Goal: Task Accomplishment & Management: Manage account settings

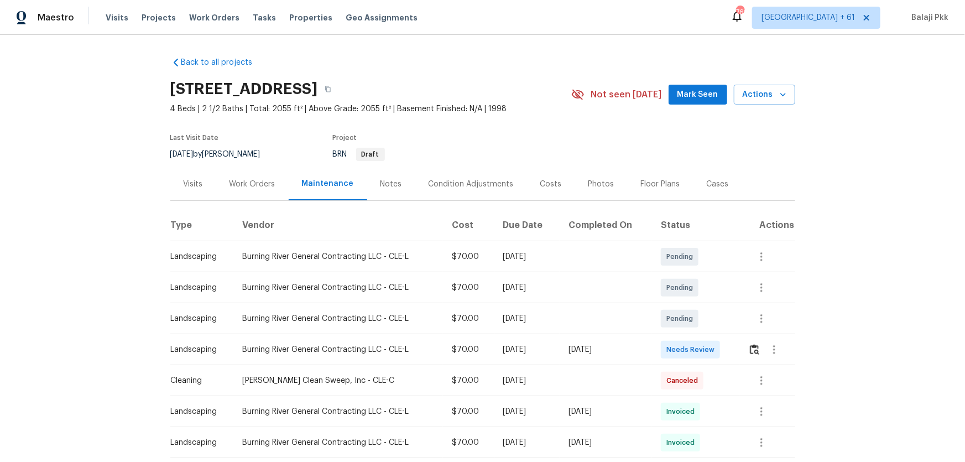
click at [686, 305] on td at bounding box center [766, 349] width 55 height 31
click at [686, 305] on button "button" at bounding box center [754, 349] width 13 height 27
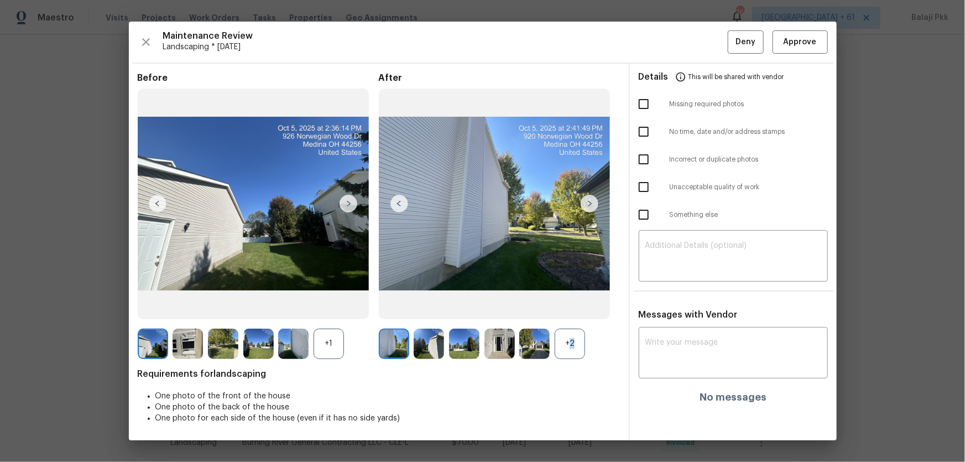
drag, startPoint x: 567, startPoint y: 347, endPoint x: 367, endPoint y: 281, distance: 210.9
click at [566, 305] on div "+2" at bounding box center [570, 343] width 30 height 30
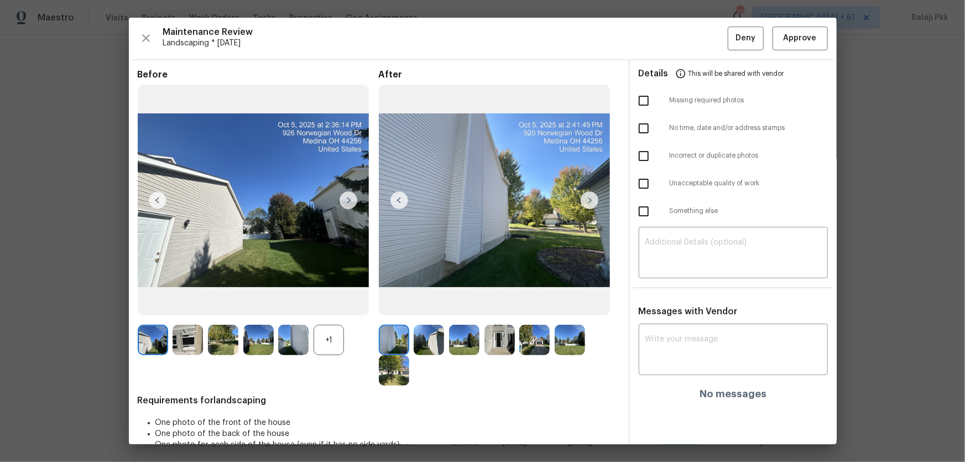
drag, startPoint x: 332, startPoint y: 337, endPoint x: 264, endPoint y: 199, distance: 153.5
click at [299, 265] on div "Before +1" at bounding box center [258, 227] width 241 height 317
click at [686, 37] on span "Approve" at bounding box center [799, 39] width 33 height 14
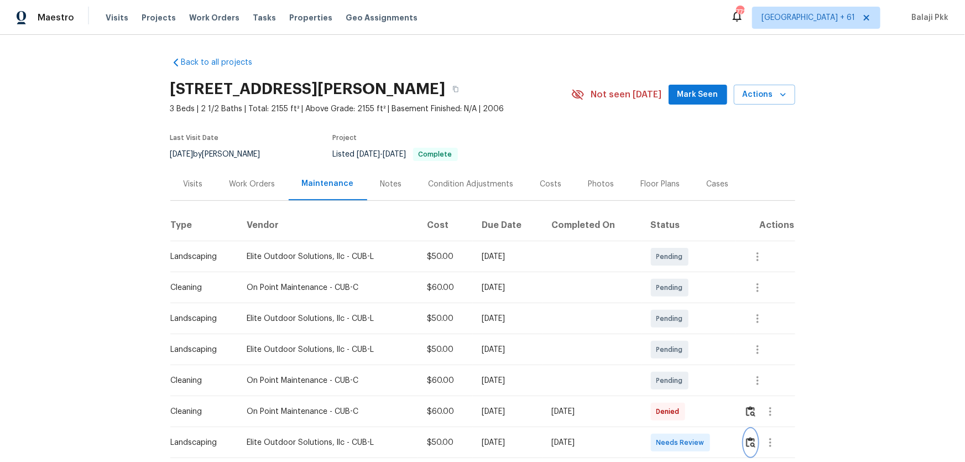
click at [686, 305] on img "button" at bounding box center [750, 442] width 9 height 11
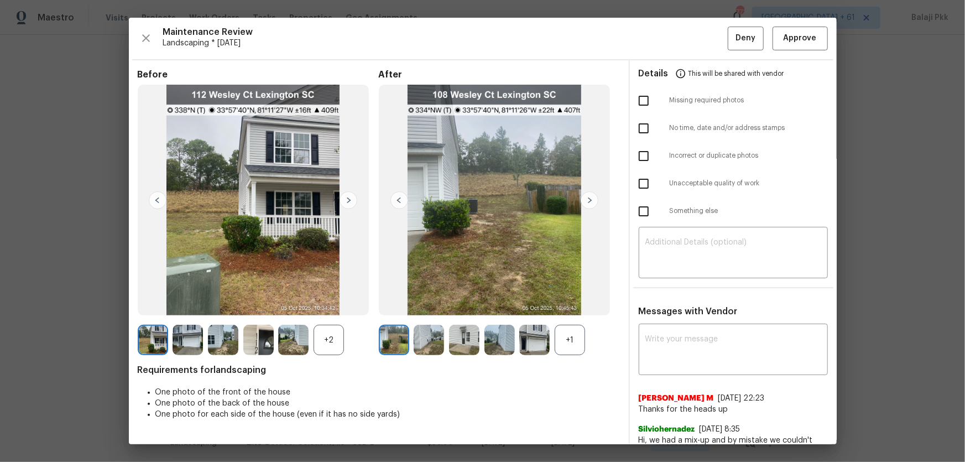
click at [569, 305] on div "+1" at bounding box center [570, 340] width 30 height 30
click at [330, 305] on div "+2" at bounding box center [328, 340] width 30 height 30
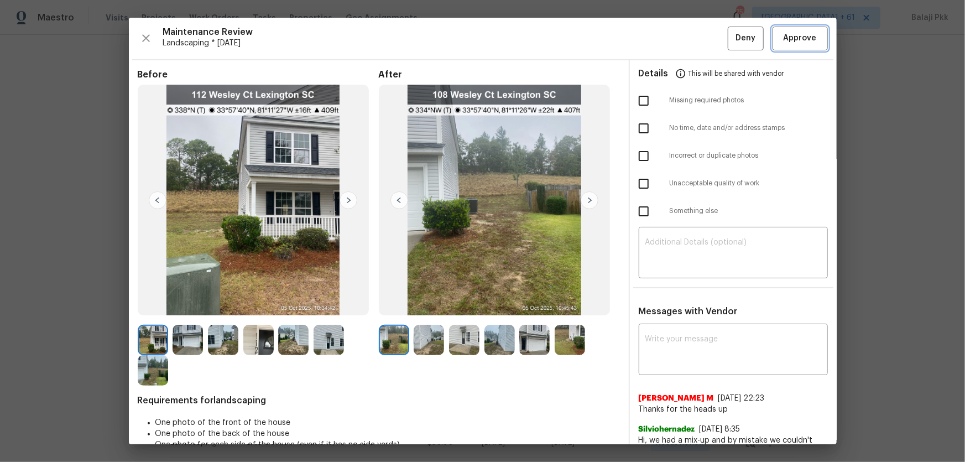
click at [686, 34] on span "Approve" at bounding box center [799, 39] width 33 height 14
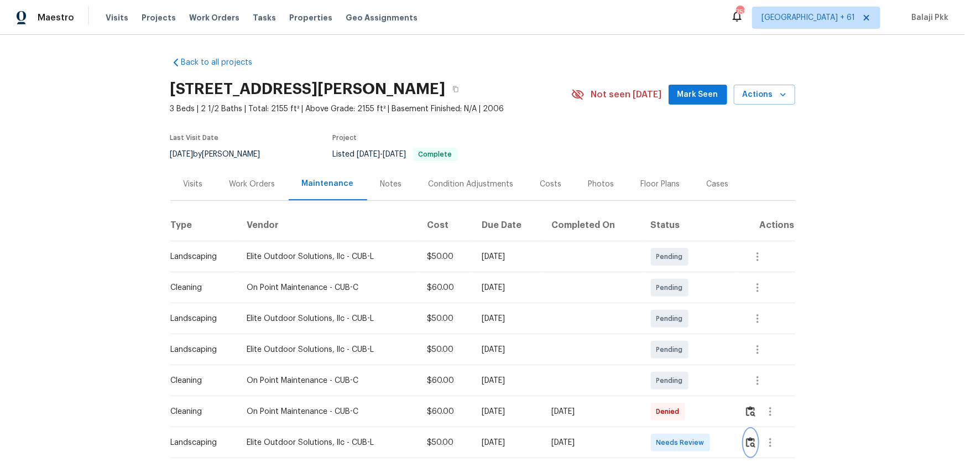
scroll to position [1, 0]
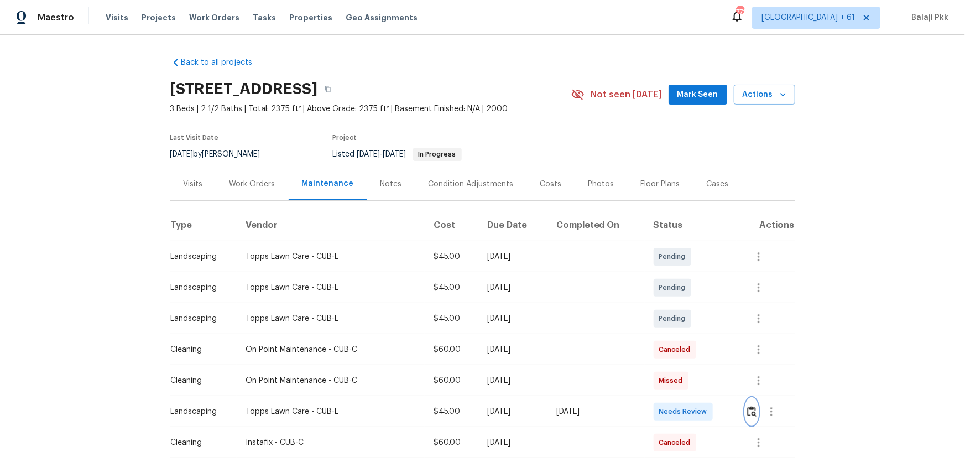
click at [686, 305] on button "button" at bounding box center [751, 411] width 13 height 27
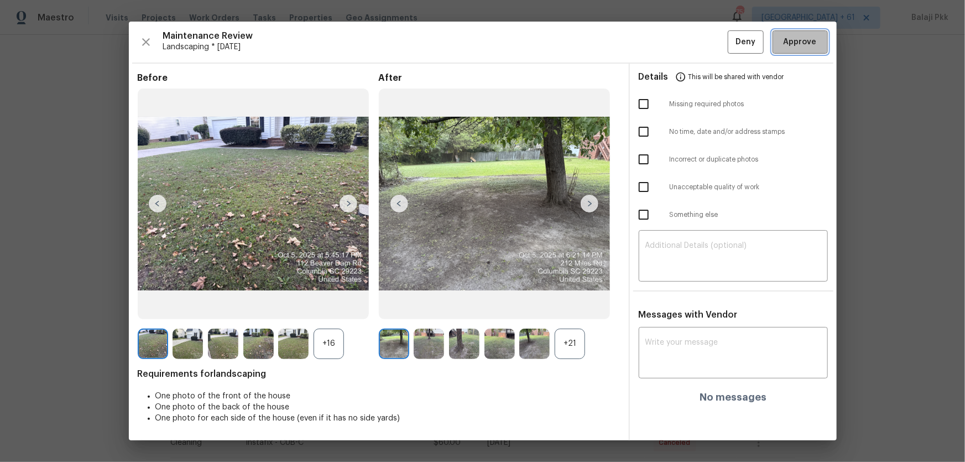
click at [686, 44] on span "Approve" at bounding box center [799, 42] width 33 height 14
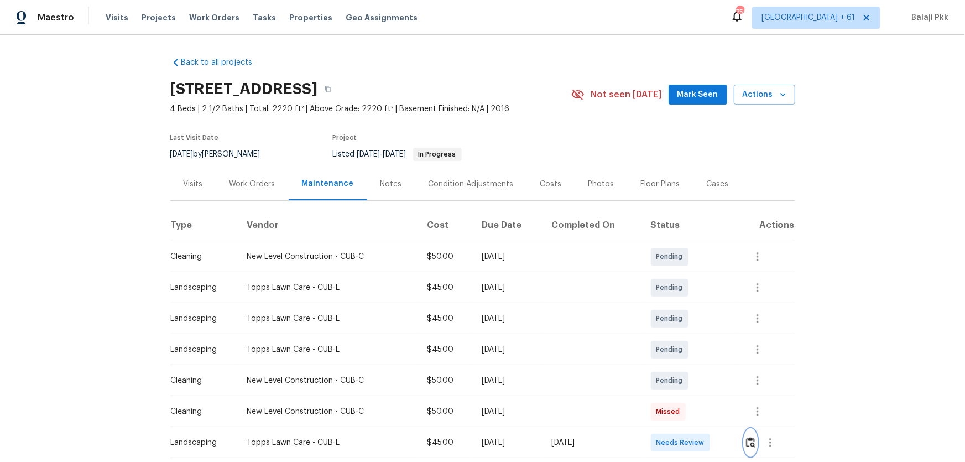
click at [686, 305] on img "button" at bounding box center [750, 442] width 9 height 11
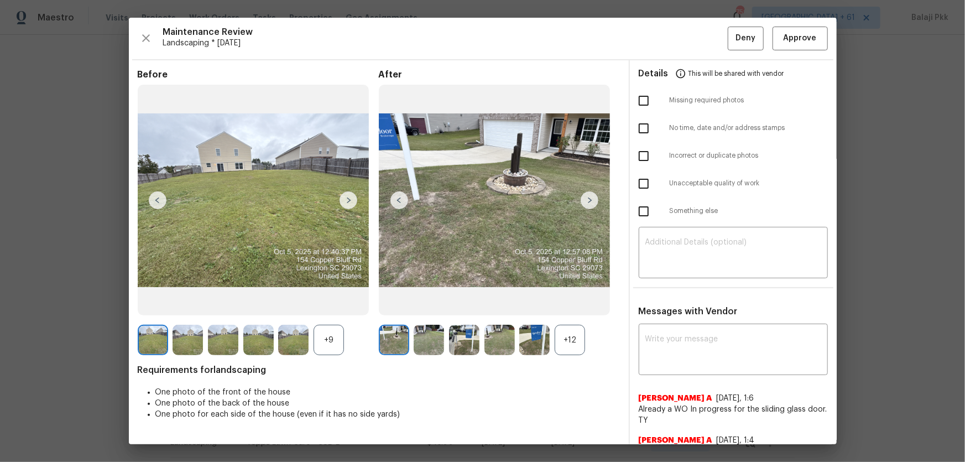
click at [566, 305] on div "+12" at bounding box center [570, 340] width 30 height 30
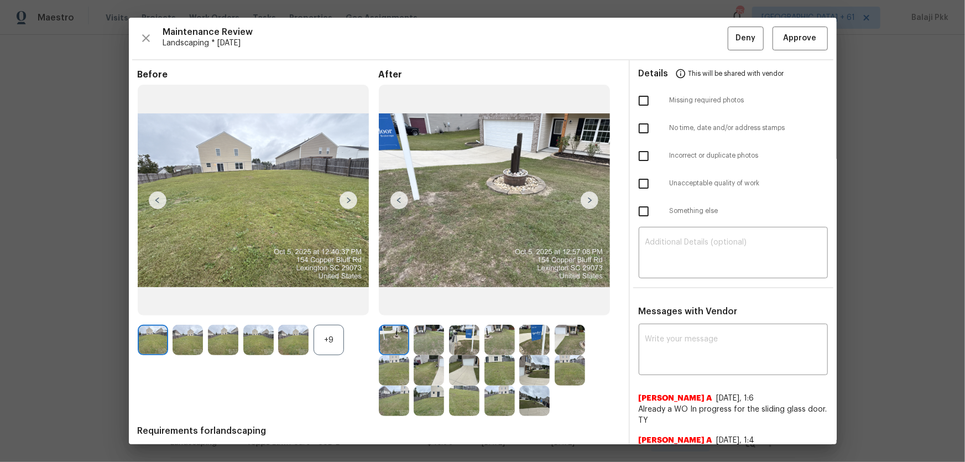
drag, startPoint x: 337, startPoint y: 331, endPoint x: 275, endPoint y: 21, distance: 315.7
click at [334, 305] on div "Before +9" at bounding box center [258, 242] width 241 height 347
drag, startPoint x: 334, startPoint y: 347, endPoint x: 331, endPoint y: 180, distance: 167.6
click at [334, 305] on div "+9" at bounding box center [328, 340] width 30 height 30
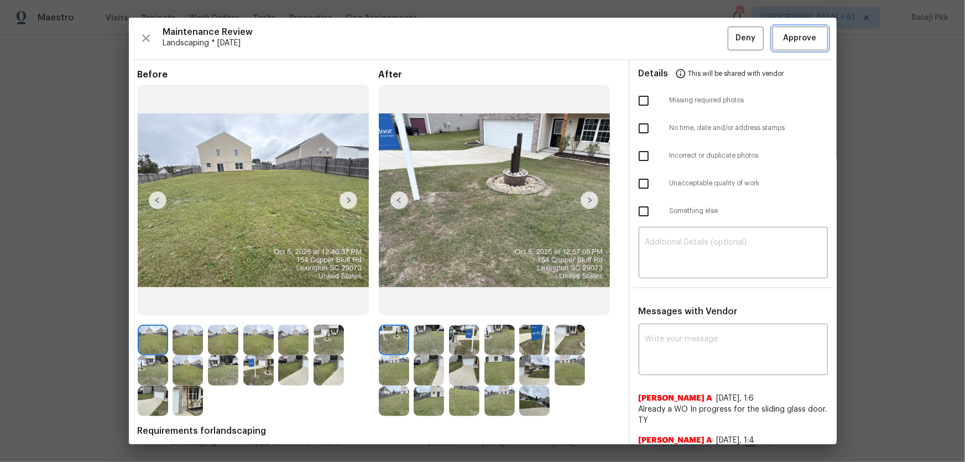
click at [686, 36] on span "Approve" at bounding box center [799, 39] width 33 height 14
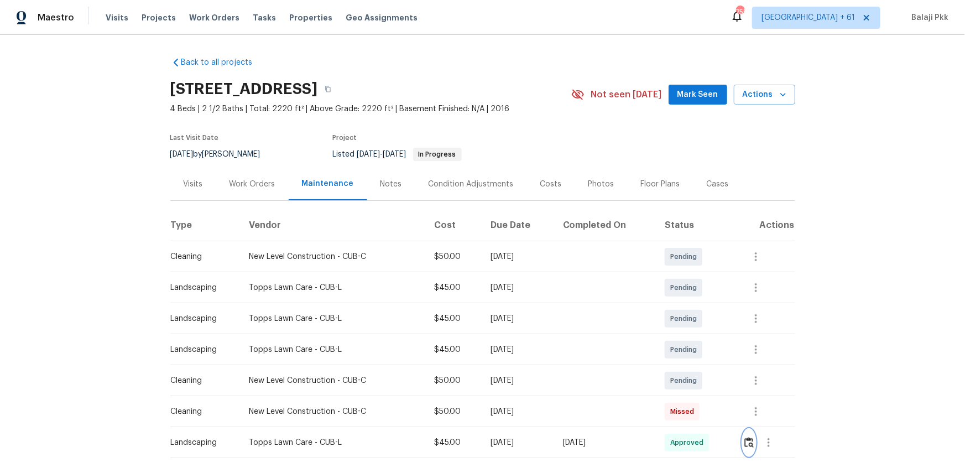
scroll to position [1, 0]
click at [686, 305] on button "button" at bounding box center [749, 441] width 13 height 27
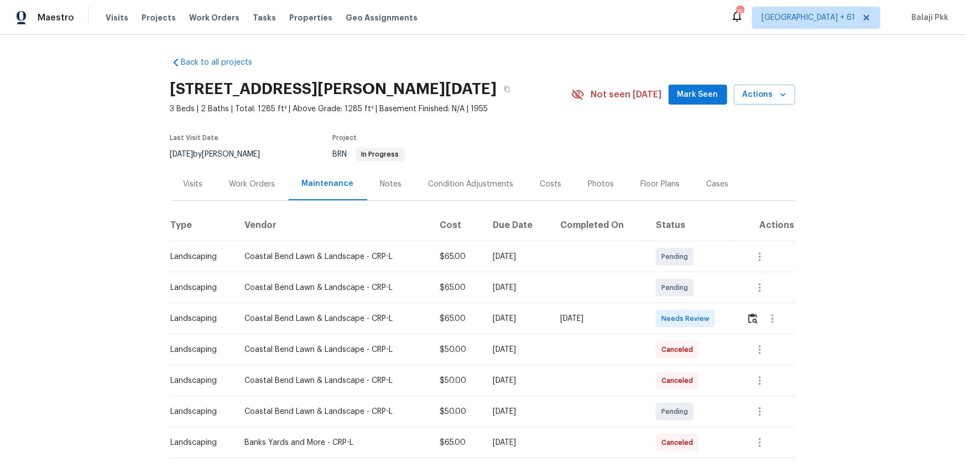
scroll to position [50, 0]
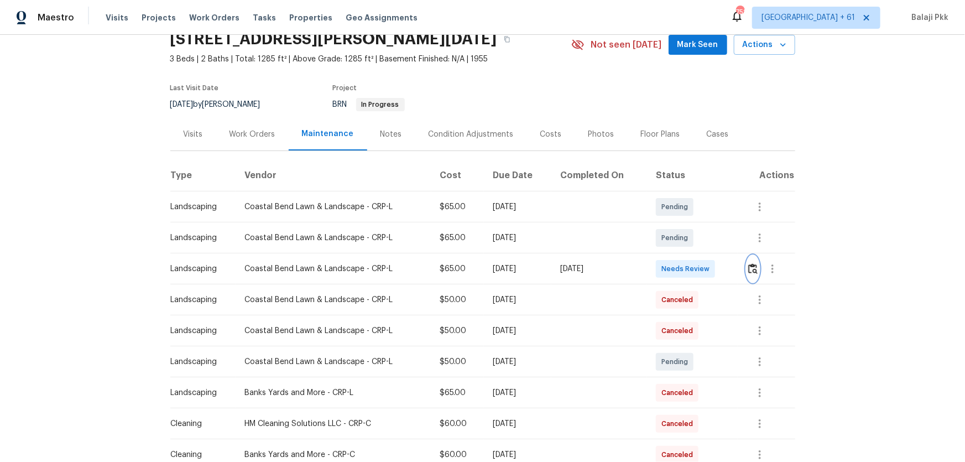
click at [686, 267] on img "button" at bounding box center [752, 268] width 9 height 11
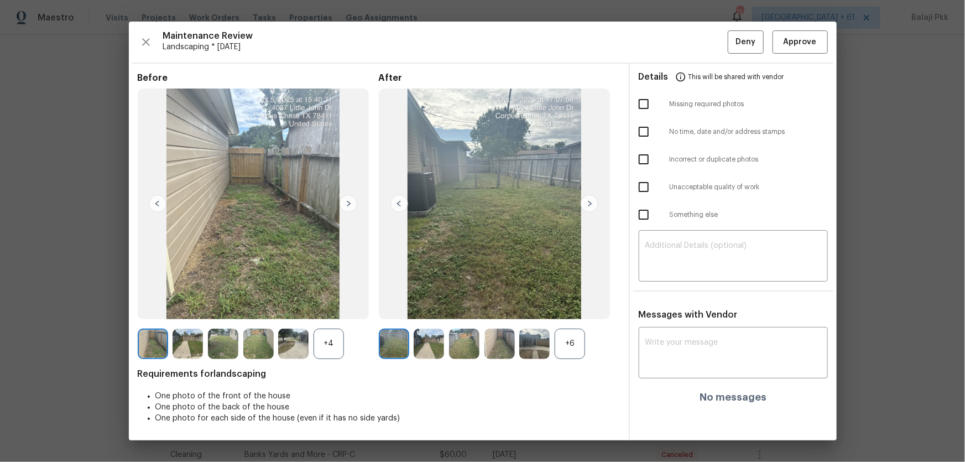
click at [583, 305] on div "+6" at bounding box center [570, 343] width 30 height 30
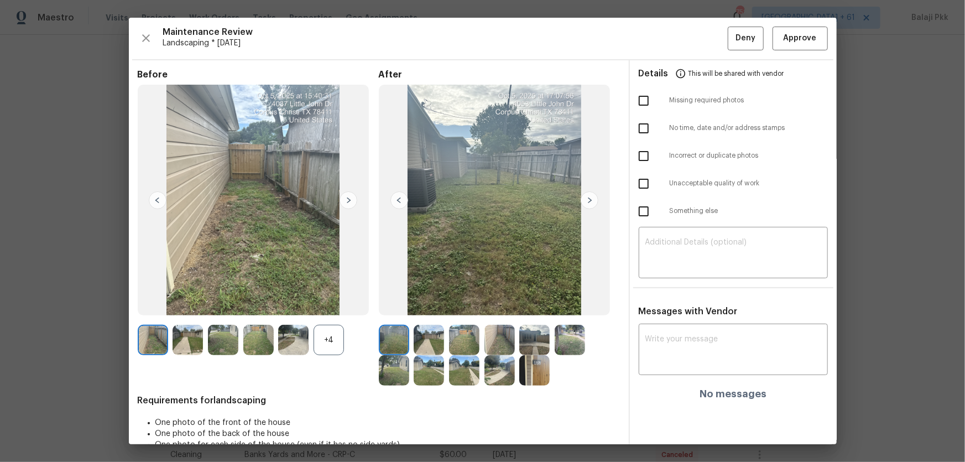
drag, startPoint x: 338, startPoint y: 332, endPoint x: 189, endPoint y: 12, distance: 353.2
click at [337, 305] on div "+4" at bounding box center [328, 340] width 30 height 30
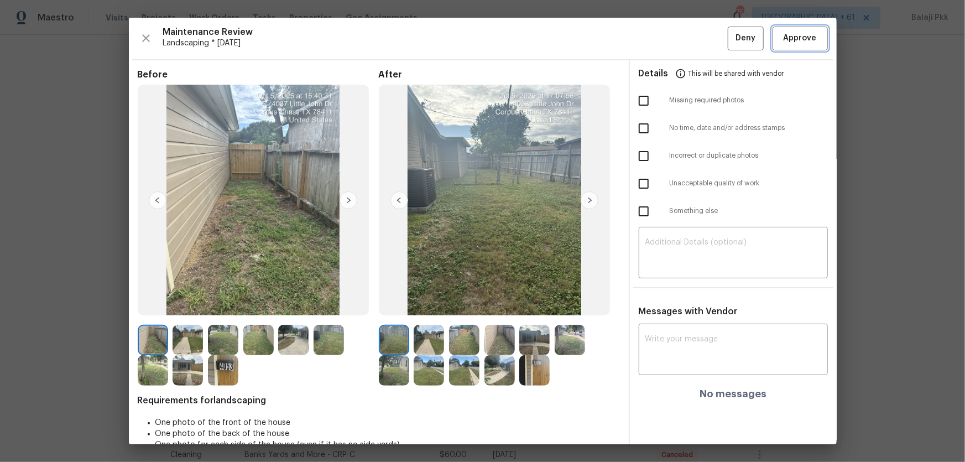
click at [686, 30] on button "Approve" at bounding box center [799, 39] width 55 height 24
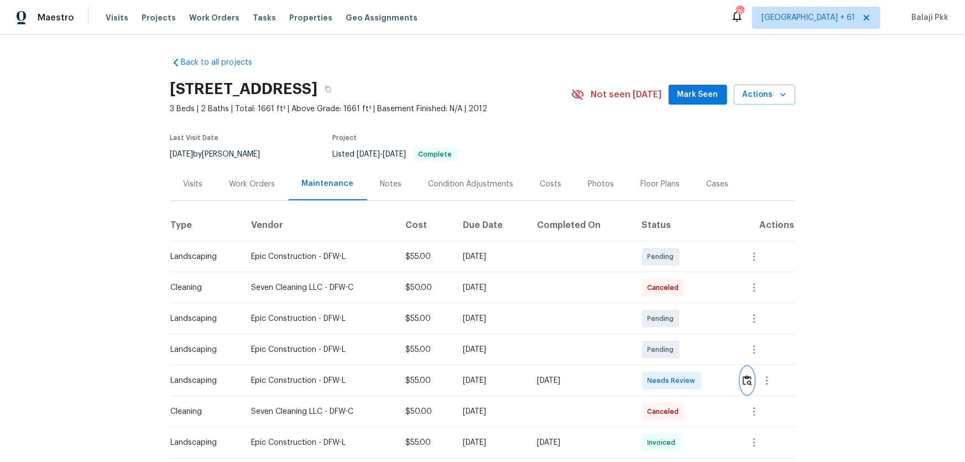
click at [686, 305] on img "button" at bounding box center [747, 380] width 9 height 11
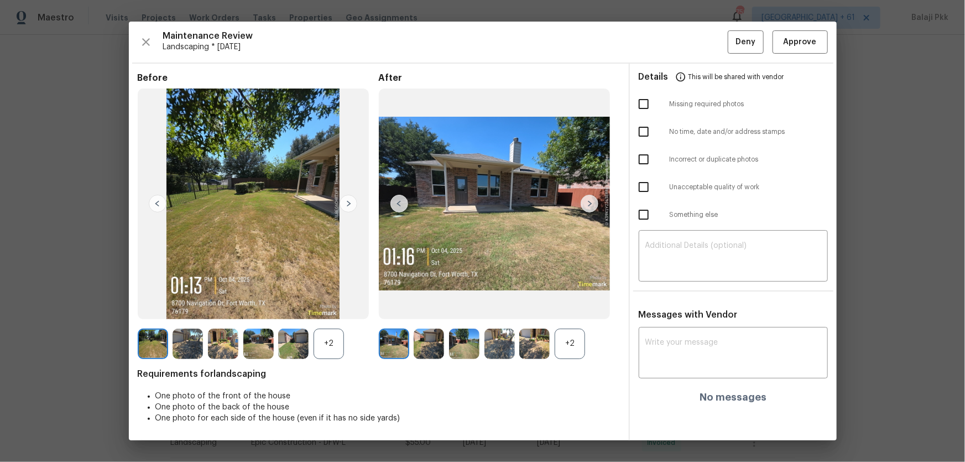
click at [573, 305] on div "+2" at bounding box center [570, 343] width 30 height 30
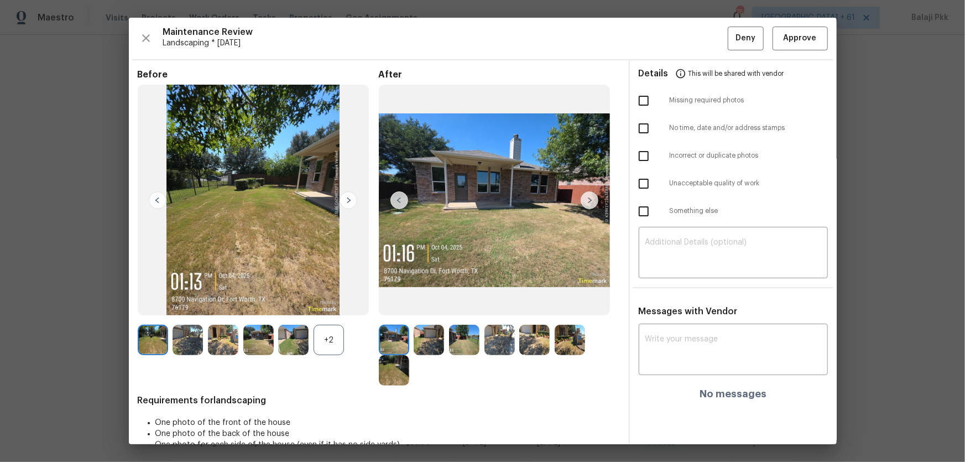
click at [334, 305] on div "+2" at bounding box center [328, 340] width 30 height 30
click at [686, 42] on button "Approve" at bounding box center [799, 39] width 55 height 24
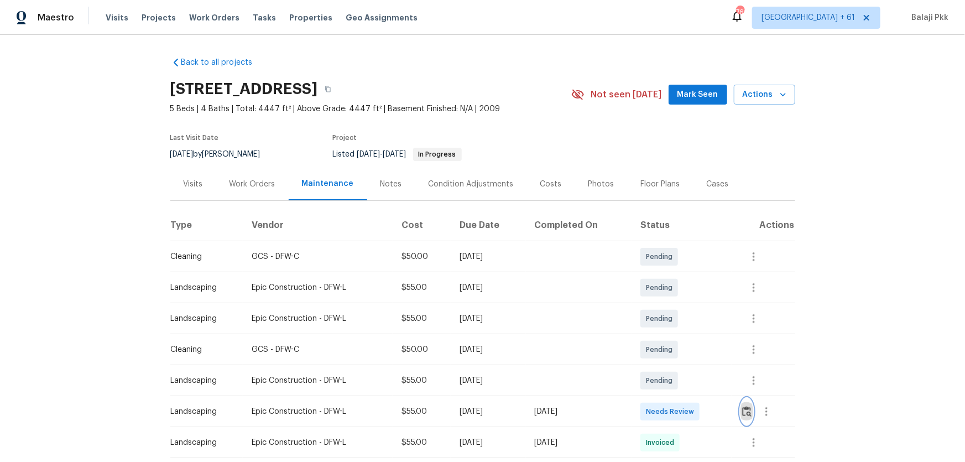
click at [686, 305] on button "button" at bounding box center [746, 411] width 13 height 27
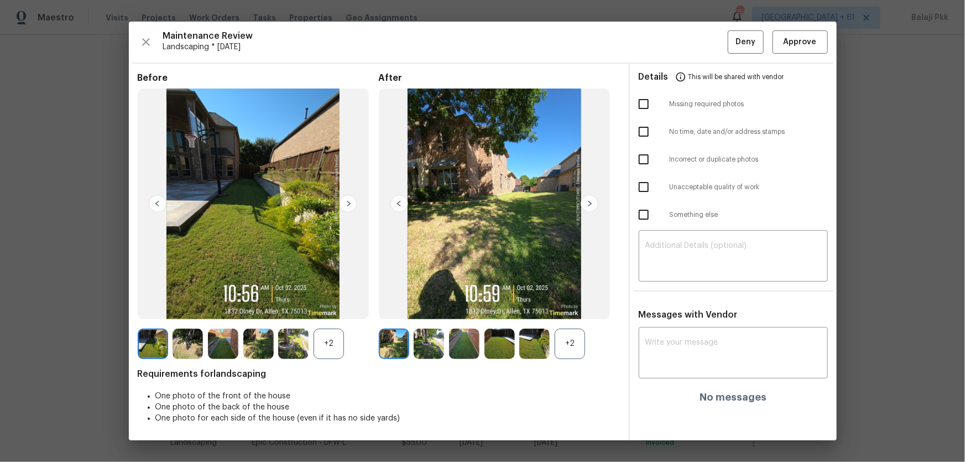
click at [322, 305] on div "+2" at bounding box center [328, 343] width 30 height 30
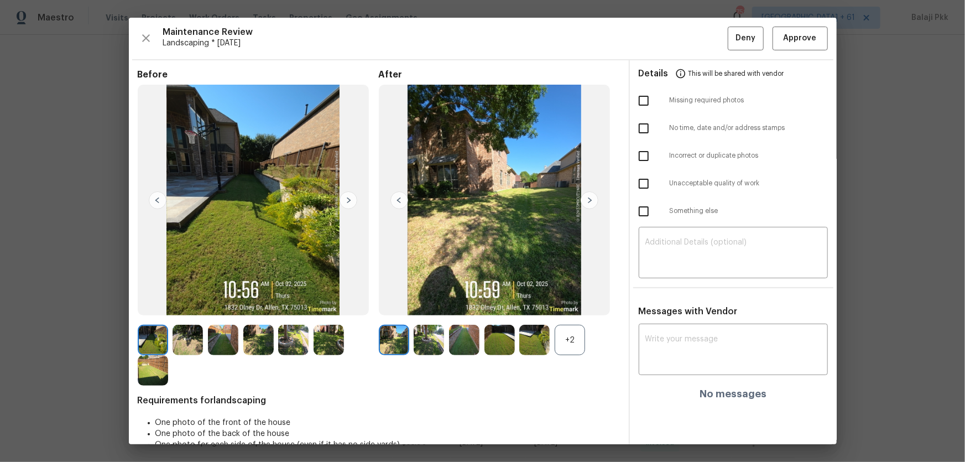
click at [564, 305] on div "+2" at bounding box center [570, 340] width 30 height 30
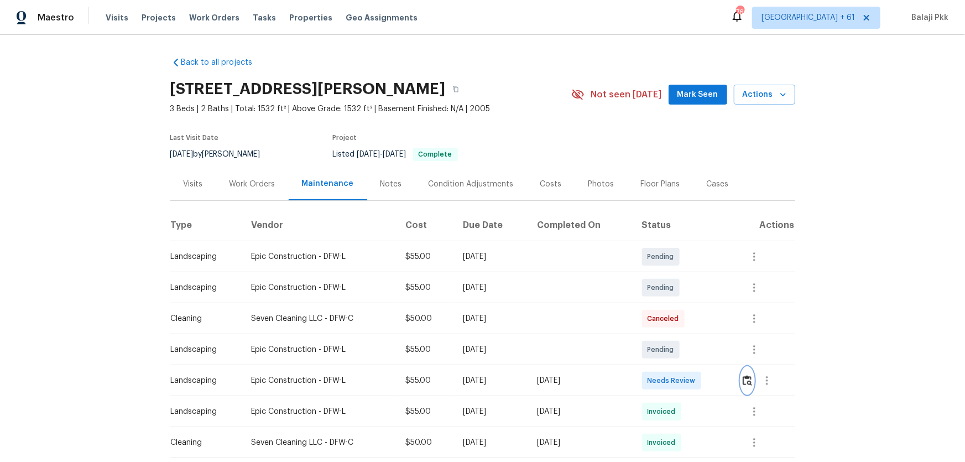
click at [686, 305] on img "button" at bounding box center [747, 380] width 9 height 11
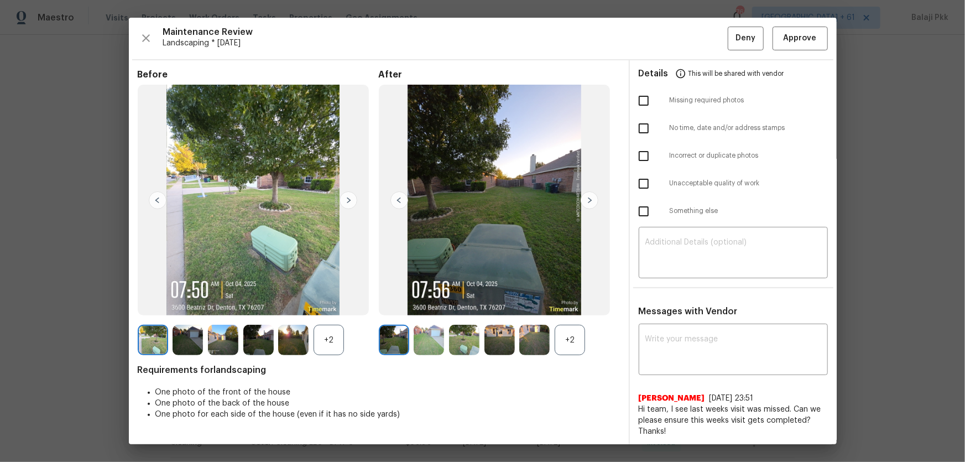
click at [580, 305] on div "+2" at bounding box center [570, 340] width 30 height 30
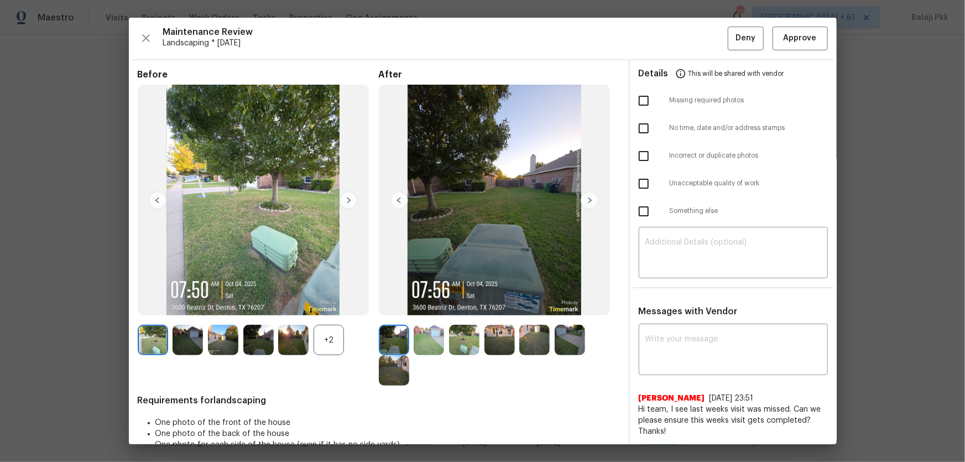
click at [347, 305] on div "+2" at bounding box center [258, 340] width 241 height 30
click at [345, 305] on div "+2" at bounding box center [258, 340] width 241 height 30
click at [343, 305] on div "+2" at bounding box center [328, 340] width 30 height 30
click at [686, 45] on button "Approve" at bounding box center [799, 39] width 55 height 24
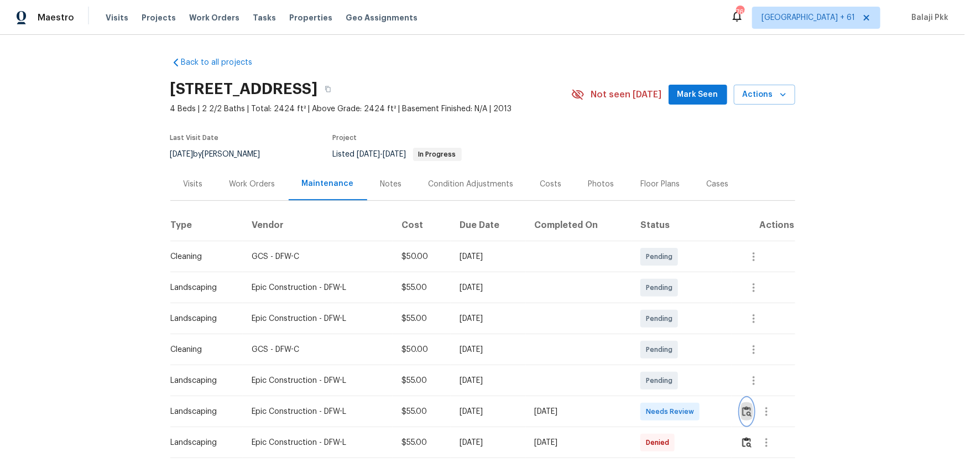
click at [686, 305] on img "button" at bounding box center [746, 411] width 9 height 11
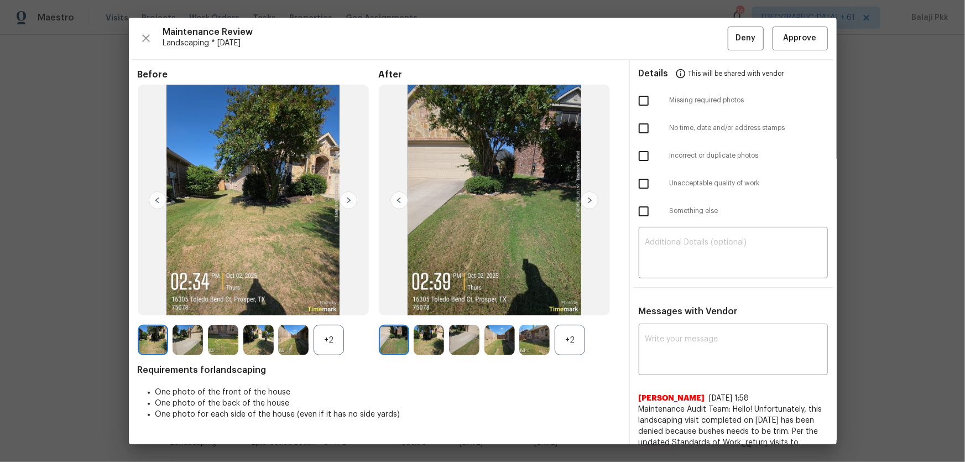
click at [336, 305] on div "+2" at bounding box center [328, 340] width 30 height 30
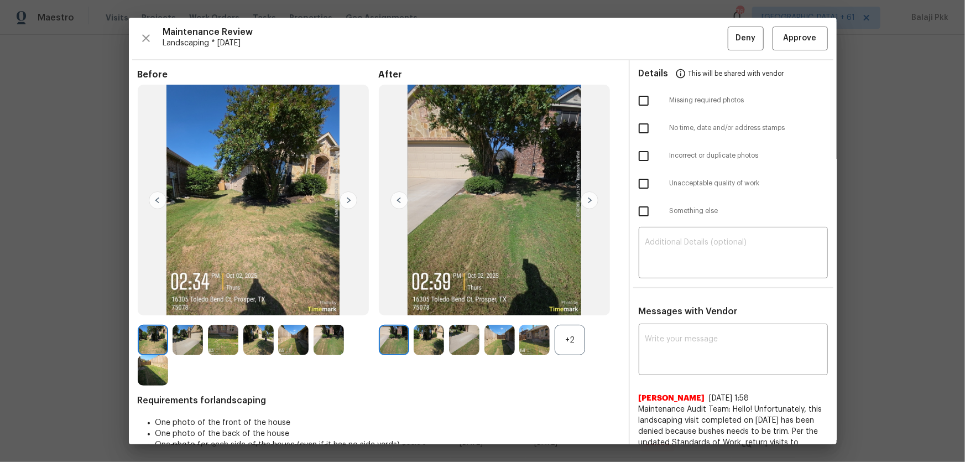
drag, startPoint x: 569, startPoint y: 338, endPoint x: 536, endPoint y: 302, distance: 48.9
click at [564, 305] on div "+2" at bounding box center [570, 340] width 30 height 30
click at [686, 50] on button "Approve" at bounding box center [799, 39] width 55 height 24
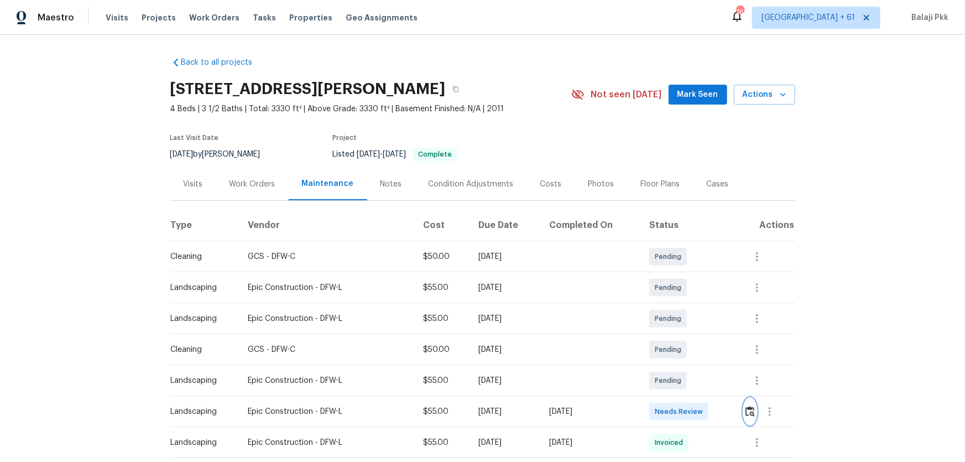
click at [686, 305] on img "button" at bounding box center [749, 411] width 9 height 11
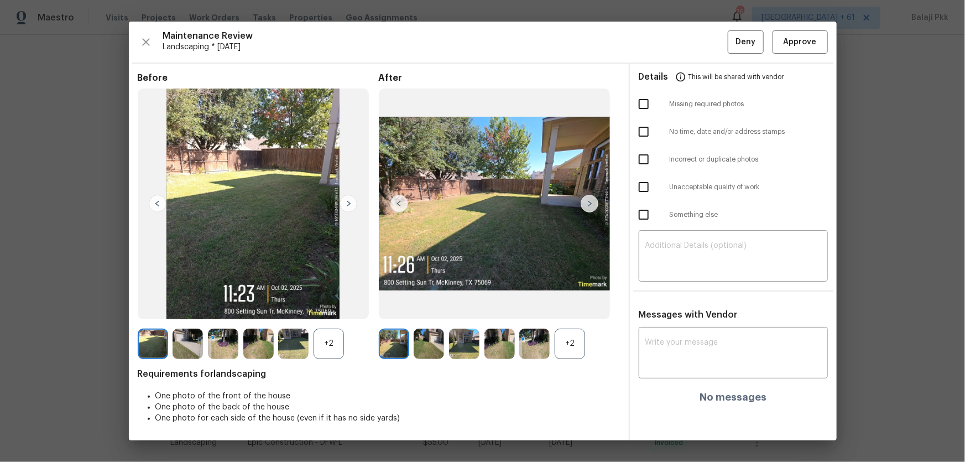
click at [579, 305] on div "+2" at bounding box center [570, 343] width 30 height 30
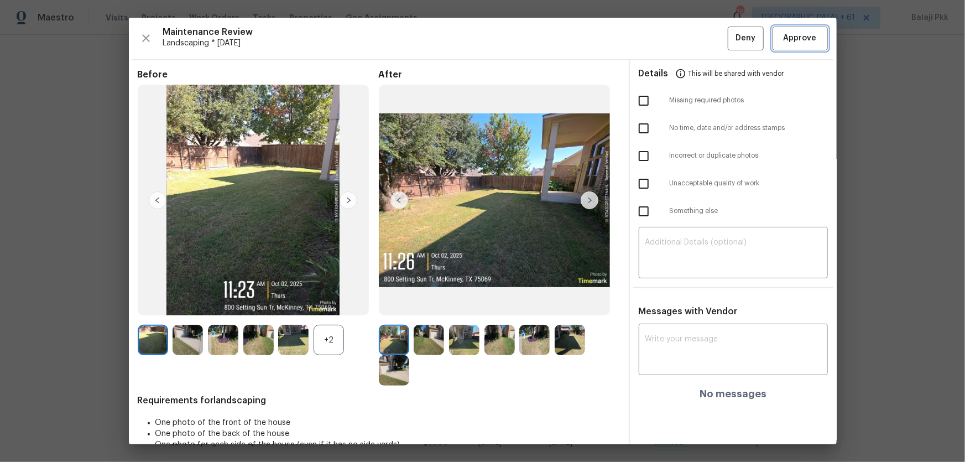
click at [686, 38] on span "Approve" at bounding box center [799, 39] width 33 height 14
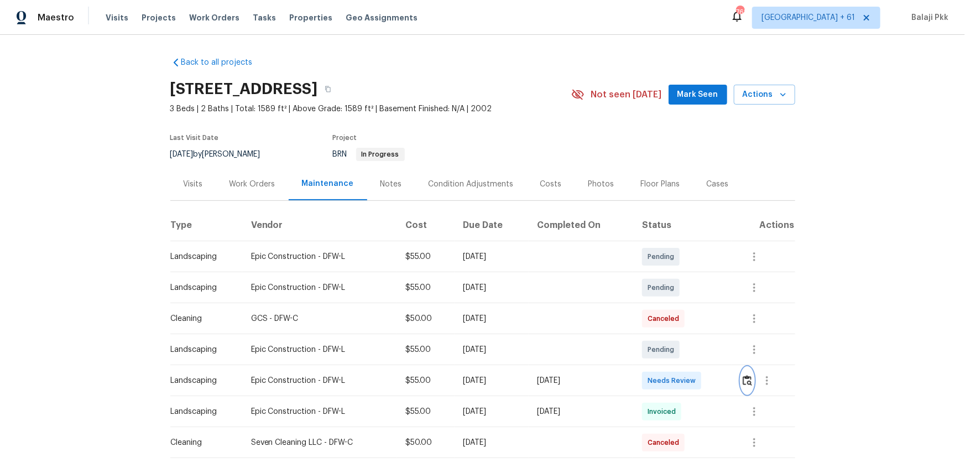
click at [686, 305] on img "button" at bounding box center [747, 380] width 9 height 11
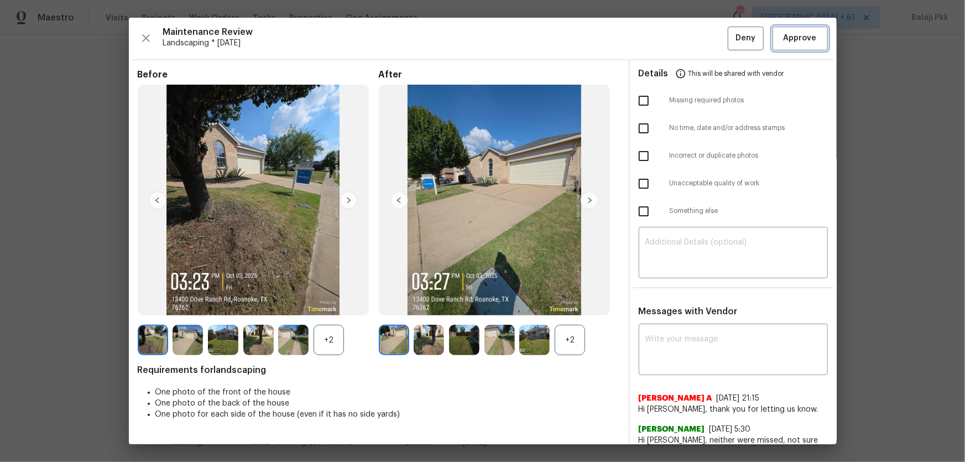
click at [686, 36] on span "Approve" at bounding box center [799, 39] width 33 height 14
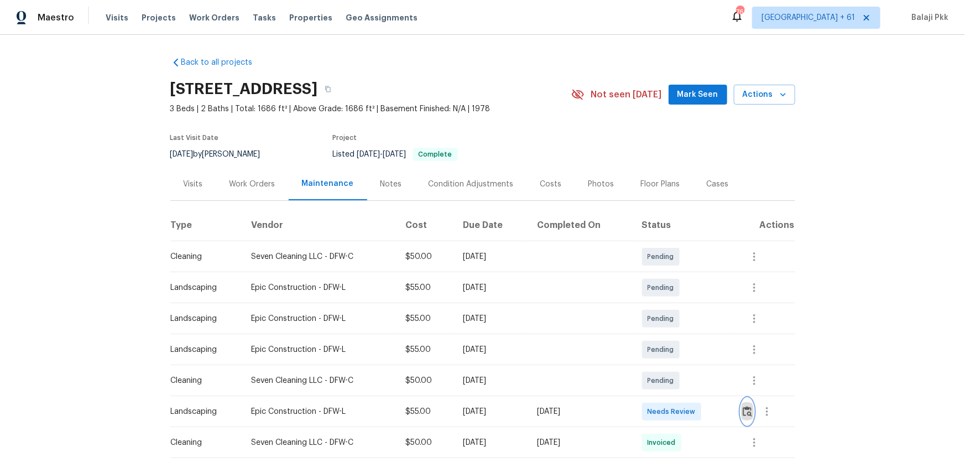
click at [686, 305] on img "button" at bounding box center [747, 411] width 9 height 11
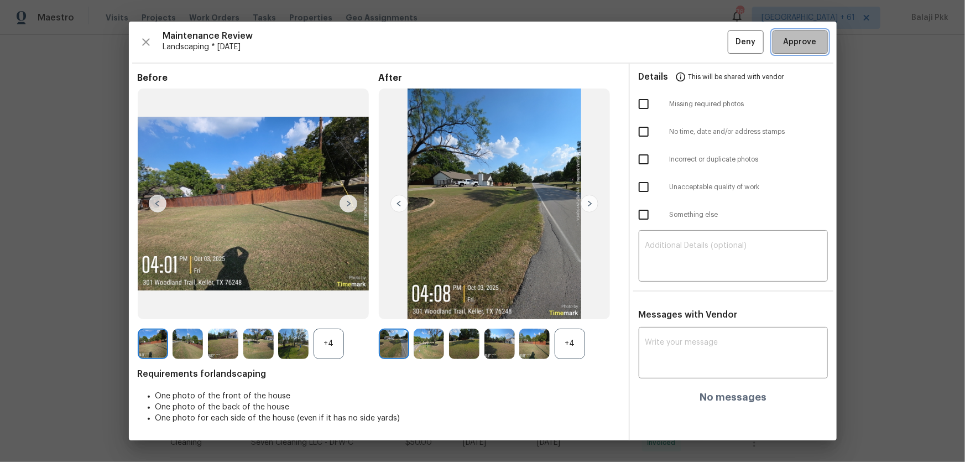
click at [686, 49] on button "Approve" at bounding box center [799, 42] width 55 height 24
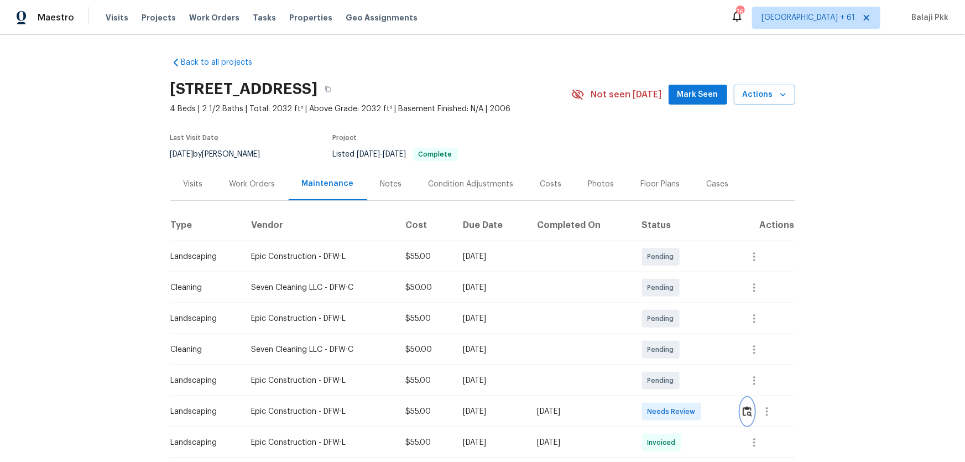
click at [686, 305] on img "button" at bounding box center [747, 411] width 9 height 11
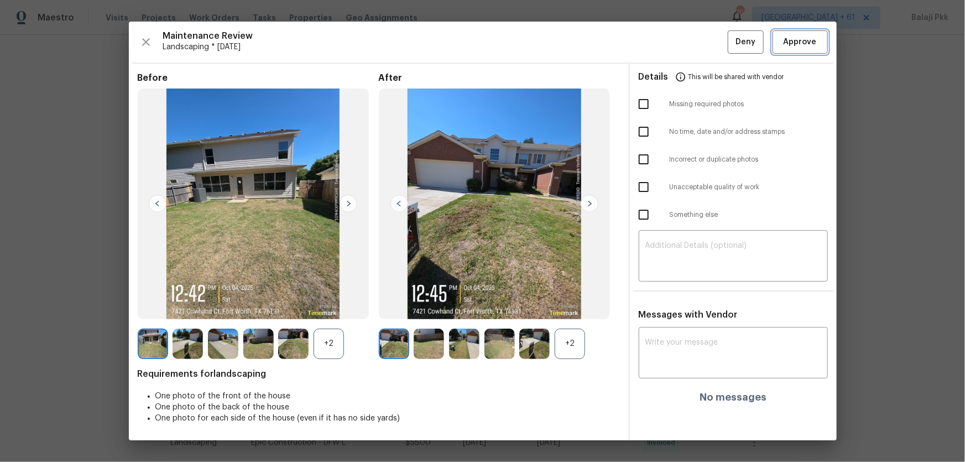
click at [686, 40] on span "Approve" at bounding box center [799, 42] width 33 height 14
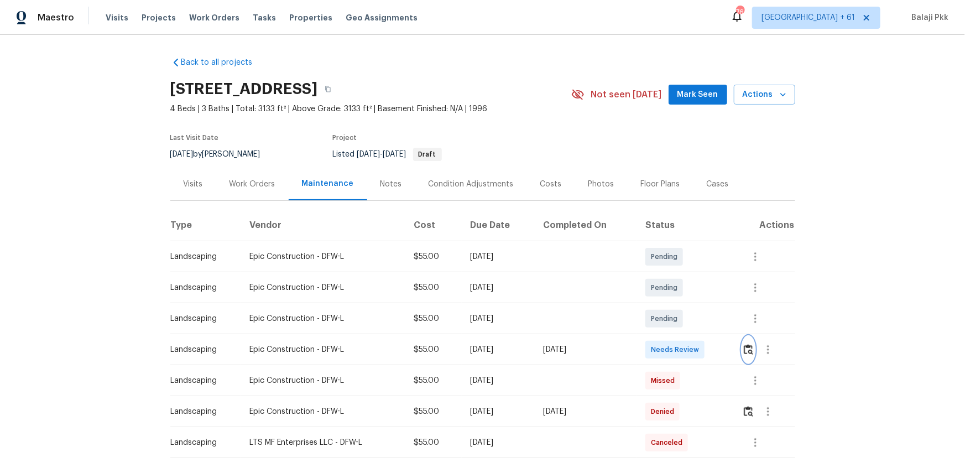
click at [686, 305] on img "button" at bounding box center [748, 349] width 9 height 11
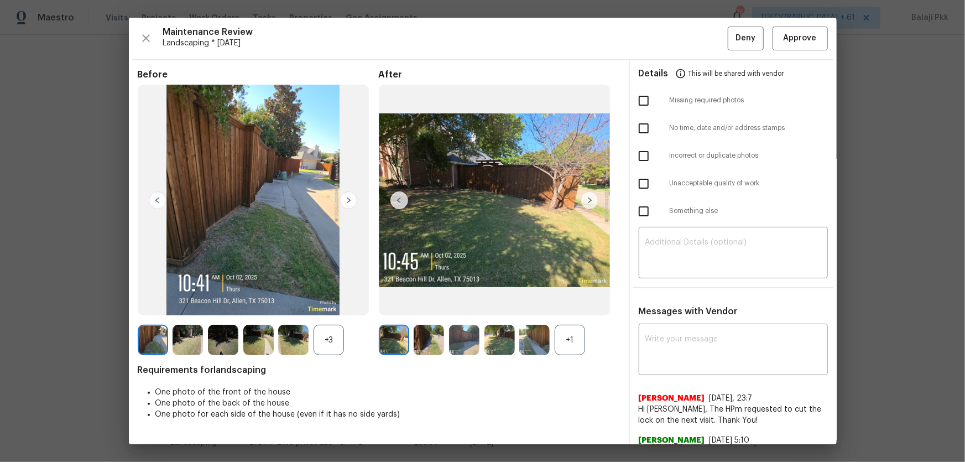
click at [585, 305] on div "Before +3 After +1 Requirements for landscaping One photo of the front of the h…" at bounding box center [379, 365] width 482 height 593
click at [563, 305] on div "+1" at bounding box center [570, 340] width 30 height 30
click at [330, 305] on div "+3" at bounding box center [328, 340] width 30 height 30
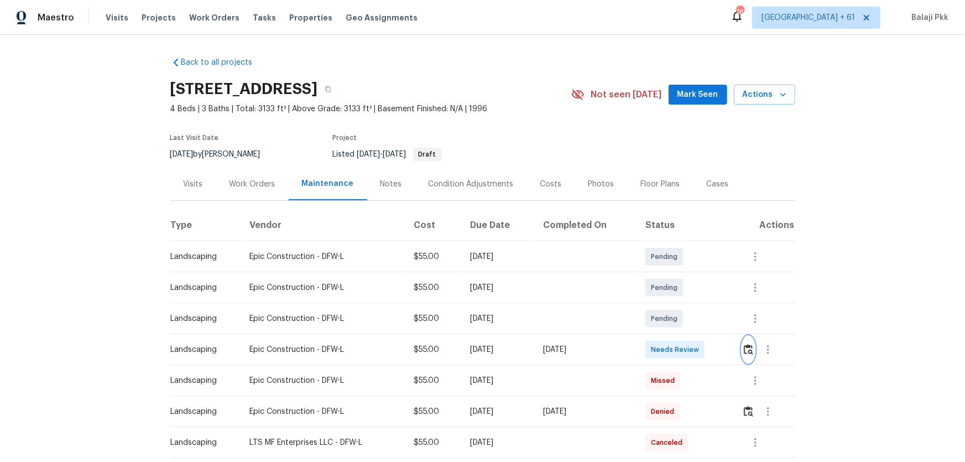
click at [686, 305] on img "button" at bounding box center [748, 349] width 9 height 11
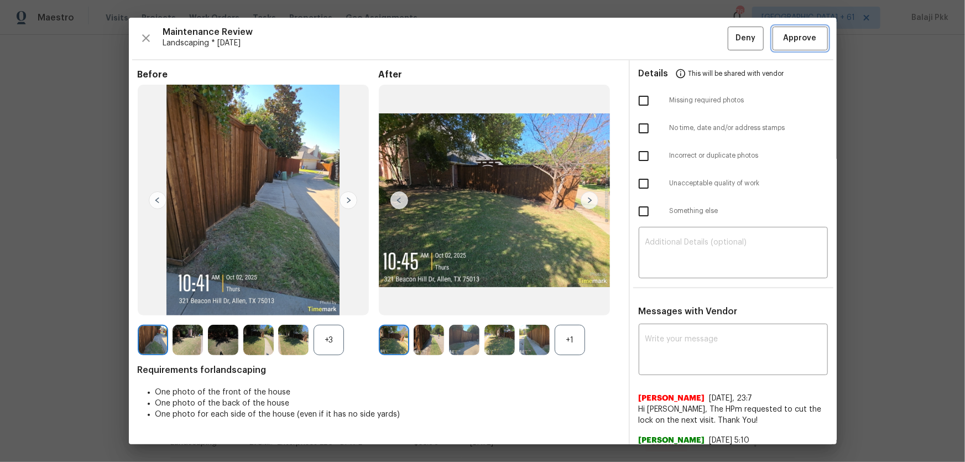
click at [686, 38] on button "Approve" at bounding box center [799, 39] width 55 height 24
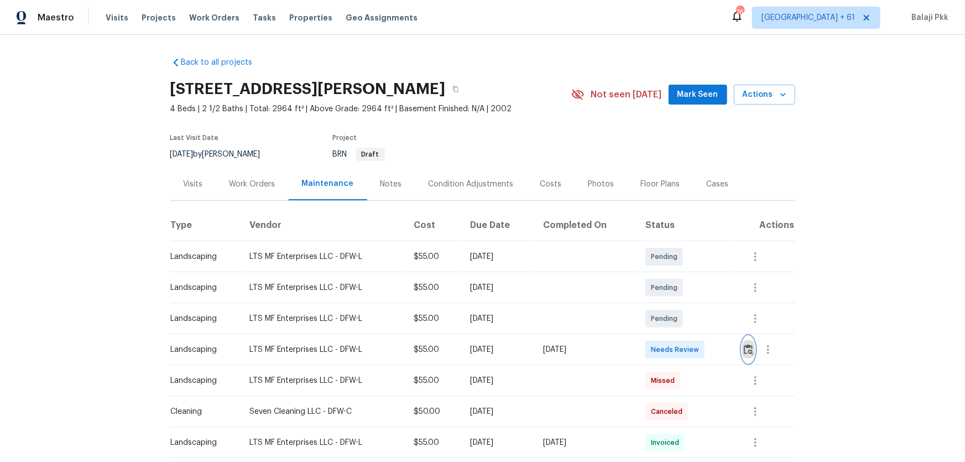
click at [686, 305] on img "button" at bounding box center [748, 349] width 9 height 11
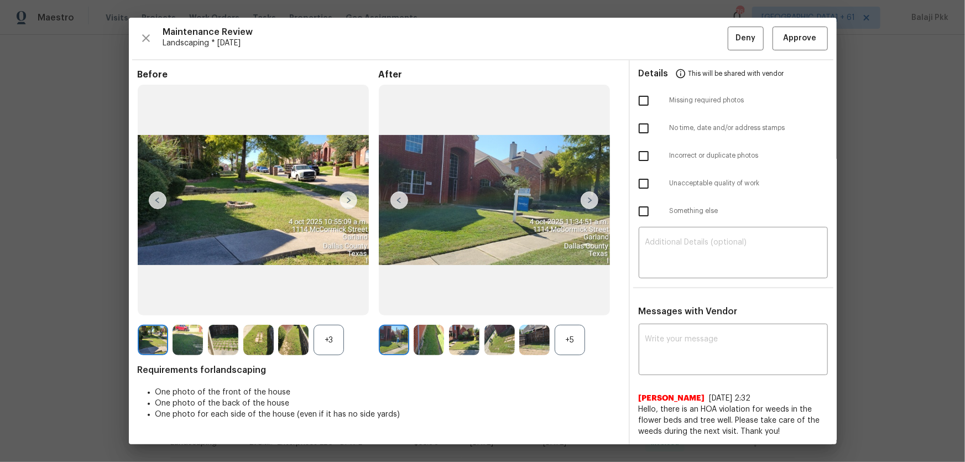
drag, startPoint x: 566, startPoint y: 343, endPoint x: 460, endPoint y: 328, distance: 107.3
click at [564, 305] on div "+5" at bounding box center [570, 340] width 30 height 30
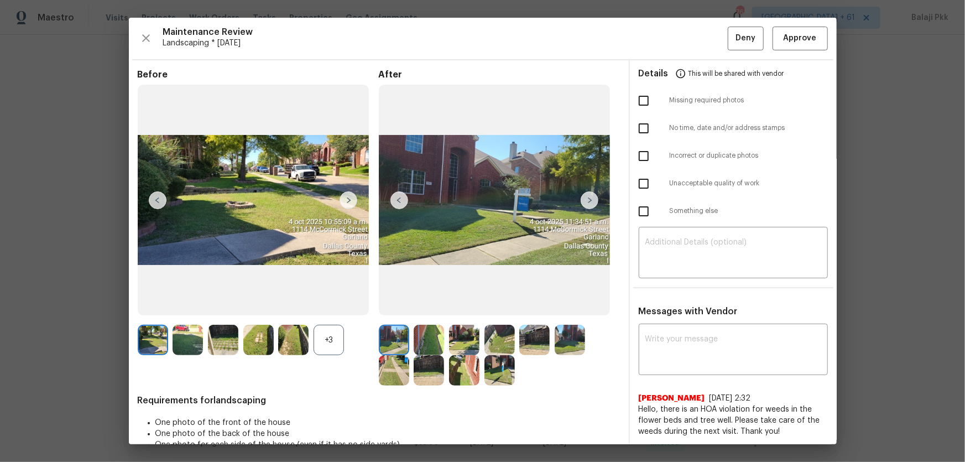
drag, startPoint x: 337, startPoint y: 342, endPoint x: 315, endPoint y: 231, distance: 113.3
click at [336, 305] on div "+3" at bounding box center [328, 340] width 30 height 30
click at [686, 35] on div "Maintenance Review Landscaping * [DATE] Deny Approve Before After Requirements …" at bounding box center [483, 231] width 708 height 426
click at [686, 35] on span "Approve" at bounding box center [799, 39] width 33 height 14
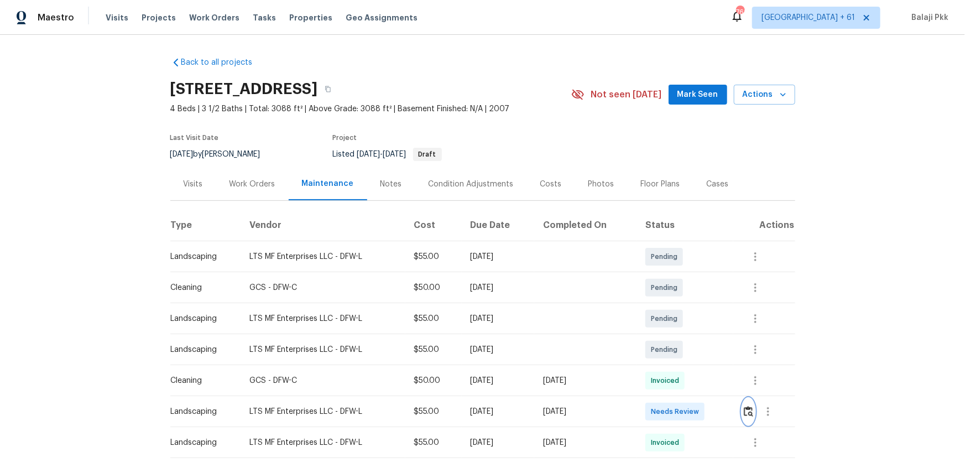
click at [686, 305] on img "button" at bounding box center [748, 411] width 9 height 11
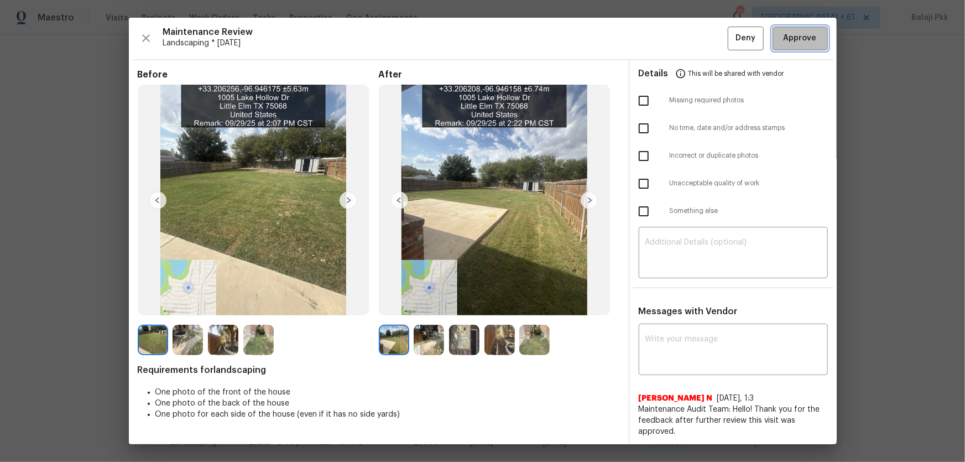
click at [686, 32] on span "Approve" at bounding box center [799, 39] width 33 height 14
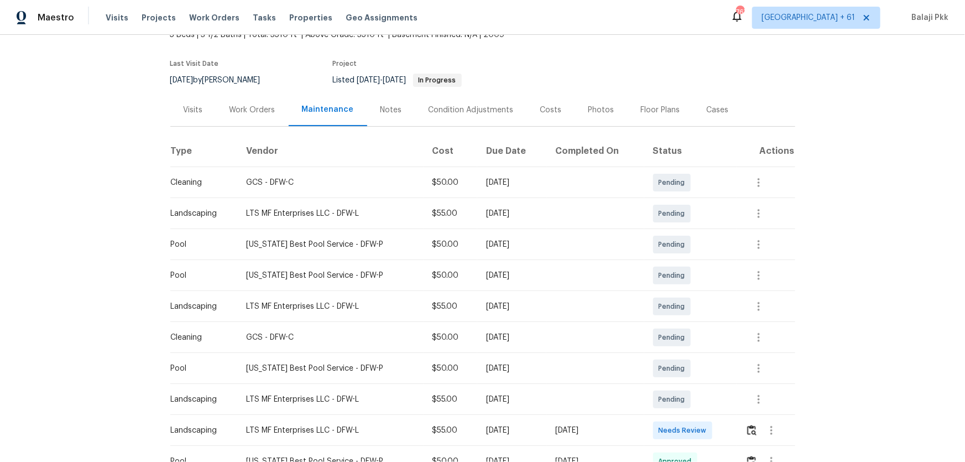
scroll to position [201, 0]
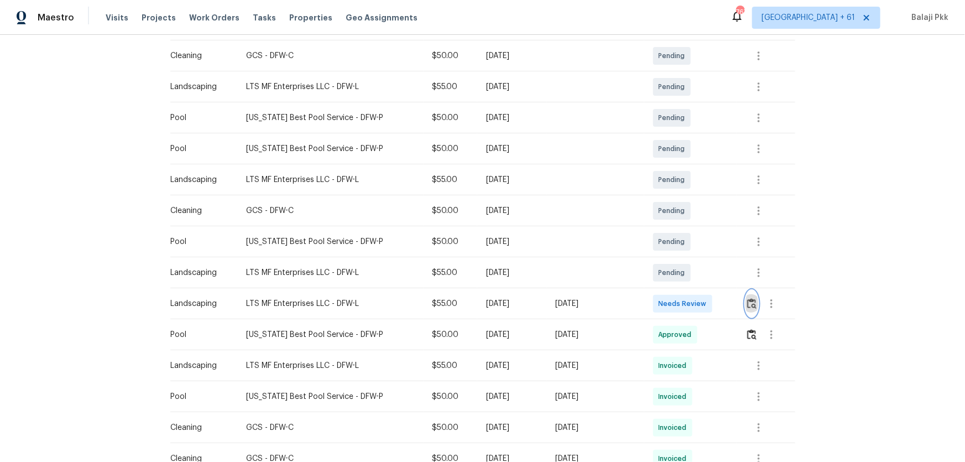
click at [686, 298] on img "button" at bounding box center [751, 303] width 9 height 11
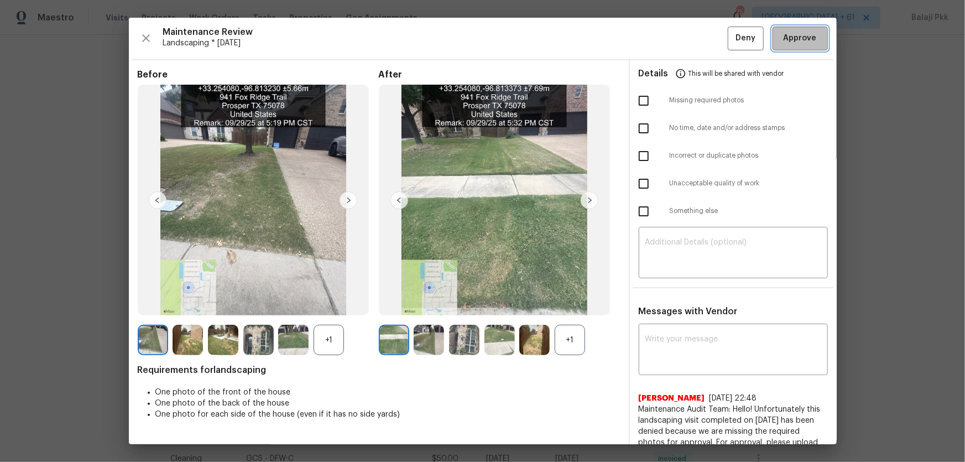
click at [686, 36] on span "Approve" at bounding box center [799, 39] width 33 height 14
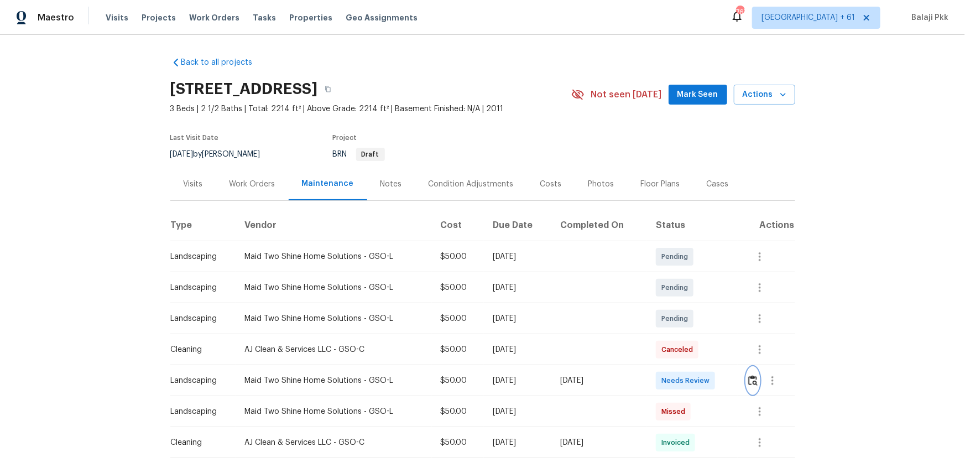
click at [686, 305] on img "button" at bounding box center [752, 380] width 9 height 11
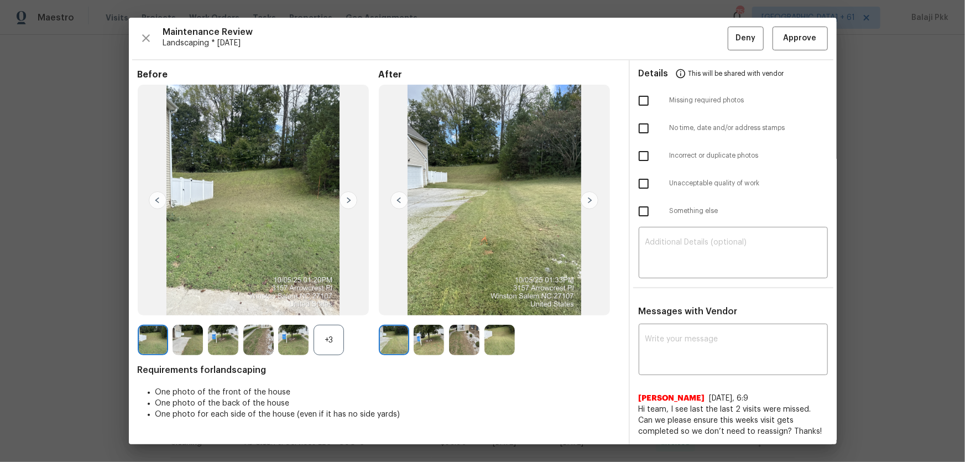
click at [638, 102] on input "checkbox" at bounding box center [643, 100] width 23 height 23
checkbox input "true"
click at [686, 253] on textarea at bounding box center [733, 253] width 176 height 31
paste textarea "Maintenance Audit Team: Hello! Unfortunately, this Landscaping visit completed …"
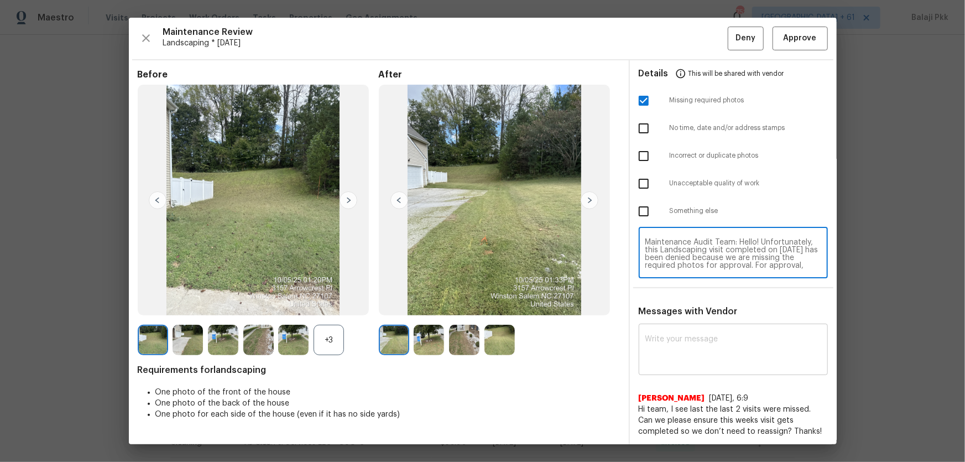
scroll to position [100, 0]
type textarea "Maintenance Audit Team: Hello! Unfortunately, this Landscaping visit completed …"
click at [686, 305] on div "x ​" at bounding box center [733, 350] width 189 height 49
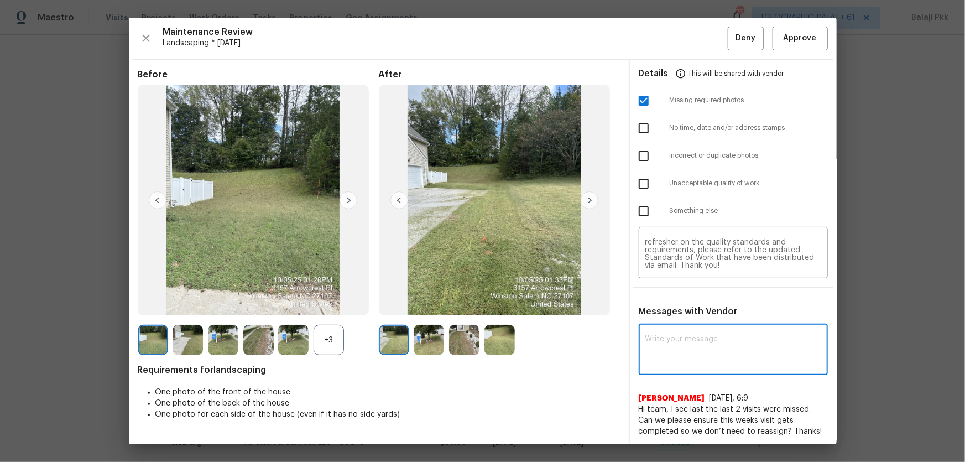
paste textarea "Maintenance Audit Team: Hello! Unfortunately, this Landscaping visit completed …"
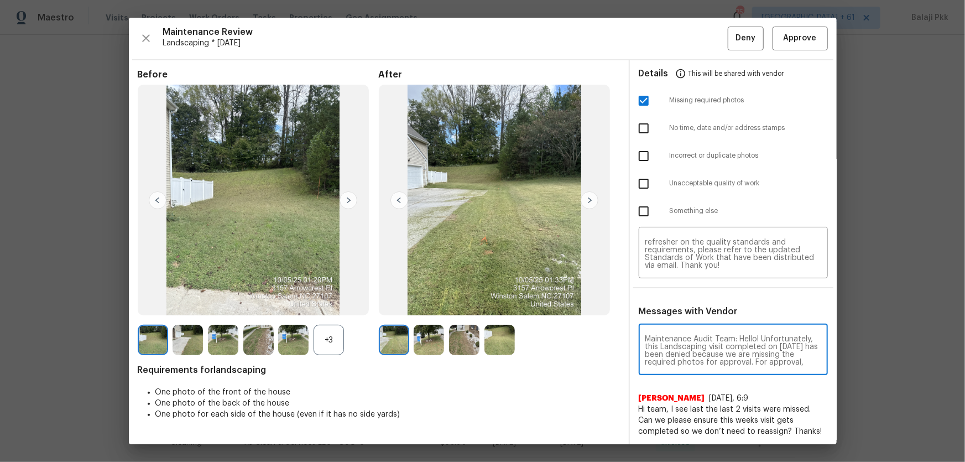
scroll to position [132, 0]
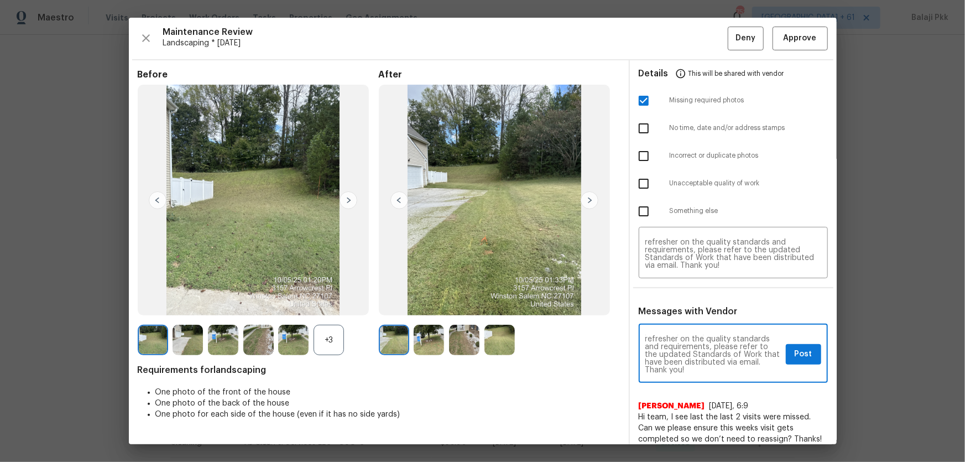
type textarea "Maintenance Audit Team: Hello! Unfortunately, this Landscaping visit completed …"
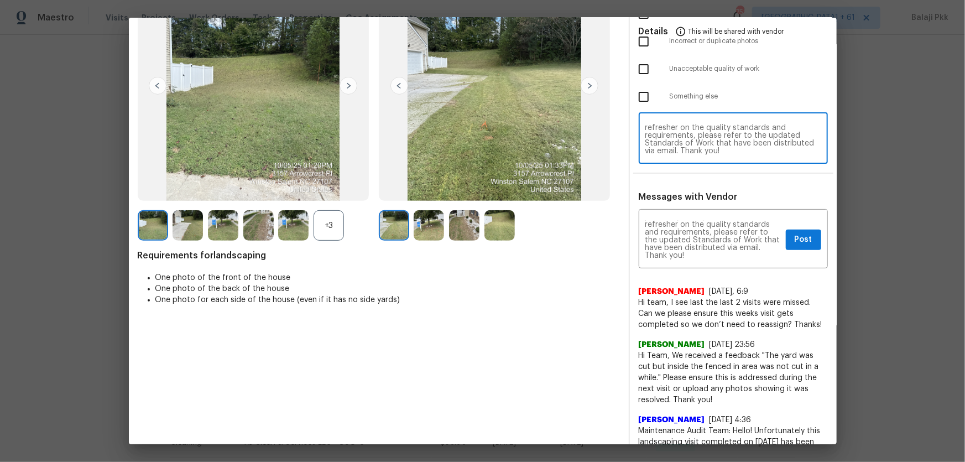
scroll to position [0, 0]
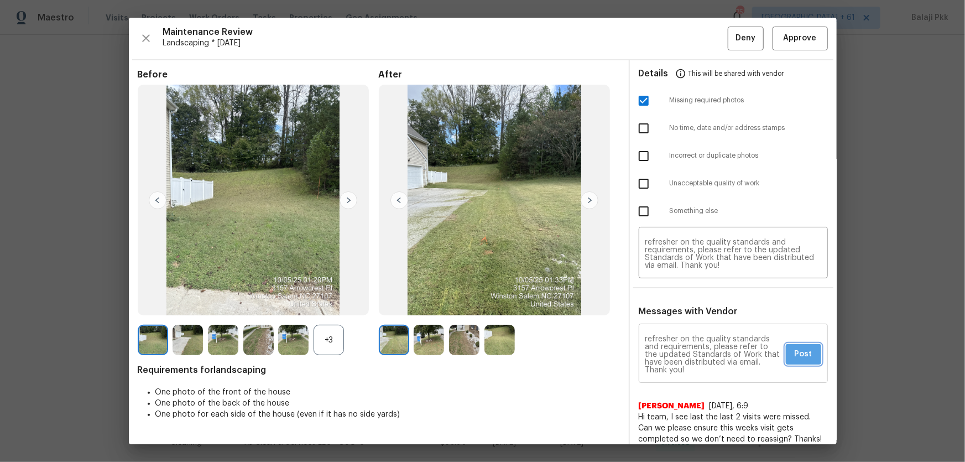
click at [686, 305] on span "Post" at bounding box center [803, 354] width 18 height 14
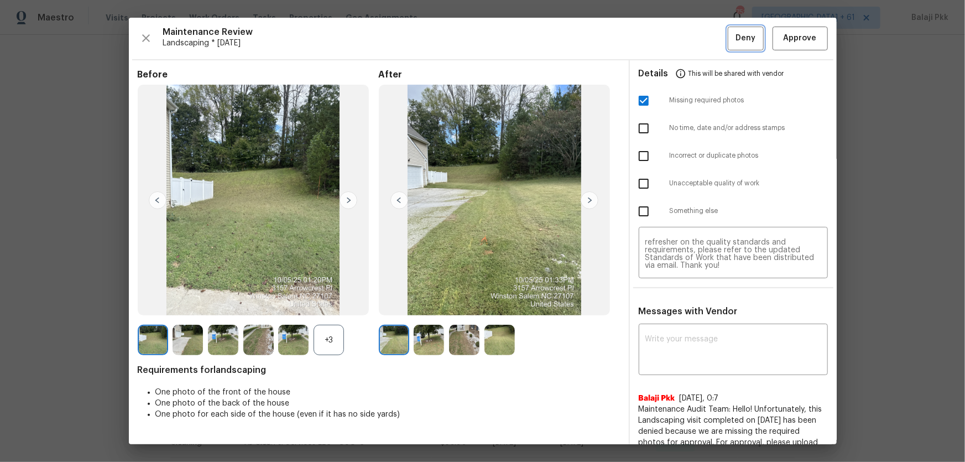
click at [686, 27] on button "Deny" at bounding box center [746, 39] width 36 height 24
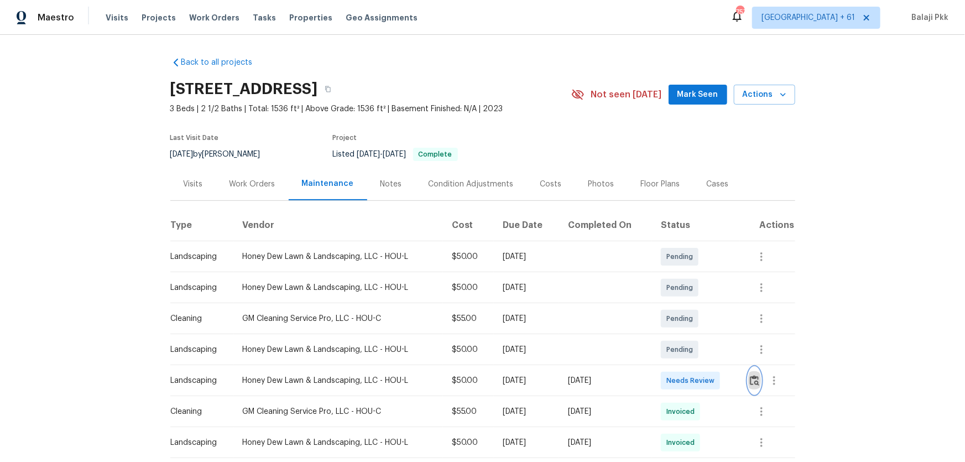
click at [686, 305] on img "button" at bounding box center [754, 380] width 9 height 11
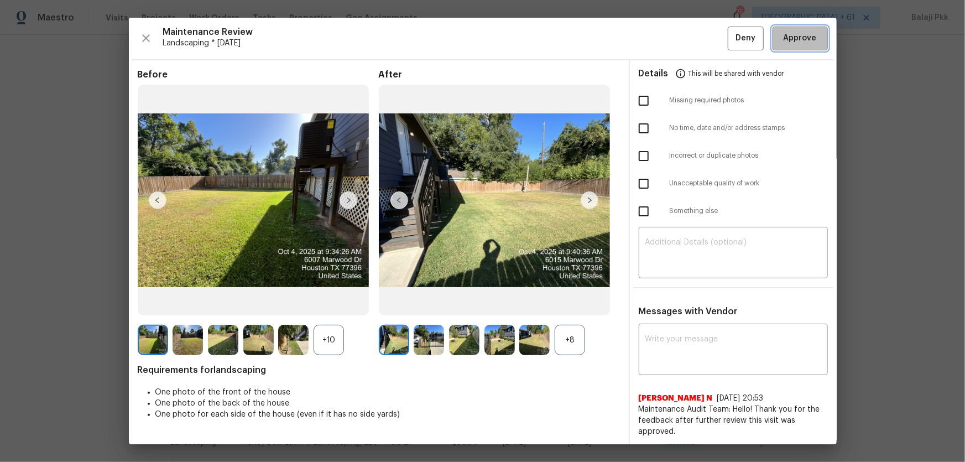
click at [686, 34] on span "Approve" at bounding box center [799, 39] width 33 height 14
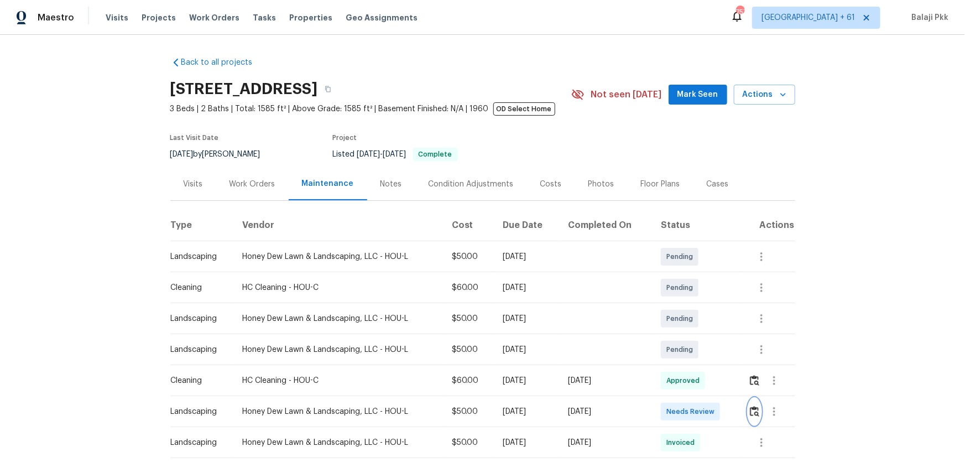
click at [686, 305] on button "button" at bounding box center [754, 411] width 13 height 27
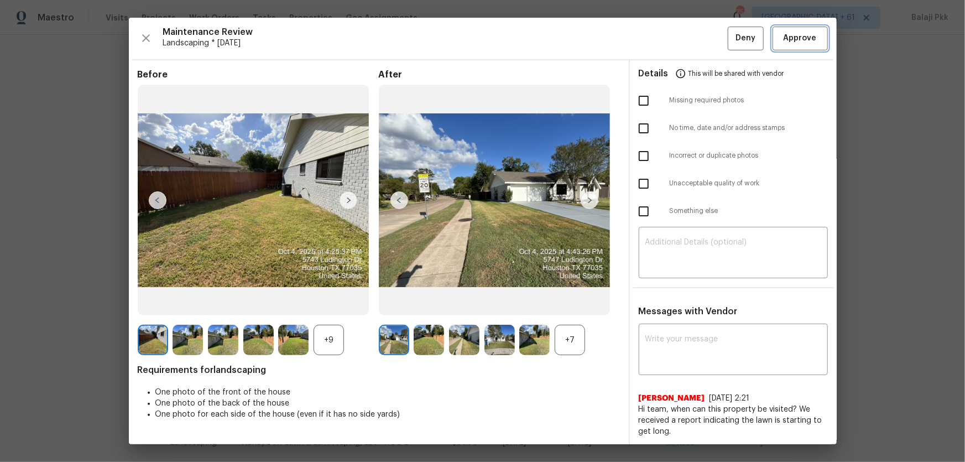
click at [686, 29] on button "Approve" at bounding box center [799, 39] width 55 height 24
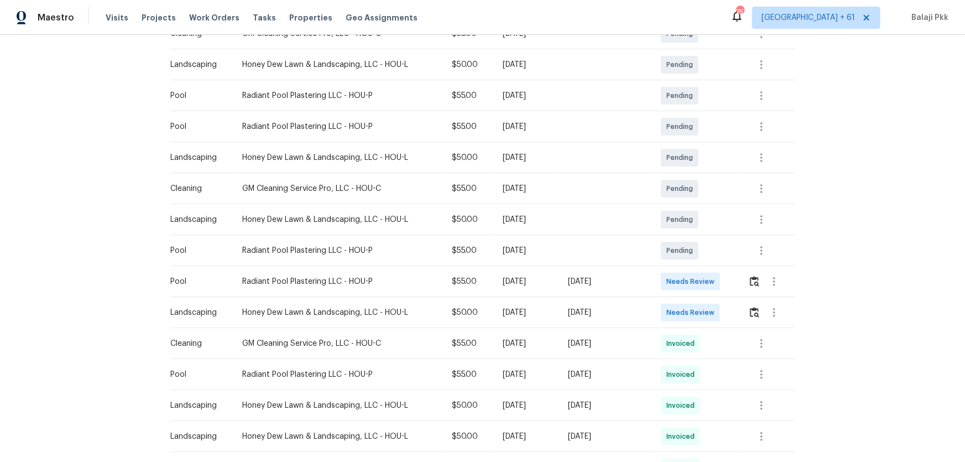
scroll to position [352, 0]
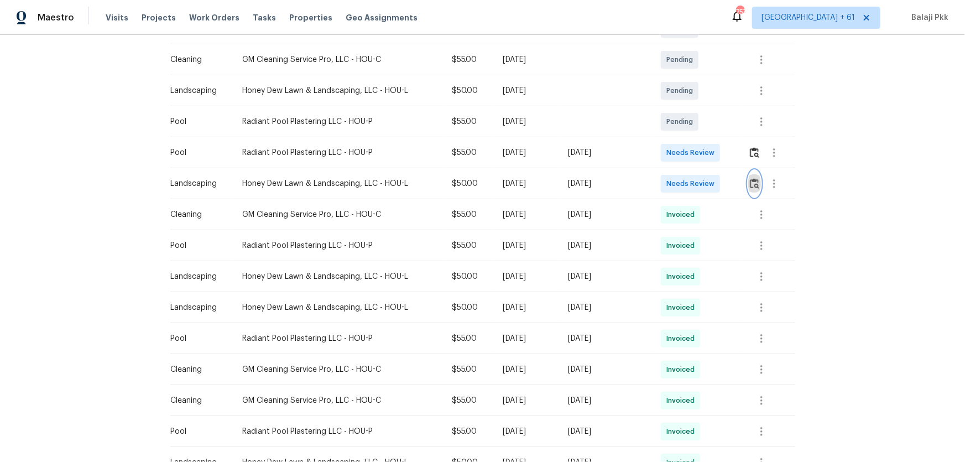
click at [686, 190] on button "button" at bounding box center [754, 183] width 13 height 27
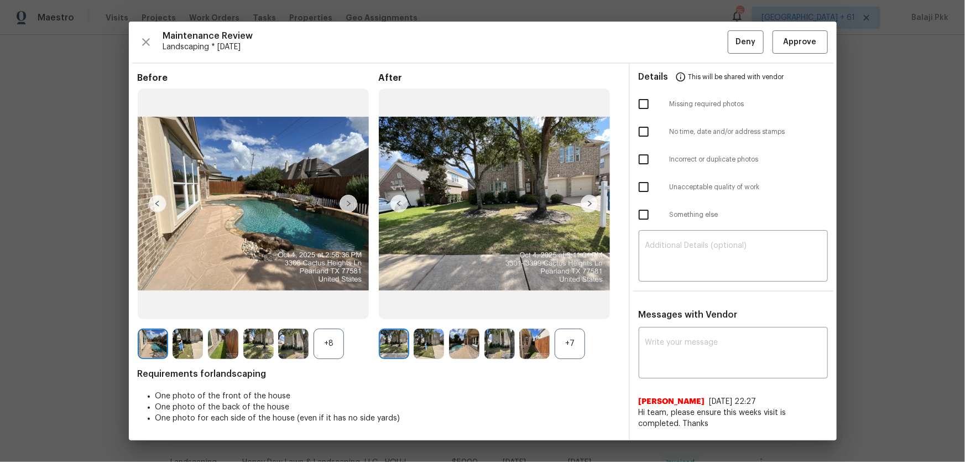
drag, startPoint x: 567, startPoint y: 335, endPoint x: 449, endPoint y: 293, distance: 125.0
click at [568, 305] on div "+7" at bounding box center [570, 343] width 30 height 30
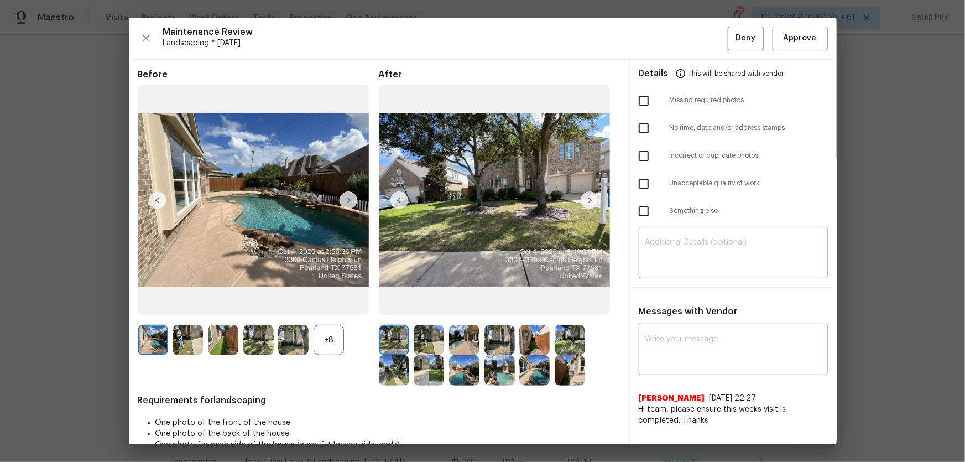
drag, startPoint x: 341, startPoint y: 338, endPoint x: 297, endPoint y: 172, distance: 171.0
click at [338, 305] on div "+8" at bounding box center [328, 340] width 30 height 30
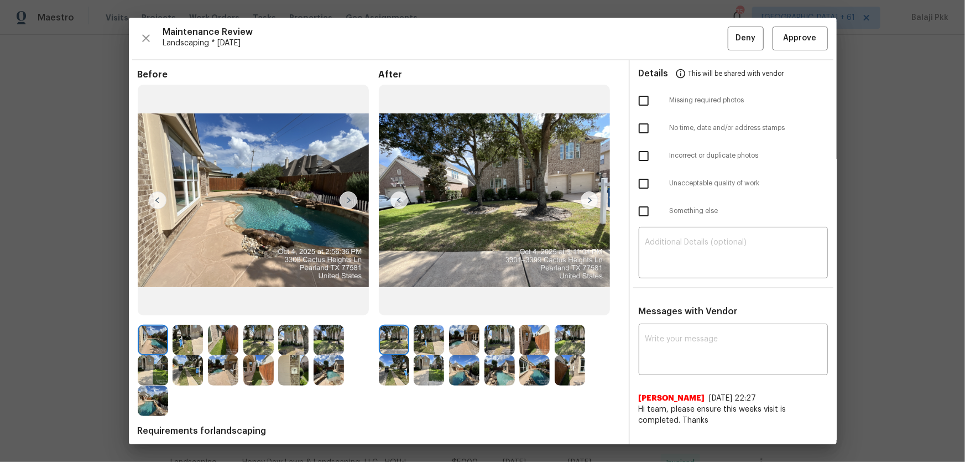
click at [686, 38] on div "Maintenance Review Landscaping * Mon, Sep 29 Deny Approve Before After Requirem…" at bounding box center [483, 231] width 708 height 426
click at [686, 38] on button "Approve" at bounding box center [799, 39] width 55 height 24
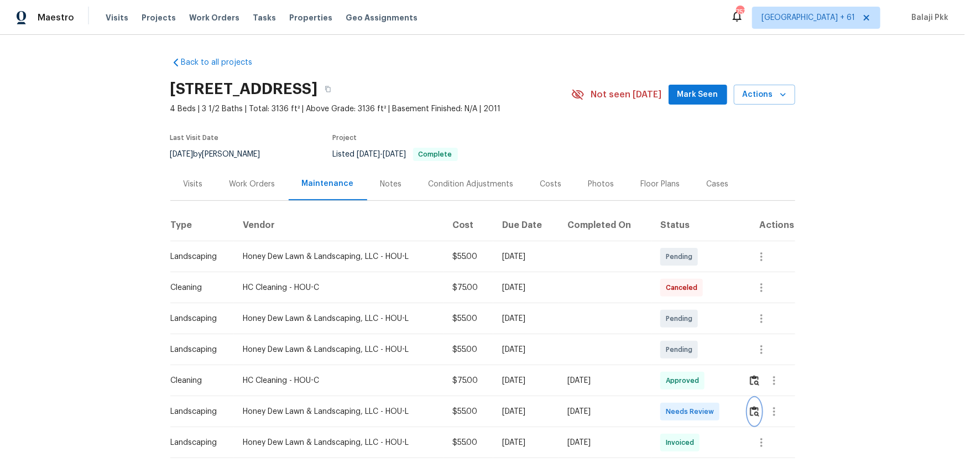
click at [686, 305] on img "button" at bounding box center [754, 411] width 9 height 11
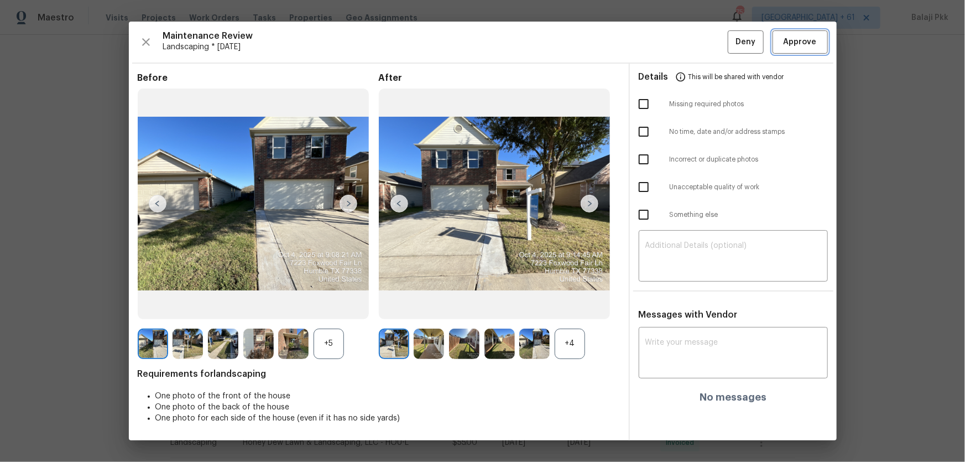
click at [686, 36] on span "Approve" at bounding box center [799, 42] width 33 height 14
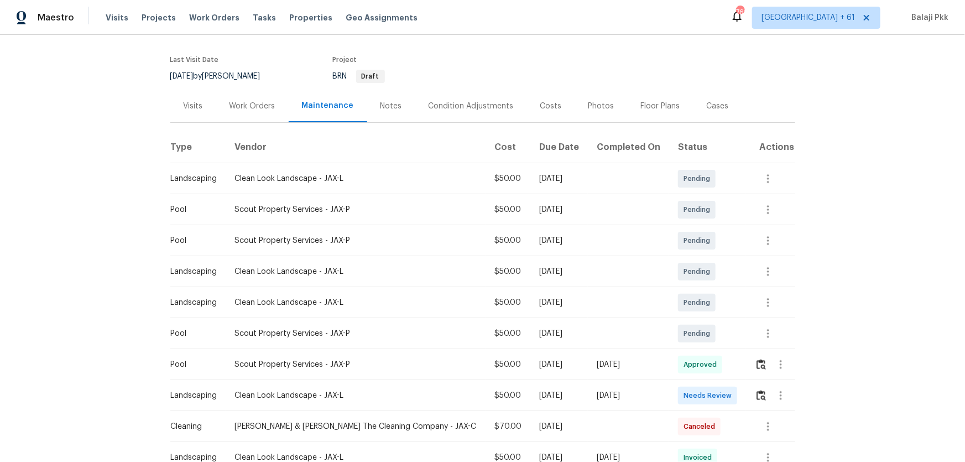
scroll to position [150, 0]
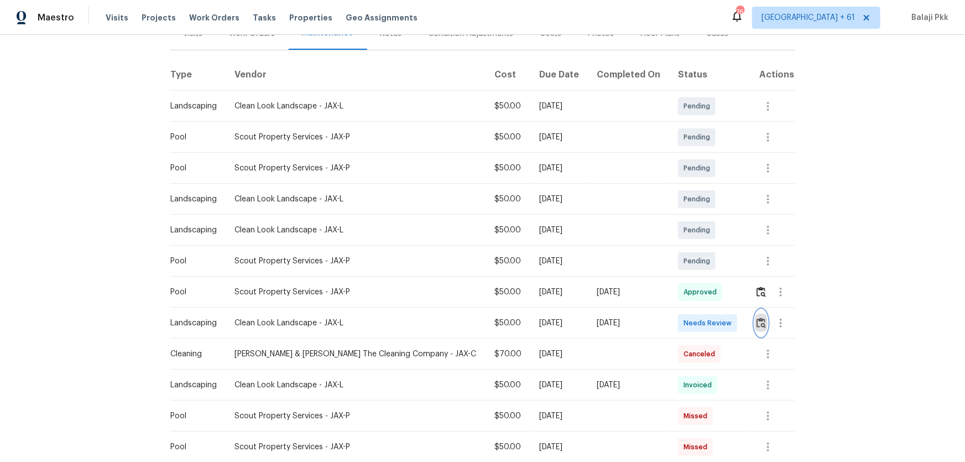
click at [686, 305] on img "button" at bounding box center [760, 322] width 9 height 11
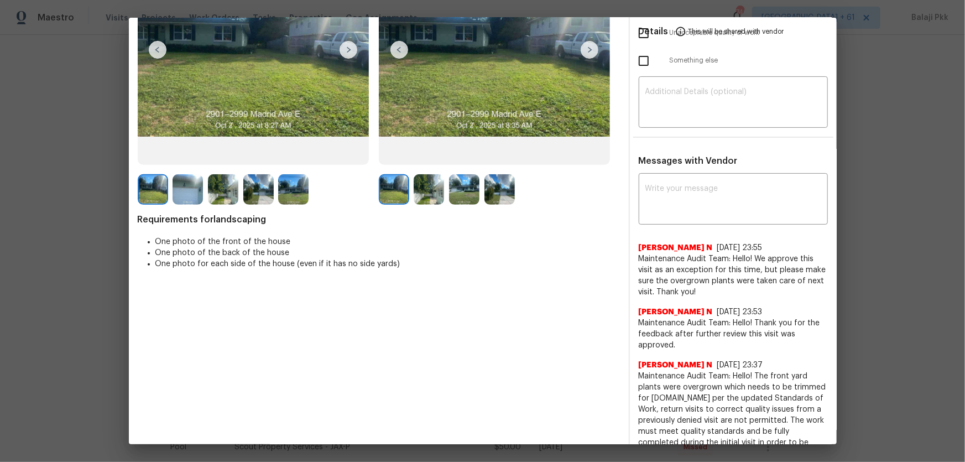
scroll to position [0, 0]
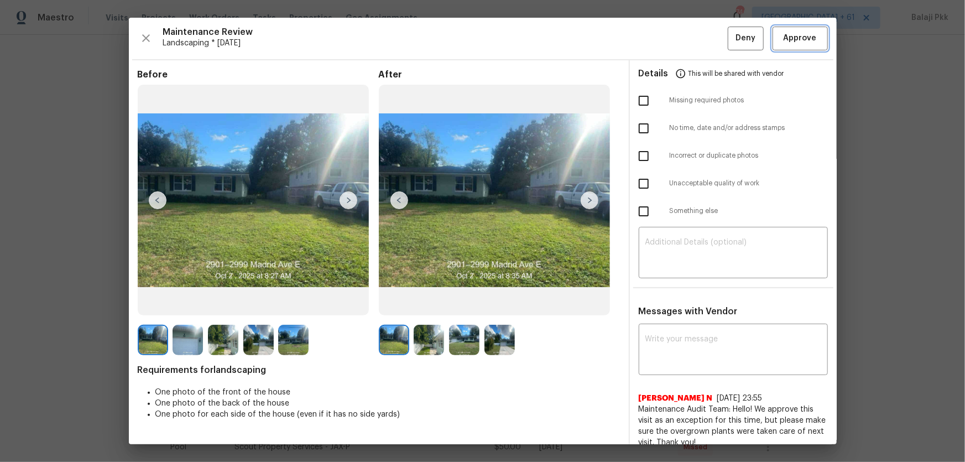
click at [686, 43] on span "Approve" at bounding box center [799, 39] width 33 height 14
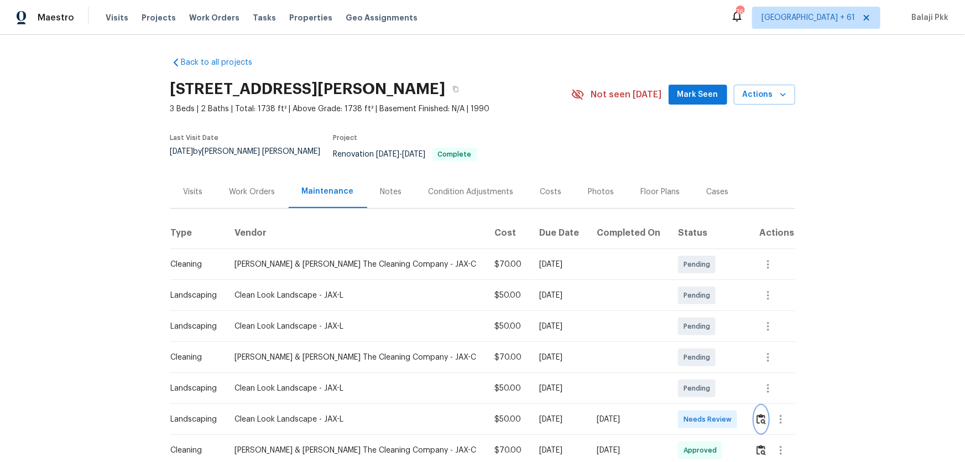
click at [686, 305] on img "button" at bounding box center [760, 419] width 9 height 11
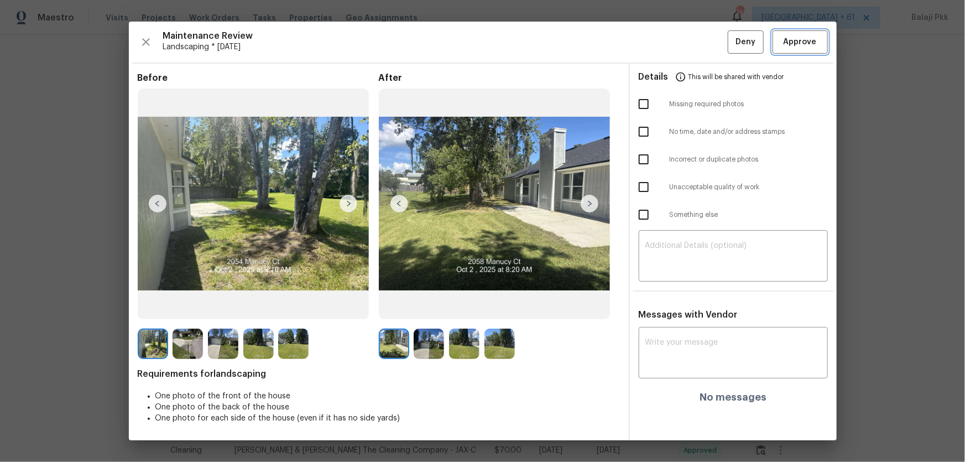
click at [686, 42] on span "Approve" at bounding box center [799, 42] width 33 height 14
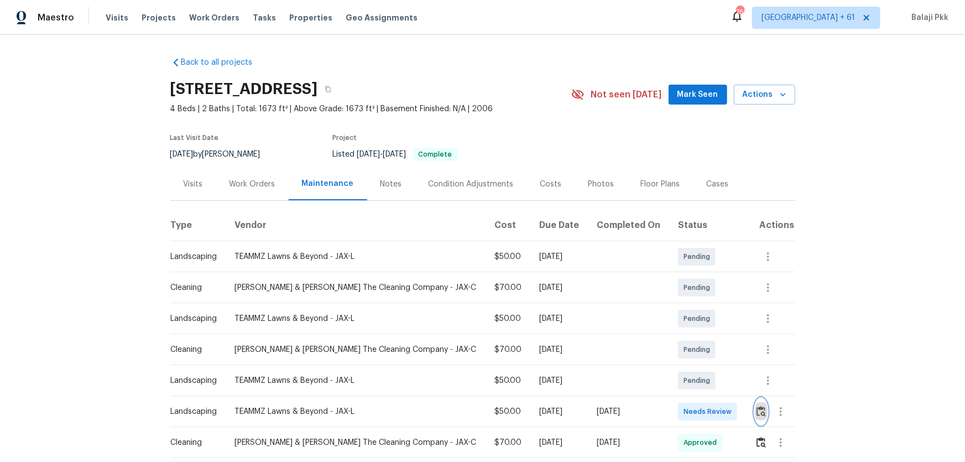
click at [755, 335] on img "button" at bounding box center [760, 411] width 9 height 11
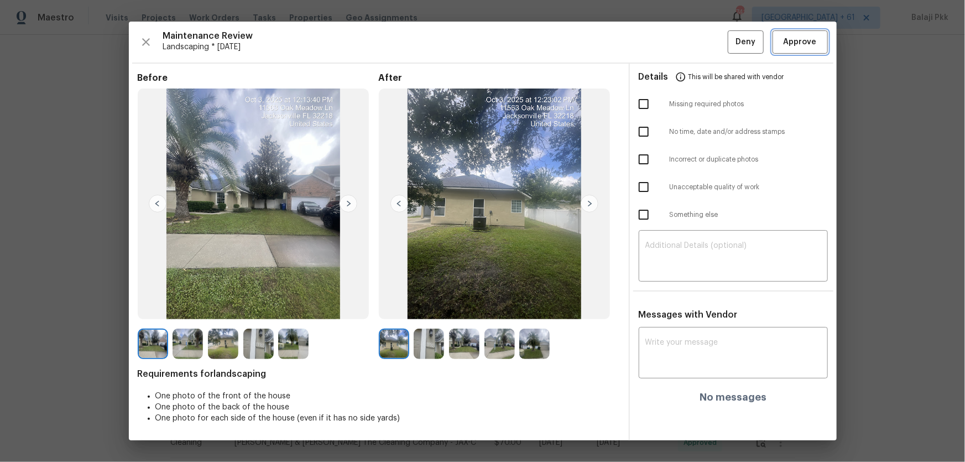
click at [755, 44] on span "Approve" at bounding box center [799, 42] width 33 height 14
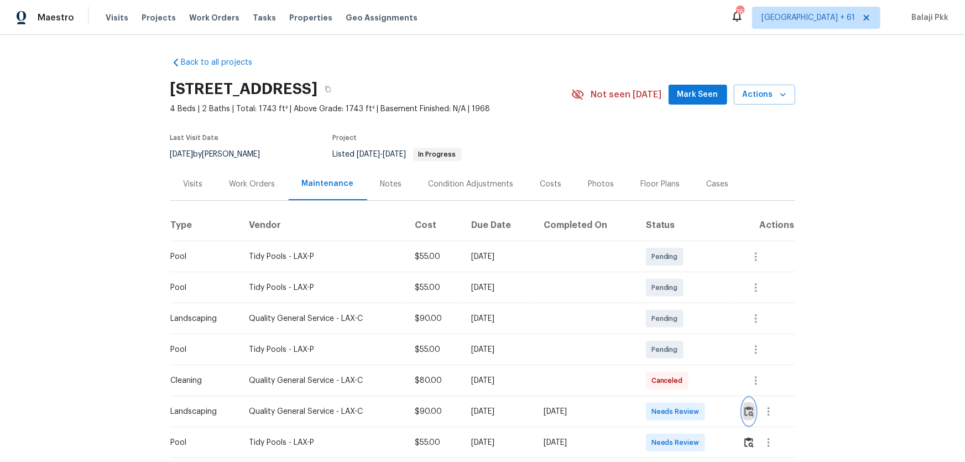
click at [686, 305] on img "button" at bounding box center [748, 411] width 9 height 11
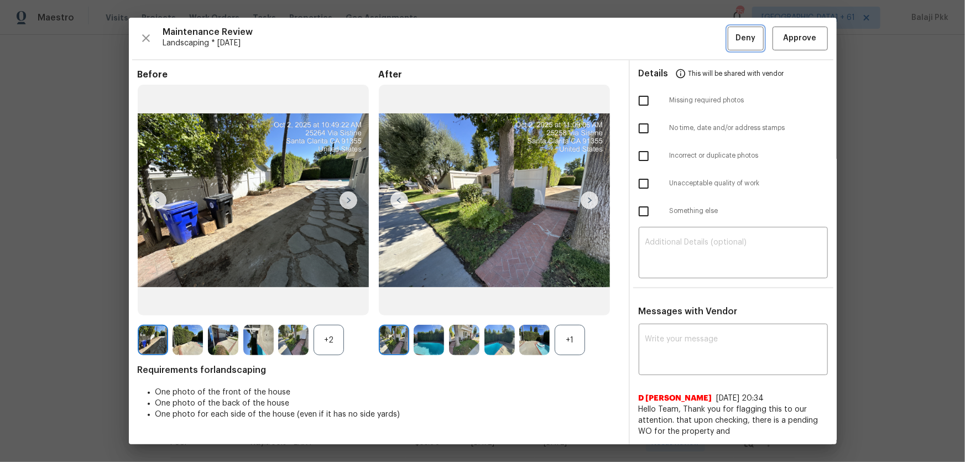
click at [686, 29] on button "Deny" at bounding box center [746, 39] width 36 height 24
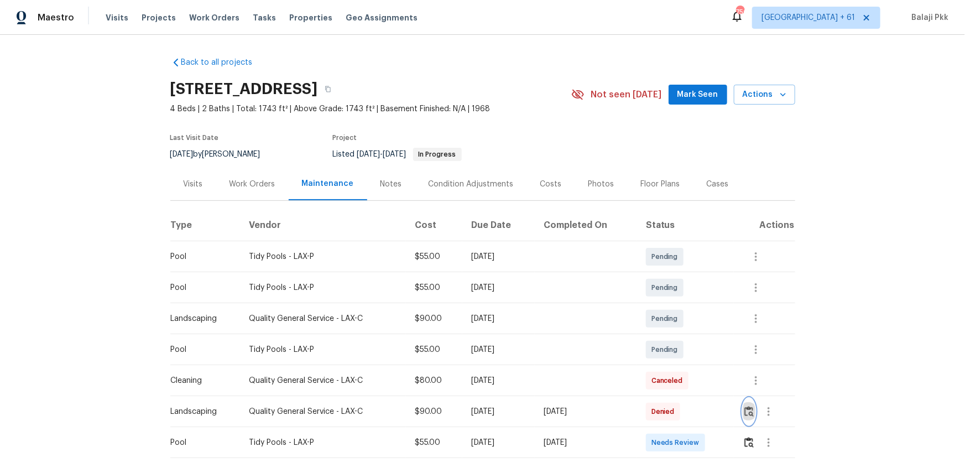
click at [686, 305] on button "button" at bounding box center [749, 411] width 13 height 27
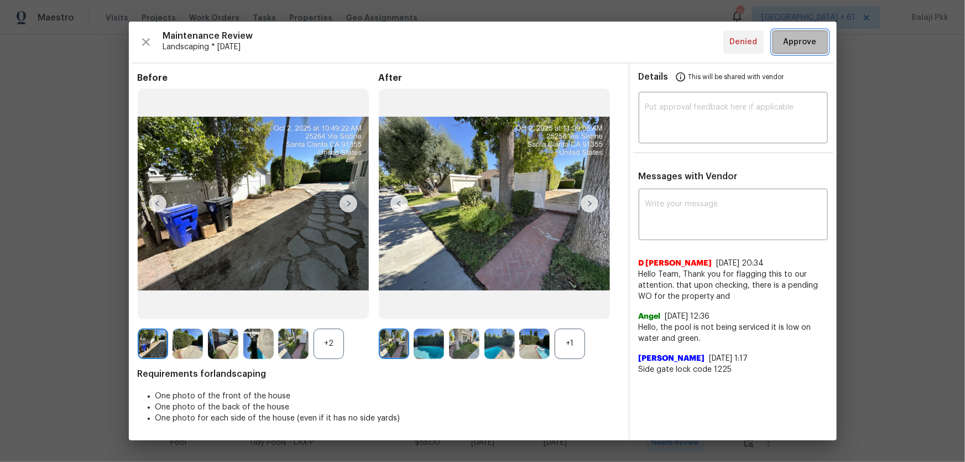
click at [686, 53] on button "Approve" at bounding box center [799, 42] width 55 height 24
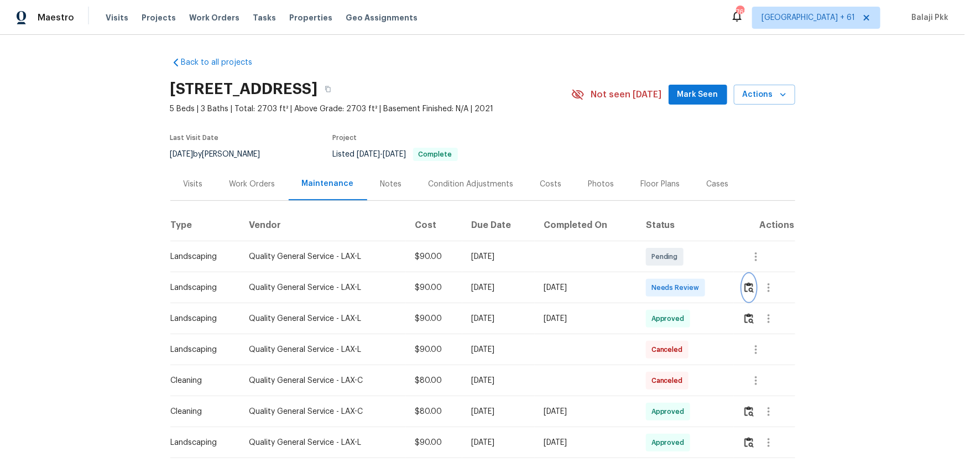
click at [686, 292] on img "button" at bounding box center [748, 287] width 9 height 11
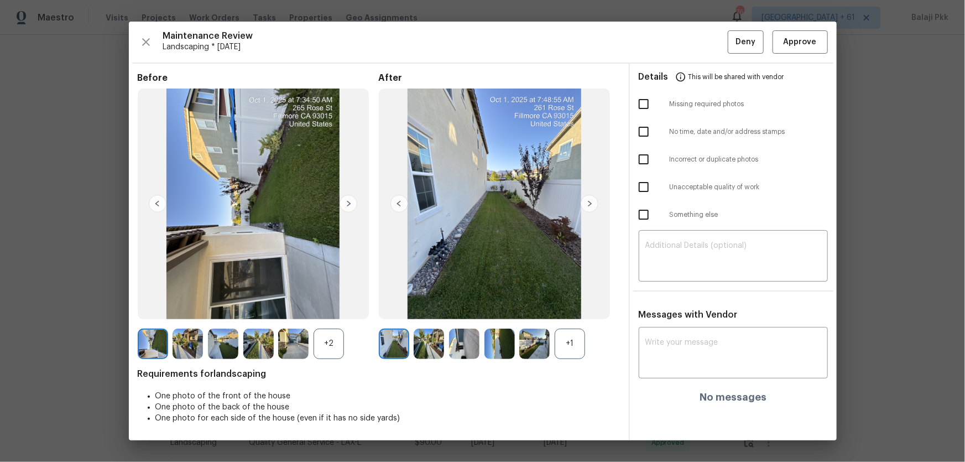
click at [563, 305] on div "+1" at bounding box center [570, 343] width 30 height 30
click at [347, 305] on div "+2" at bounding box center [258, 343] width 241 height 30
click at [334, 305] on div "+2" at bounding box center [328, 343] width 30 height 30
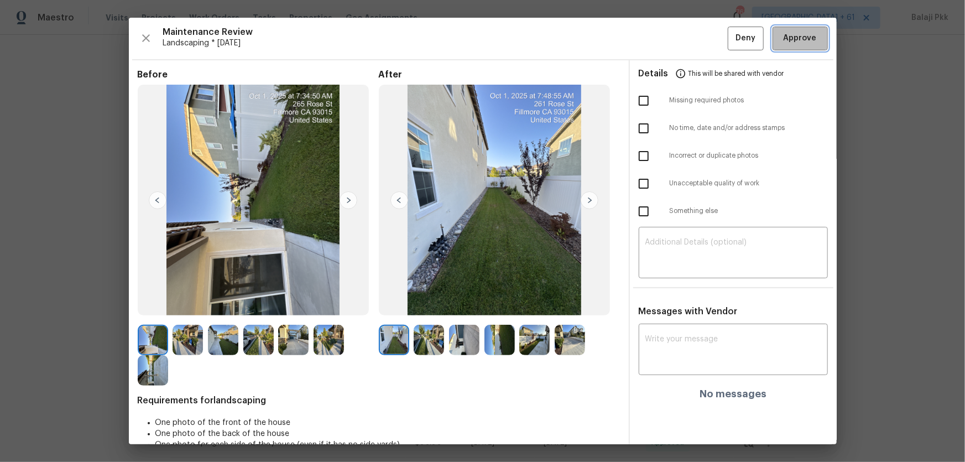
click at [686, 39] on span "Approve" at bounding box center [799, 39] width 33 height 14
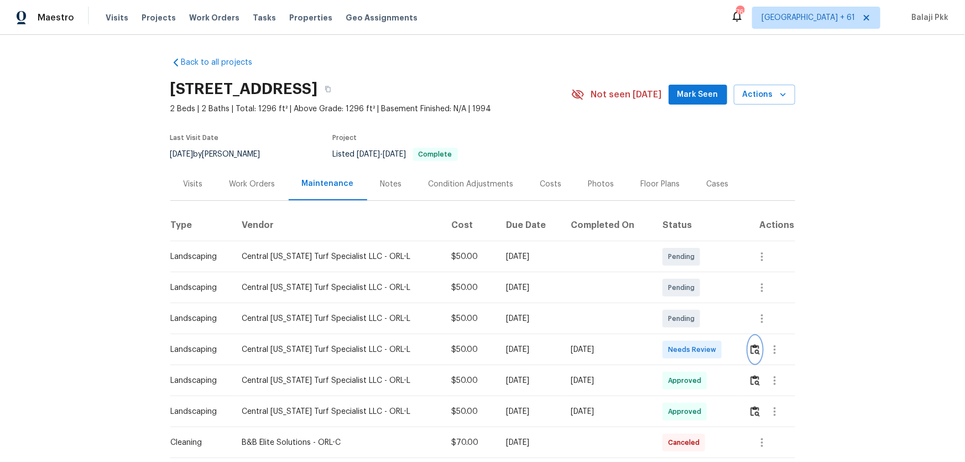
click at [686, 305] on img "button" at bounding box center [754, 349] width 9 height 11
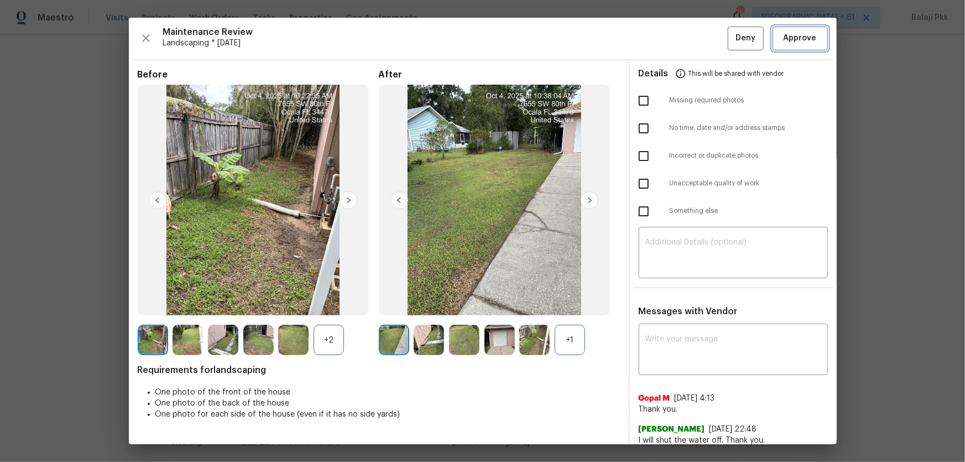
click at [686, 41] on span "Approve" at bounding box center [799, 39] width 33 height 14
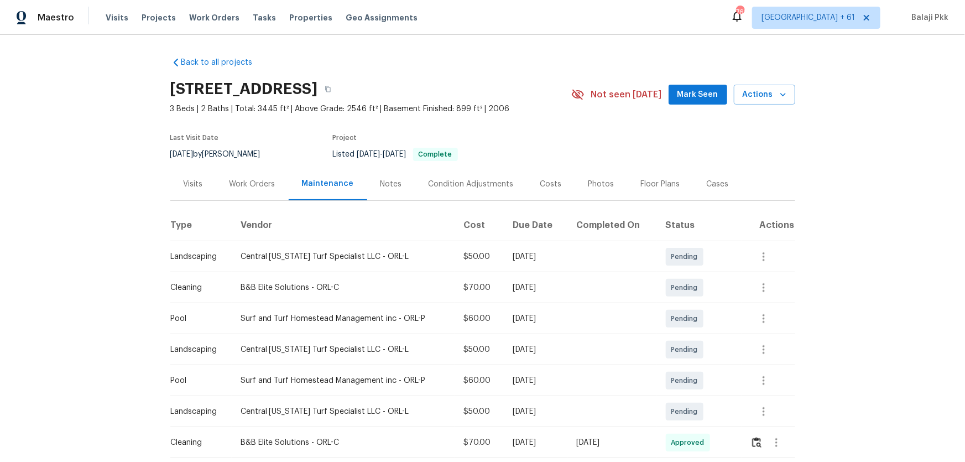
scroll to position [100, 0]
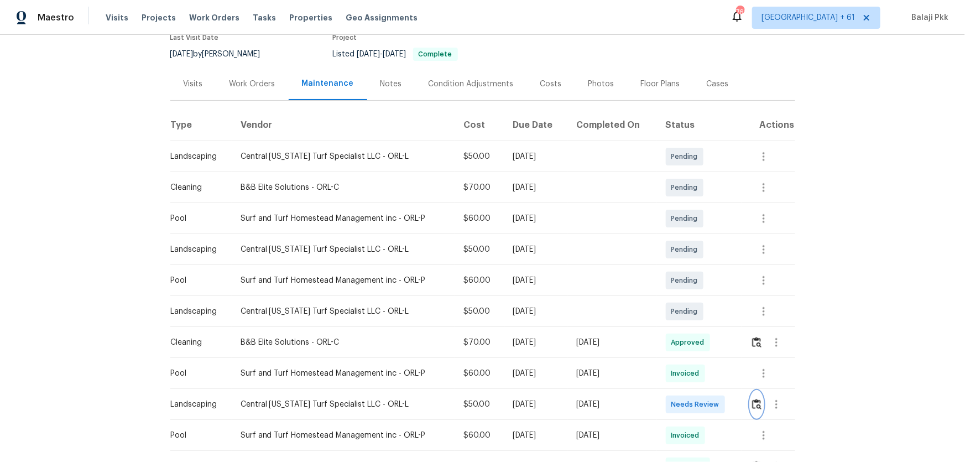
click at [686, 305] on button "button" at bounding box center [756, 404] width 13 height 27
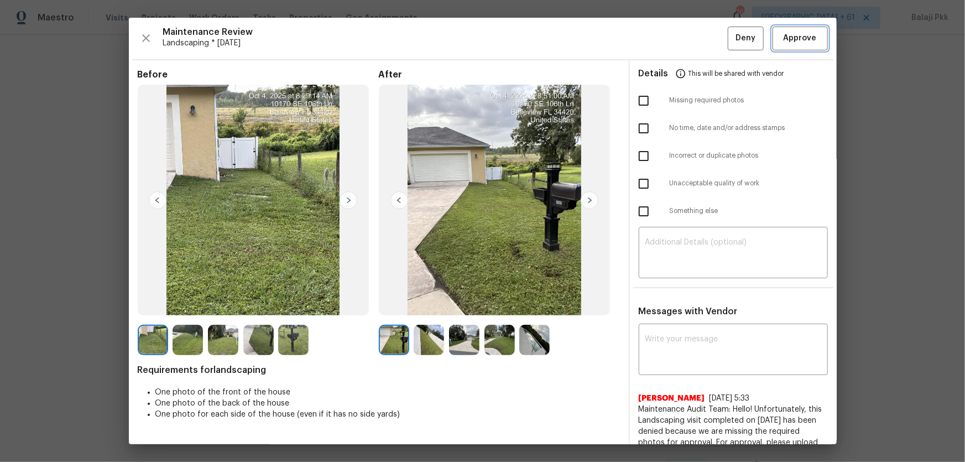
click at [686, 39] on span "Approve" at bounding box center [799, 39] width 33 height 14
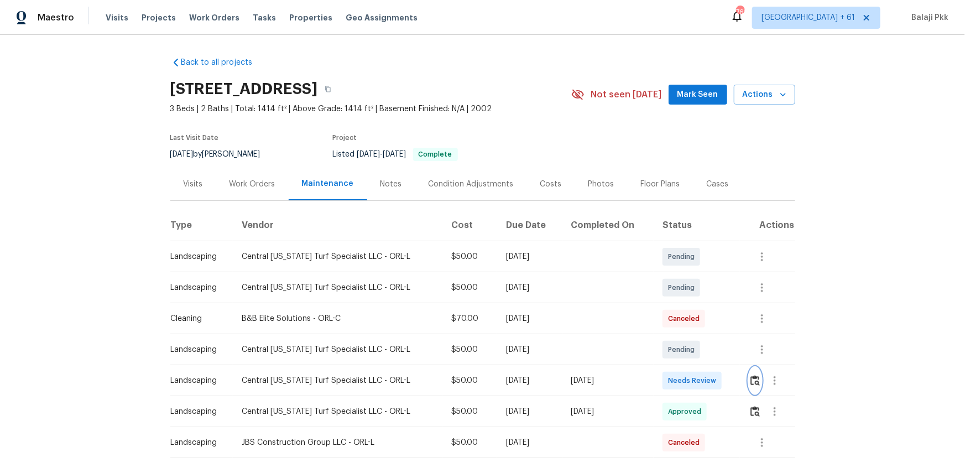
click at [686, 305] on img "button" at bounding box center [754, 380] width 9 height 11
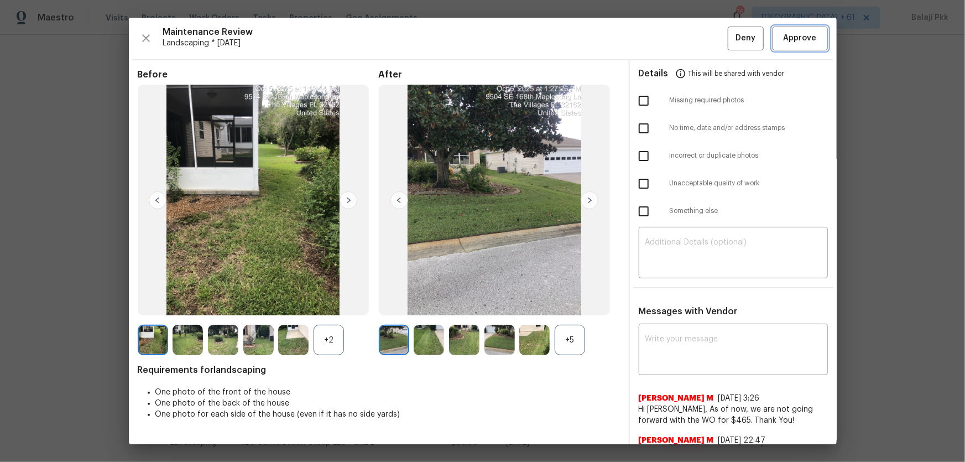
click at [686, 43] on span "Approve" at bounding box center [799, 39] width 33 height 14
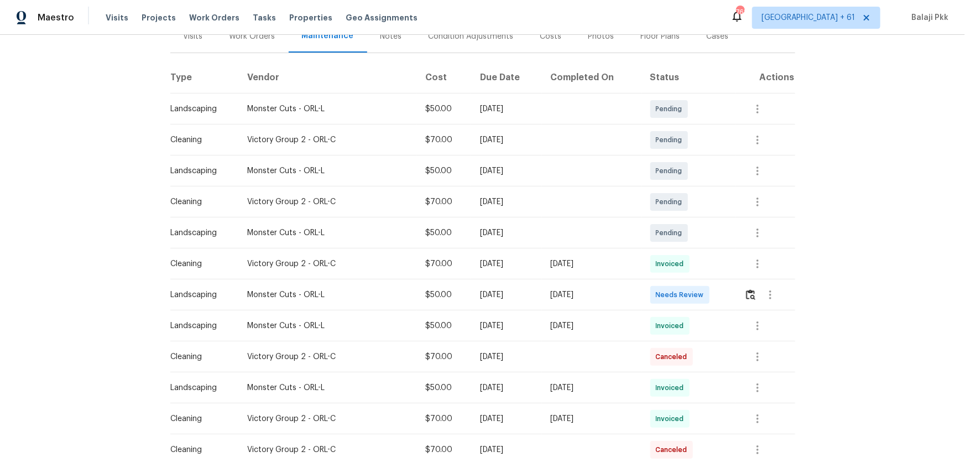
scroll to position [150, 0]
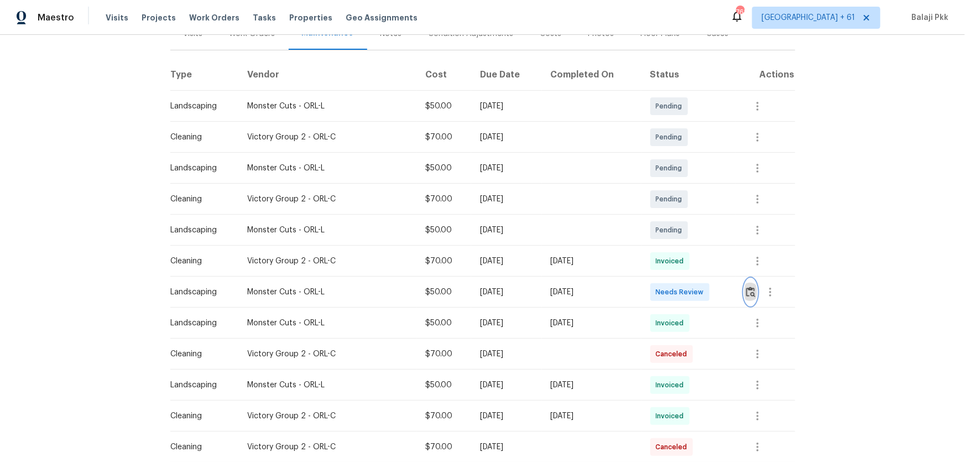
click at [686, 285] on button "button" at bounding box center [750, 292] width 13 height 27
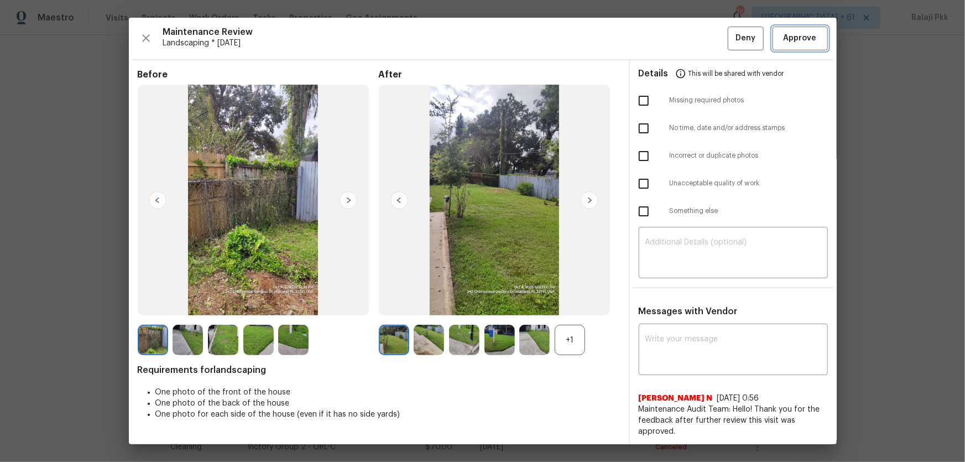
click at [686, 35] on button "Approve" at bounding box center [799, 39] width 55 height 24
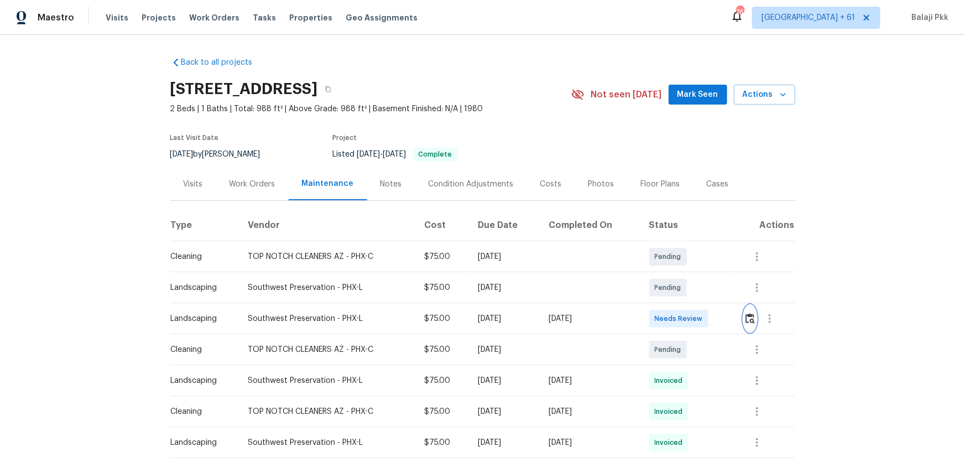
click at [686, 305] on img "button" at bounding box center [749, 318] width 9 height 11
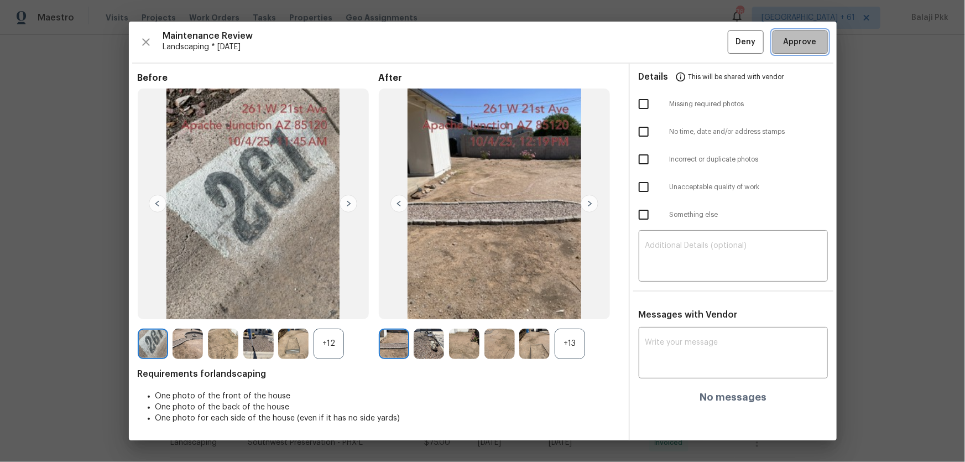
click at [686, 40] on button "Approve" at bounding box center [799, 42] width 55 height 24
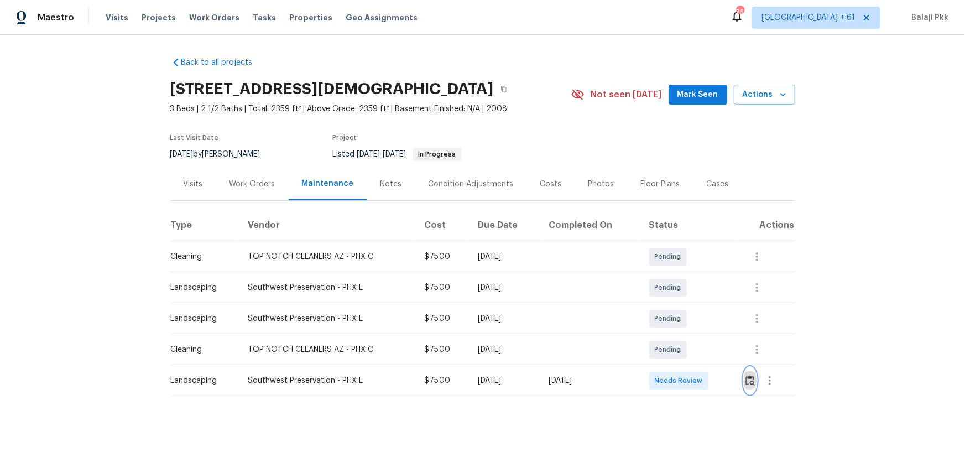
click at [686, 305] on img "button" at bounding box center [749, 380] width 9 height 11
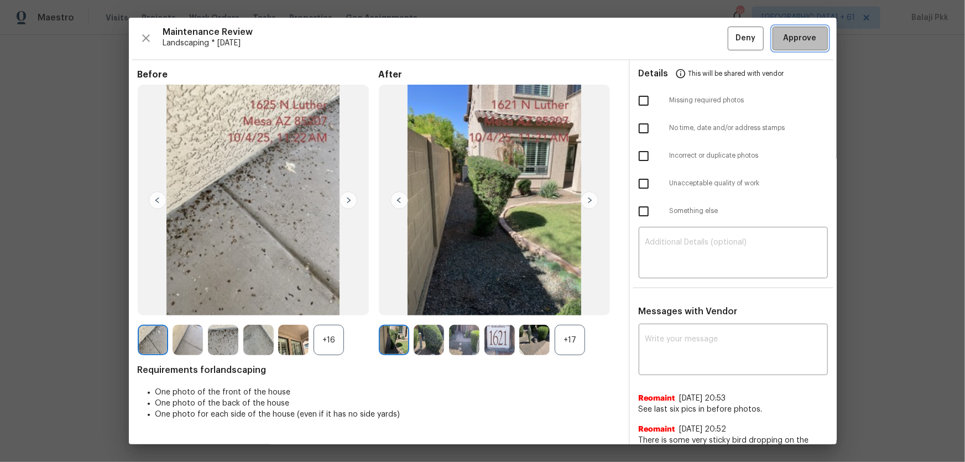
drag, startPoint x: 792, startPoint y: 44, endPoint x: 632, endPoint y: 1, distance: 166.2
click at [686, 44] on span "Approve" at bounding box center [799, 39] width 33 height 14
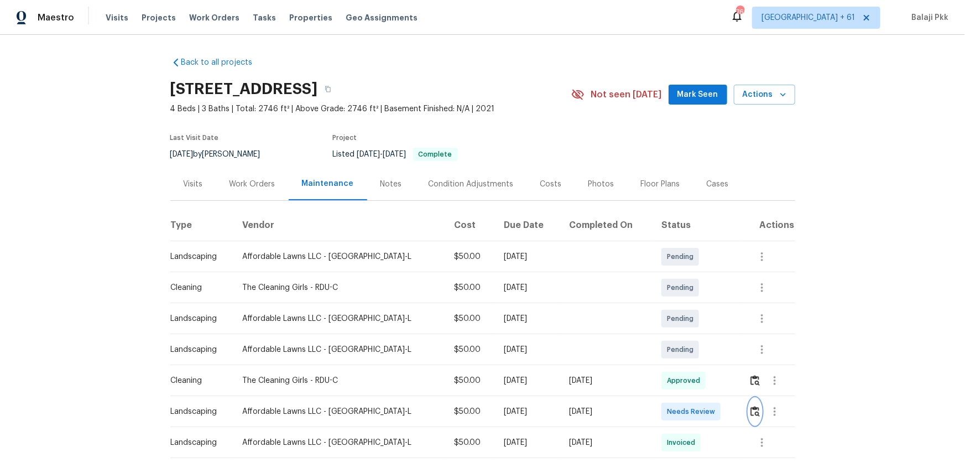
click at [686, 305] on button "button" at bounding box center [755, 411] width 13 height 27
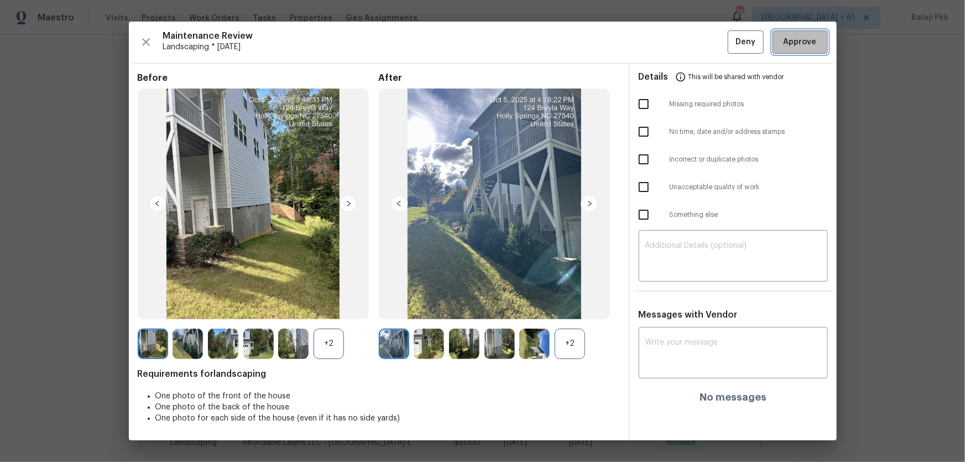
click at [686, 45] on span "Approve" at bounding box center [799, 42] width 33 height 14
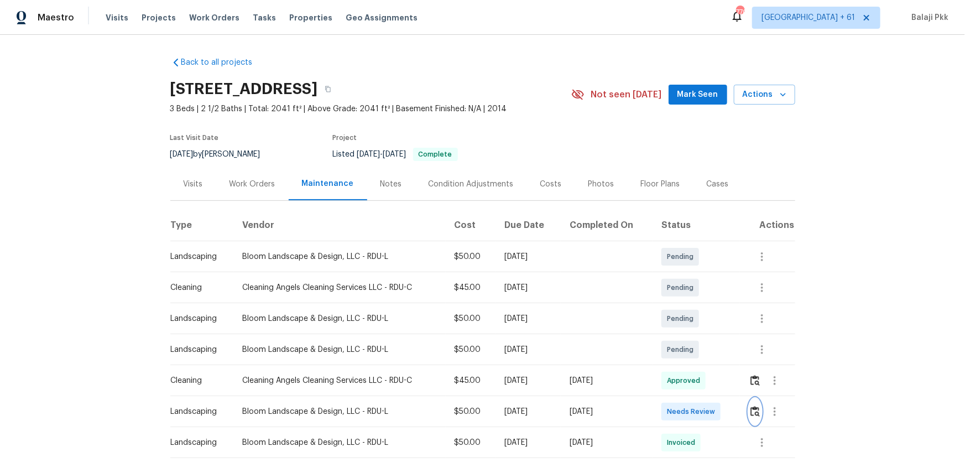
click at [686, 305] on img "button" at bounding box center [754, 411] width 9 height 11
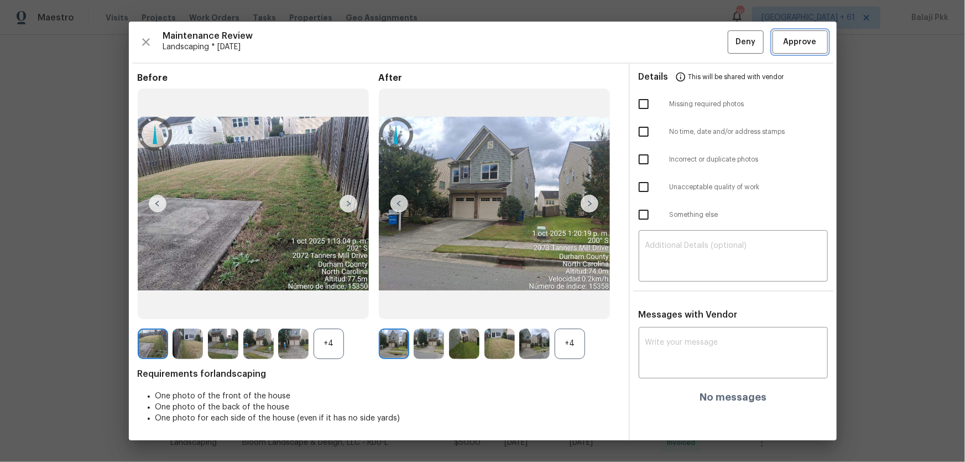
click at [686, 44] on span "Approve" at bounding box center [799, 42] width 33 height 14
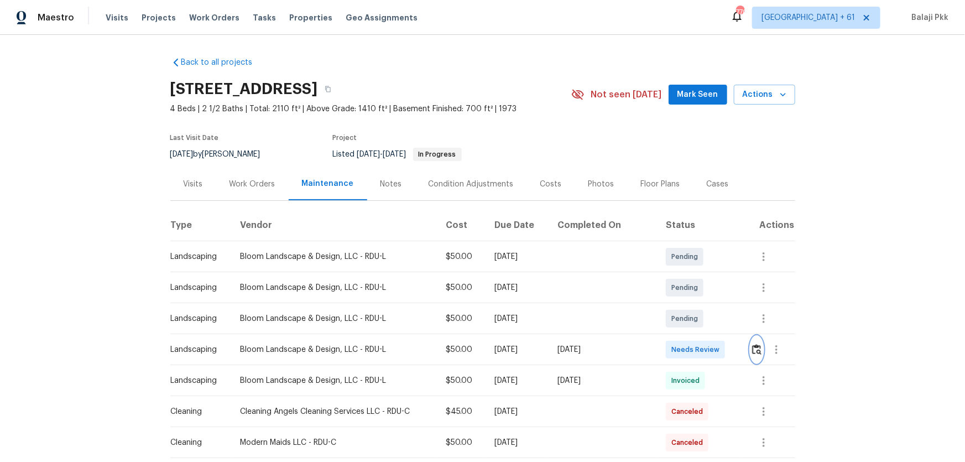
click at [686, 305] on img "button" at bounding box center [756, 349] width 9 height 11
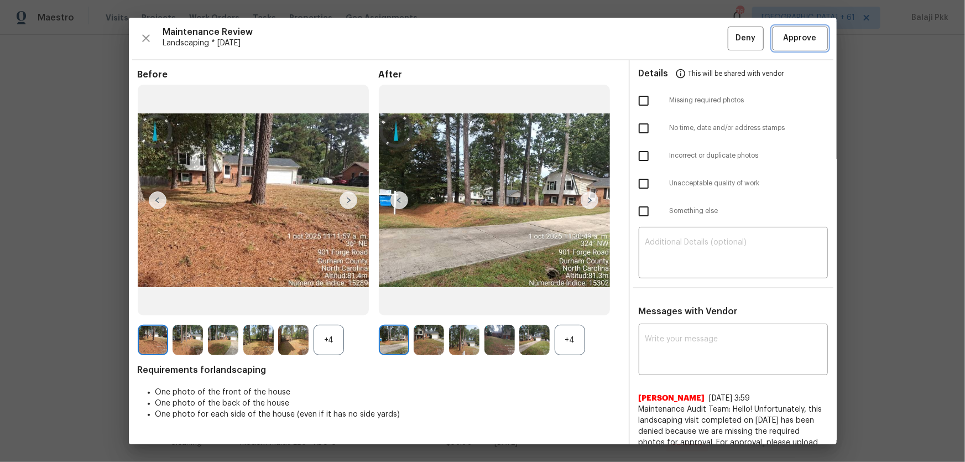
click at [686, 36] on span "Approve" at bounding box center [799, 39] width 33 height 14
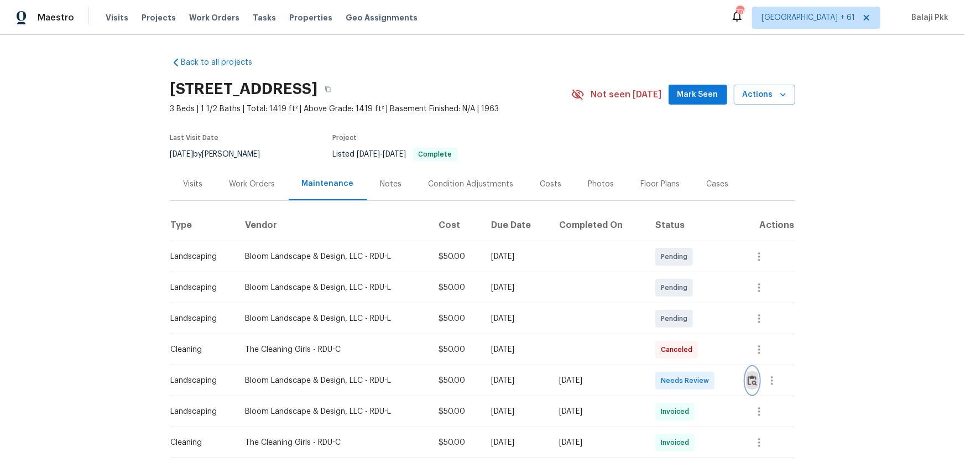
click at [686, 305] on button "button" at bounding box center [752, 380] width 13 height 27
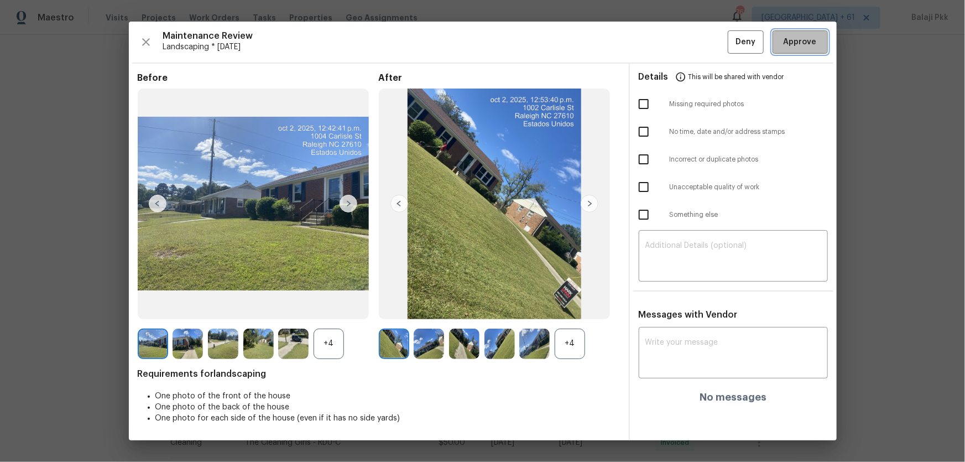
click at [686, 39] on span "Approve" at bounding box center [799, 42] width 33 height 14
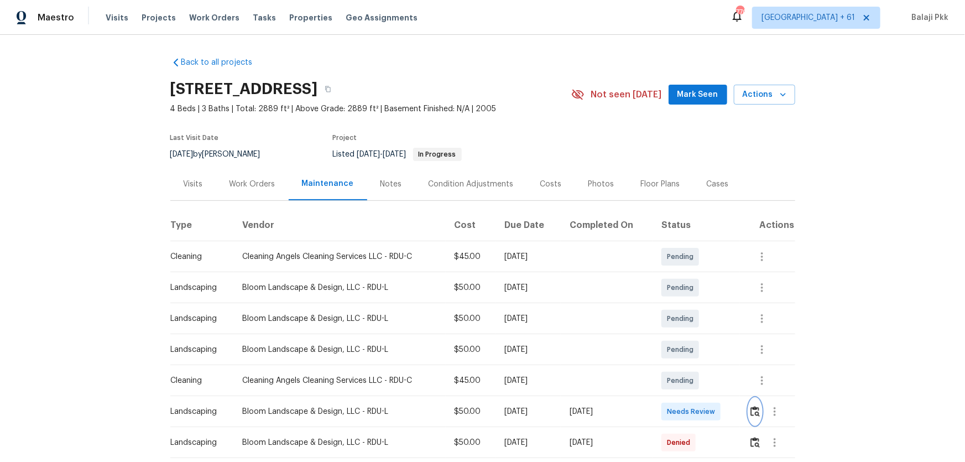
click at [686, 305] on img "button" at bounding box center [754, 411] width 9 height 11
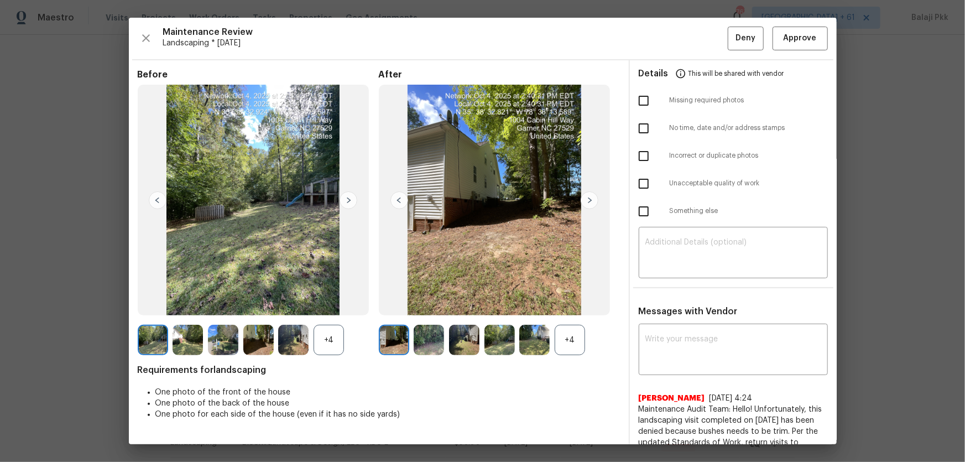
click at [686, 51] on div "Maintenance Review Landscaping * [DATE] Deny Approve Before +4 After +4 Require…" at bounding box center [483, 231] width 708 height 426
click at [686, 34] on span "Approve" at bounding box center [799, 39] width 33 height 14
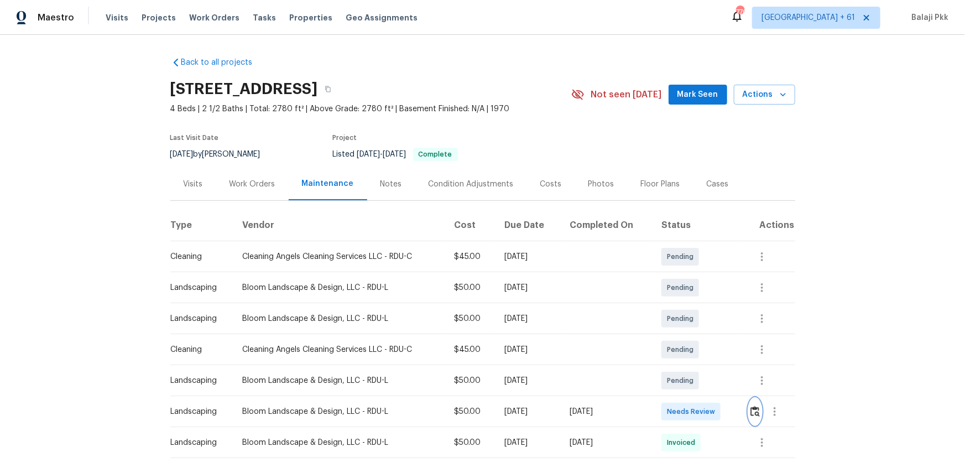
click at [686, 305] on img "button" at bounding box center [754, 411] width 9 height 11
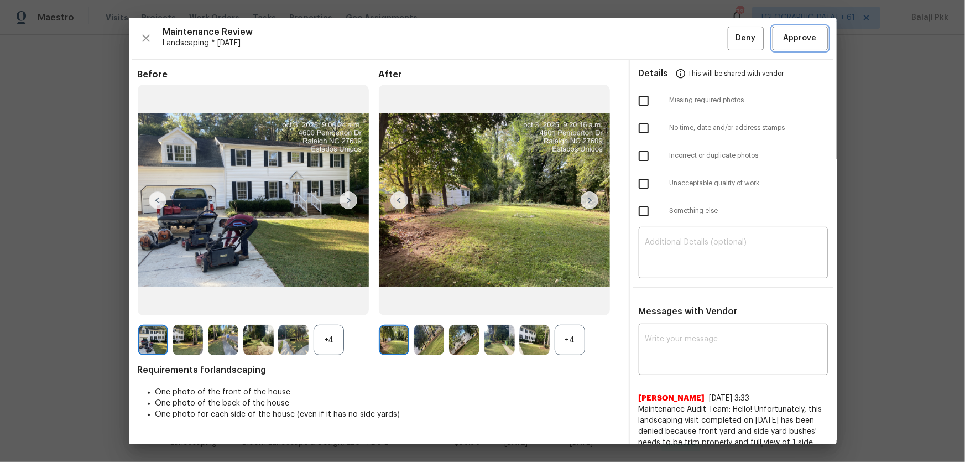
click at [686, 35] on span "Approve" at bounding box center [799, 39] width 33 height 14
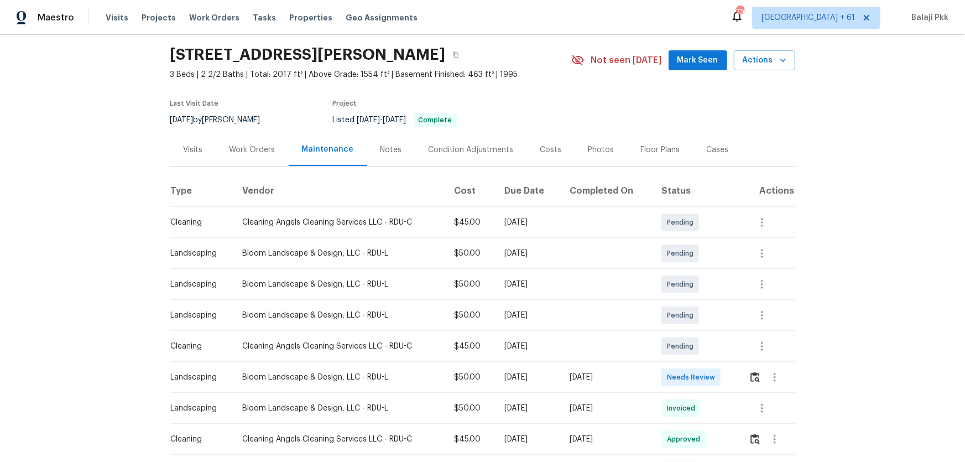
scroll to position [50, 0]
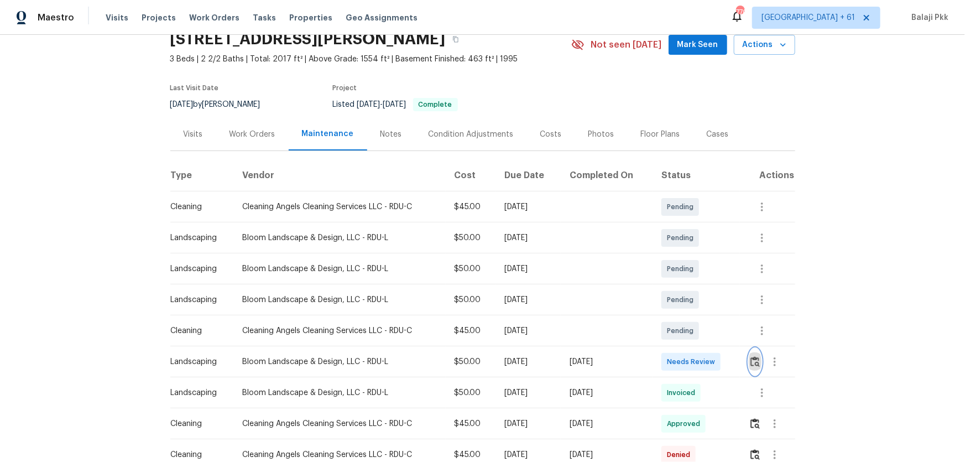
click at [686, 305] on img "button" at bounding box center [754, 361] width 9 height 11
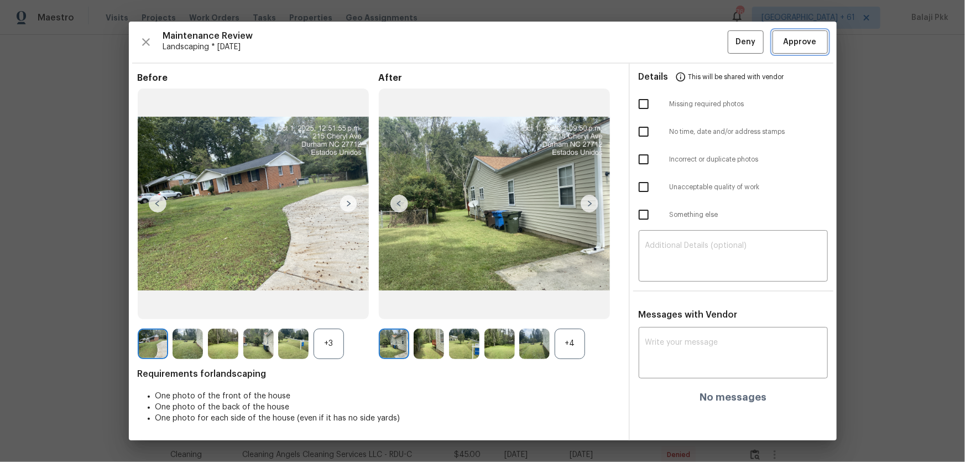
click at [686, 45] on span "Approve" at bounding box center [799, 42] width 33 height 14
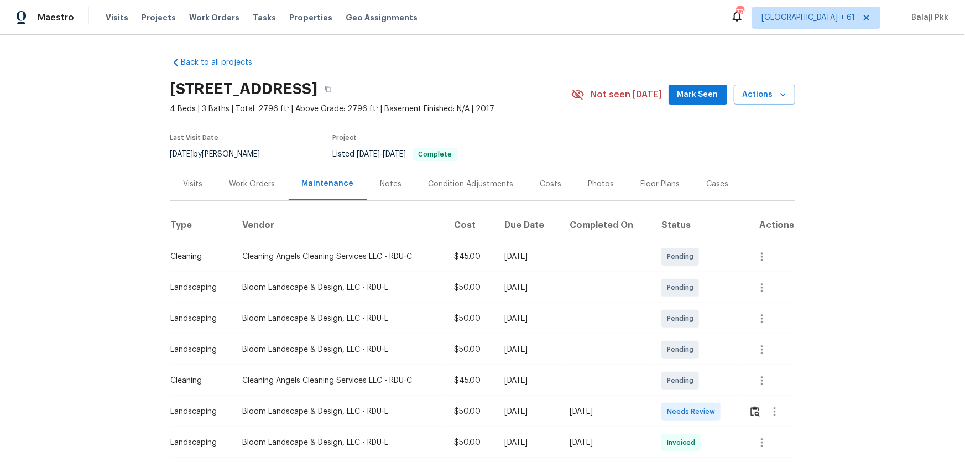
scroll to position [251, 0]
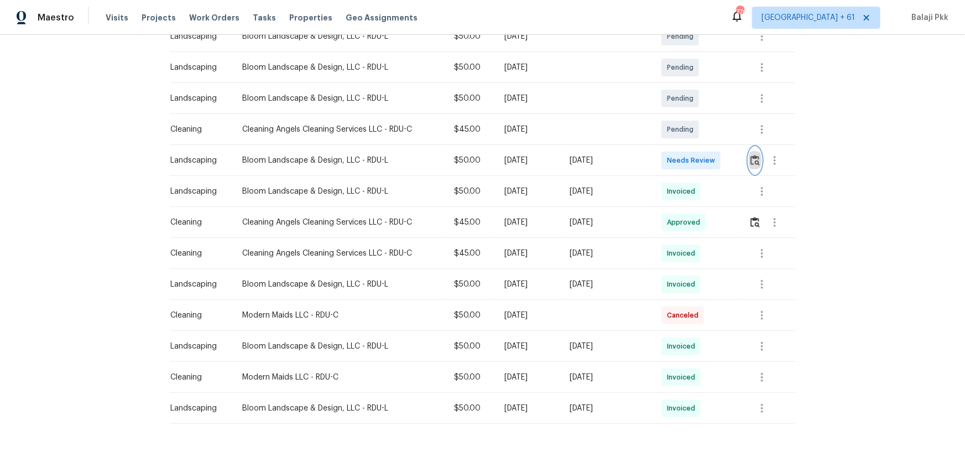
click at [686, 161] on button "button" at bounding box center [755, 160] width 13 height 27
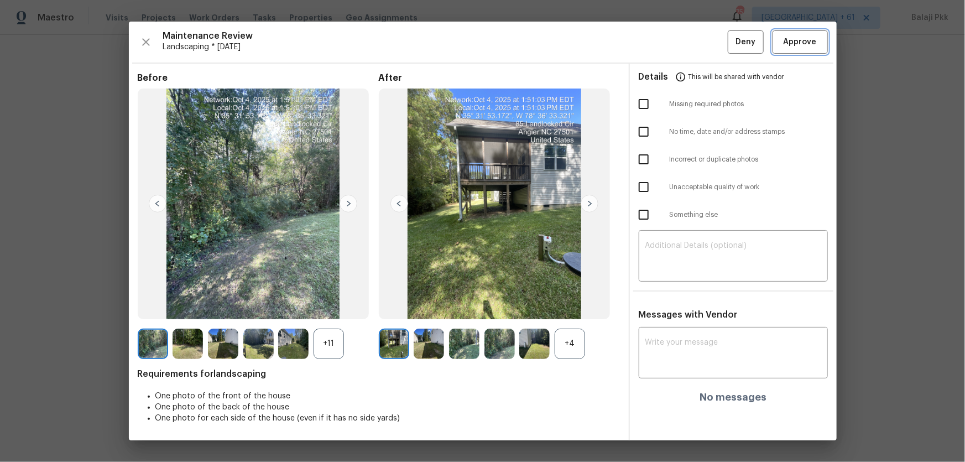
click at [686, 42] on span "Approve" at bounding box center [799, 42] width 33 height 14
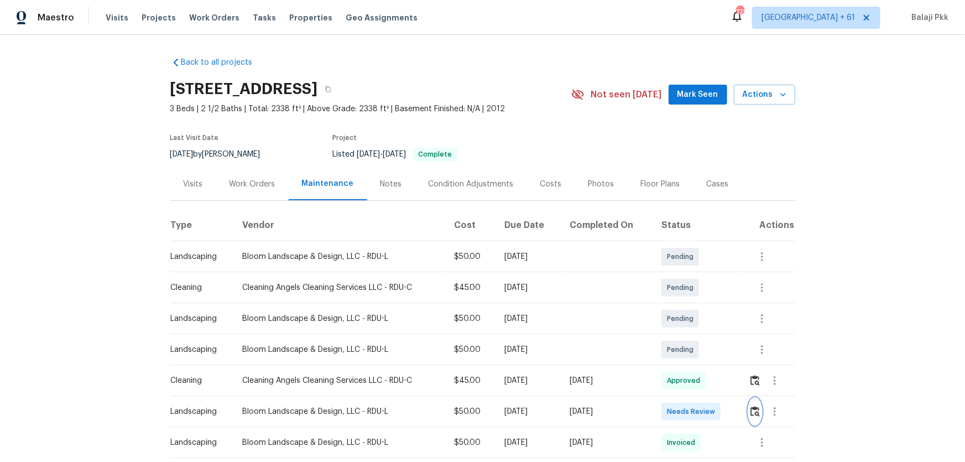
click at [686, 305] on img "button" at bounding box center [754, 411] width 9 height 11
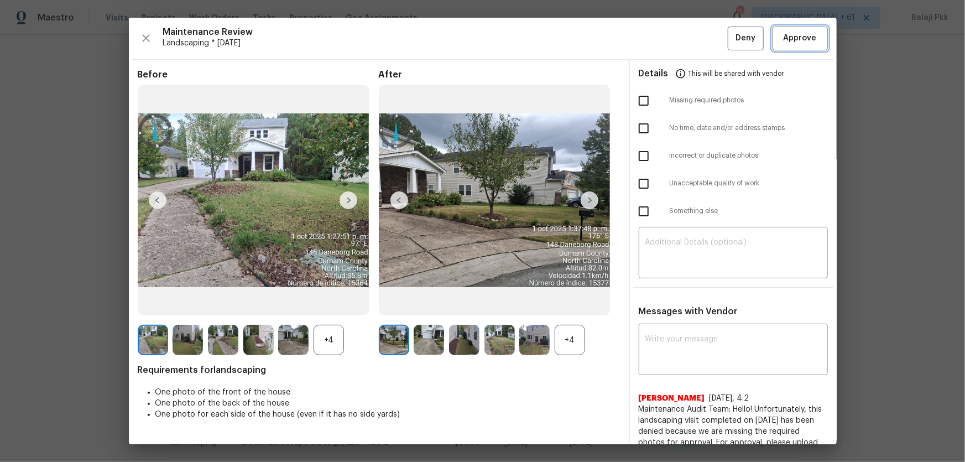
click at [686, 48] on button "Approve" at bounding box center [799, 39] width 55 height 24
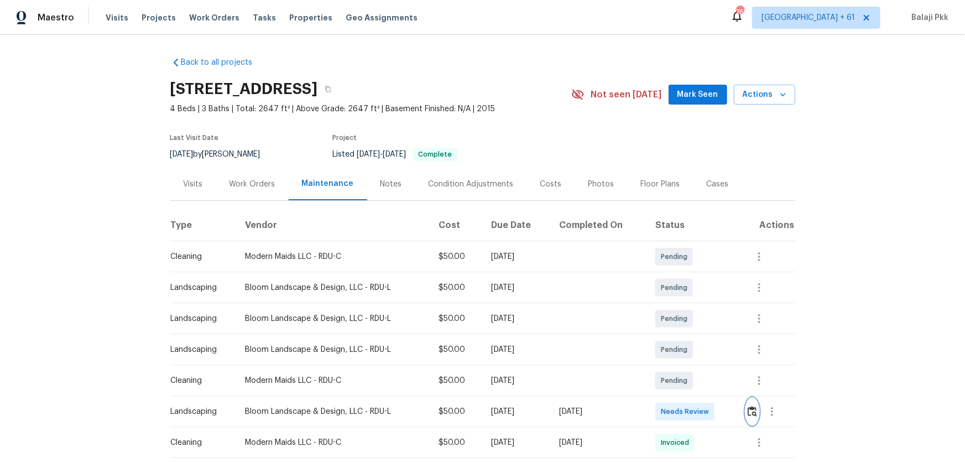
click at [686, 305] on img "button" at bounding box center [751, 411] width 9 height 11
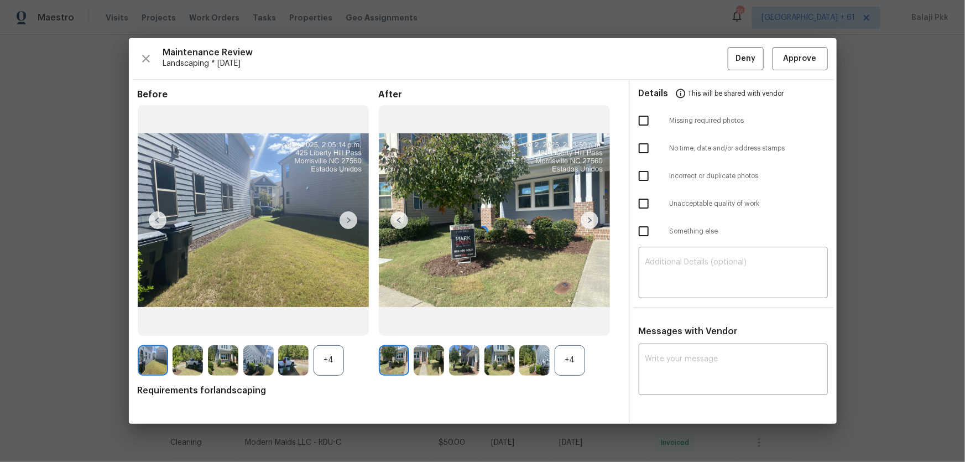
click at [575, 305] on div "Before +4 After +4 Requirements for landscaping" at bounding box center [379, 256] width 482 height 334
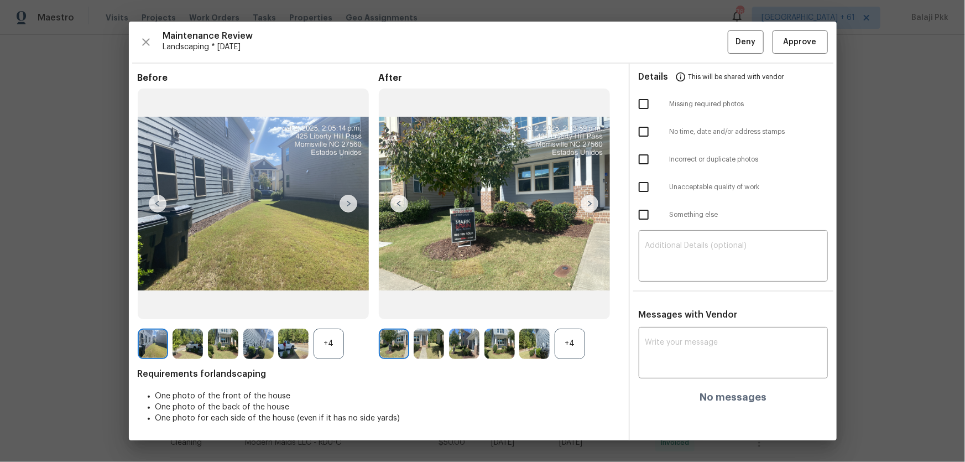
click at [569, 305] on div "+4" at bounding box center [570, 343] width 30 height 30
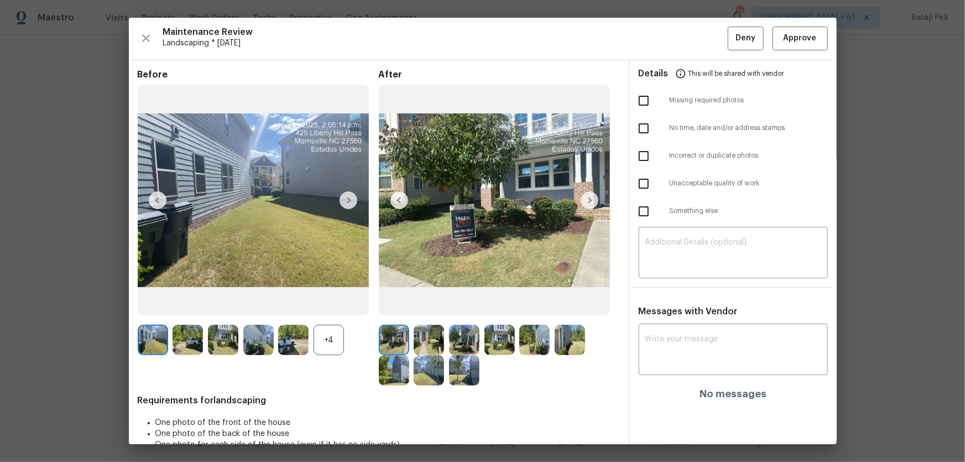
drag, startPoint x: 328, startPoint y: 340, endPoint x: 494, endPoint y: 61, distance: 324.3
click at [327, 305] on div "+4" at bounding box center [328, 340] width 30 height 30
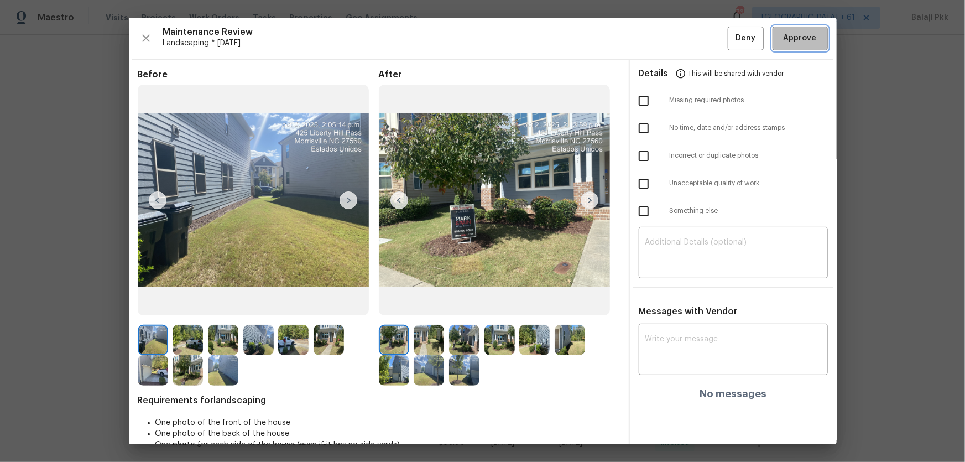
click at [686, 41] on span "Approve" at bounding box center [799, 39] width 33 height 14
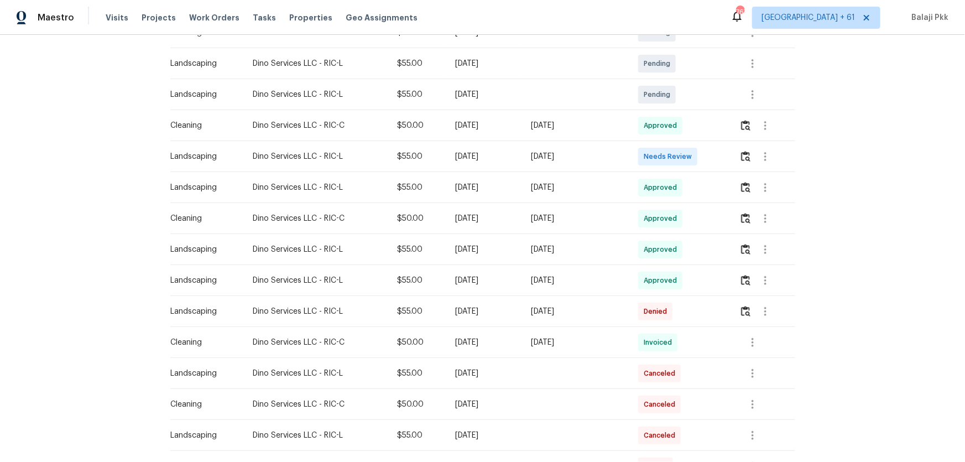
scroll to position [301, 0]
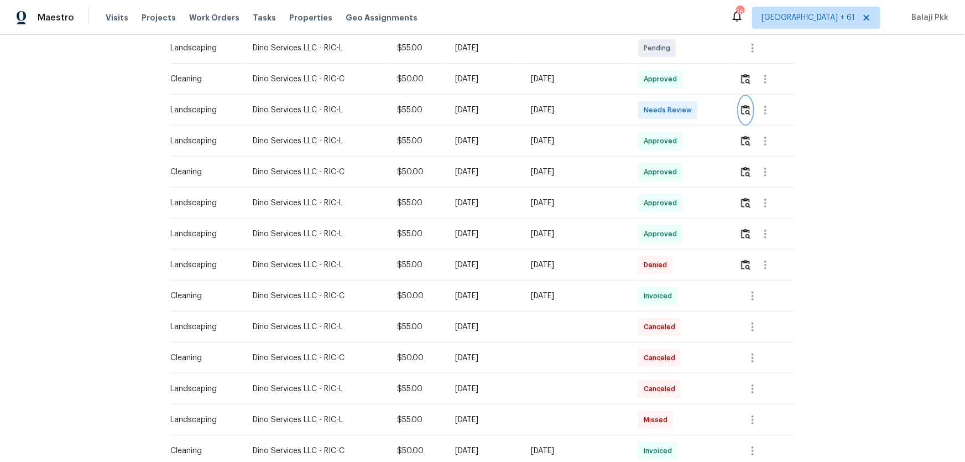
click at [686, 105] on img "button" at bounding box center [745, 109] width 9 height 11
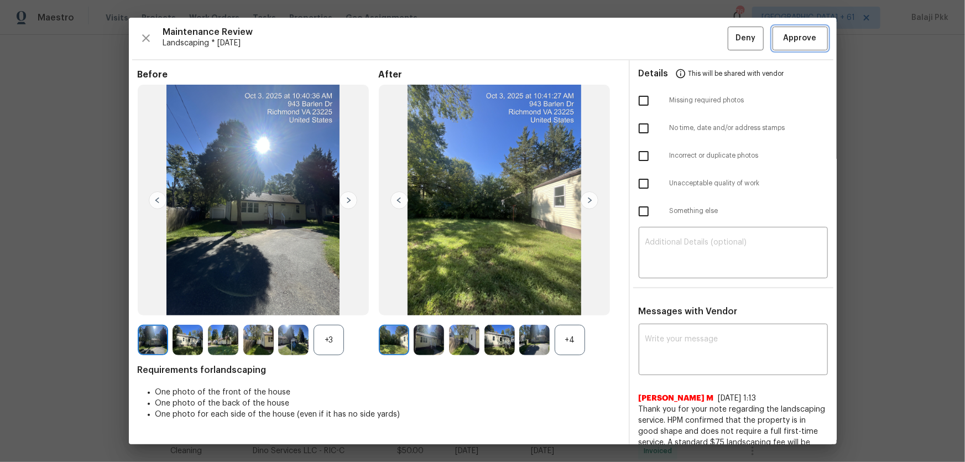
click at [686, 41] on span "Approve" at bounding box center [799, 39] width 33 height 14
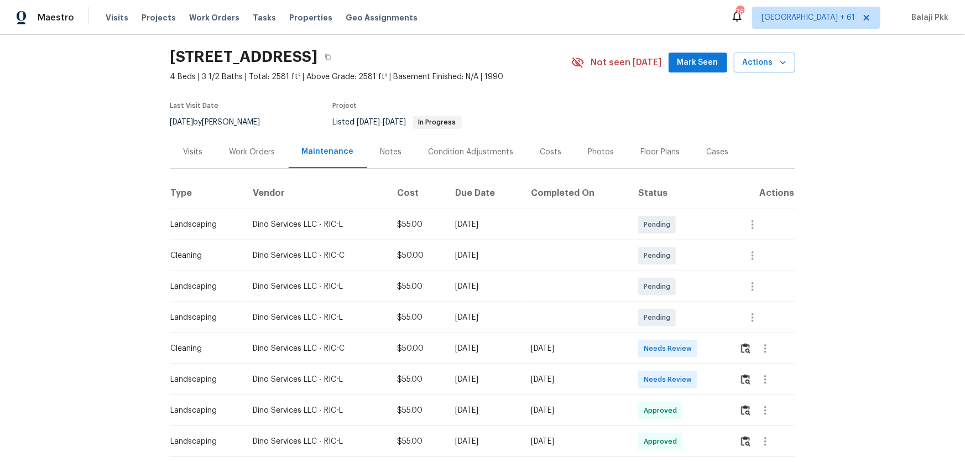
scroll to position [50, 0]
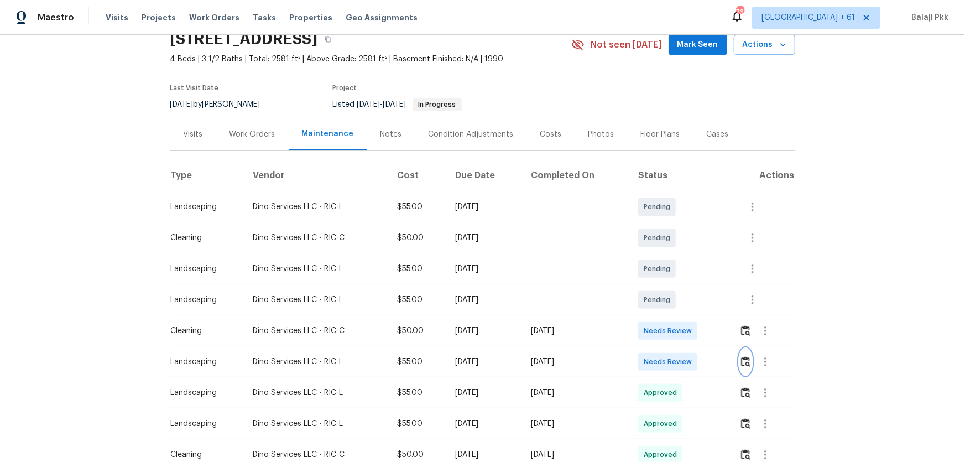
click at [686, 305] on img "button" at bounding box center [745, 361] width 9 height 11
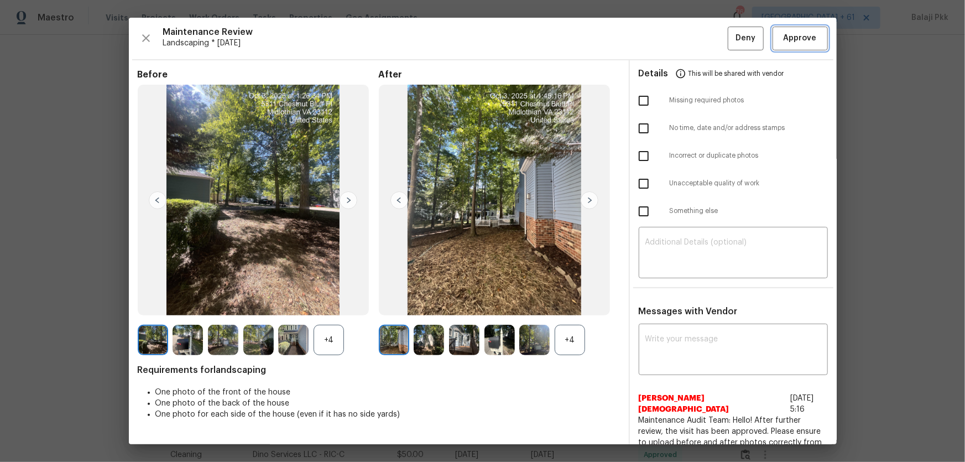
click at [686, 40] on span "Approve" at bounding box center [799, 39] width 33 height 14
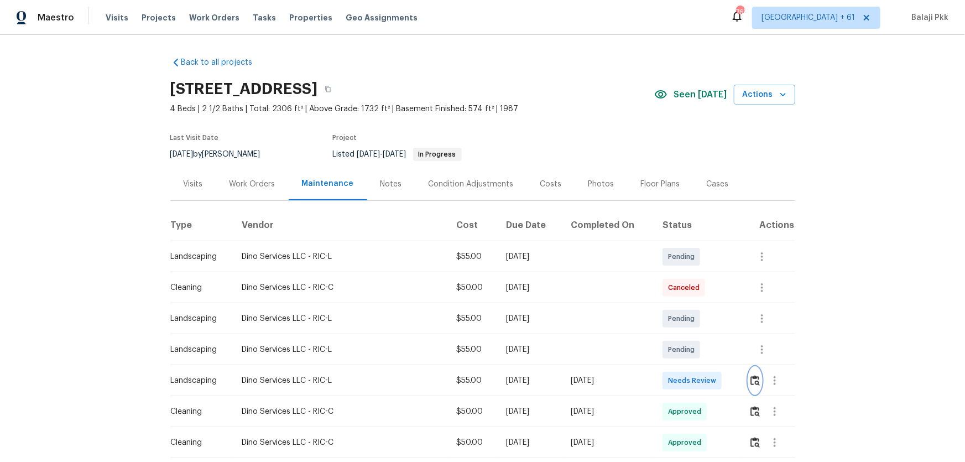
click at [686, 305] on img "button" at bounding box center [754, 380] width 9 height 11
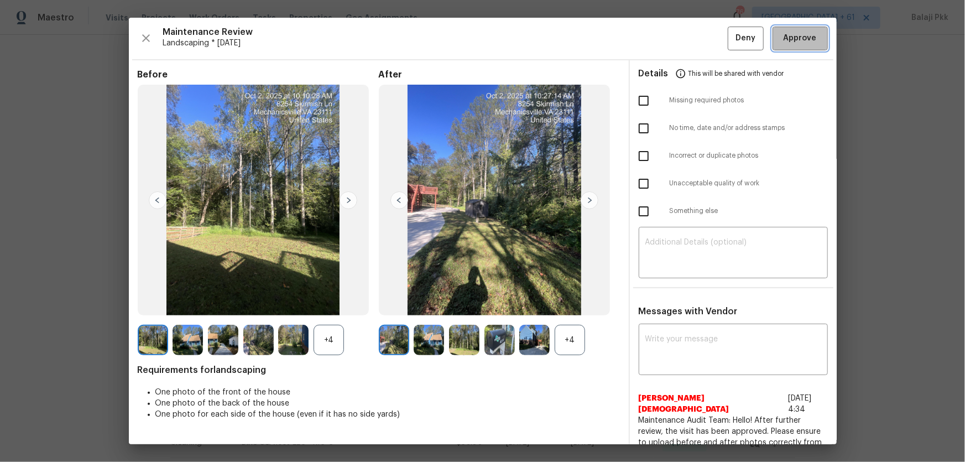
click at [686, 39] on span "Approve" at bounding box center [799, 39] width 33 height 14
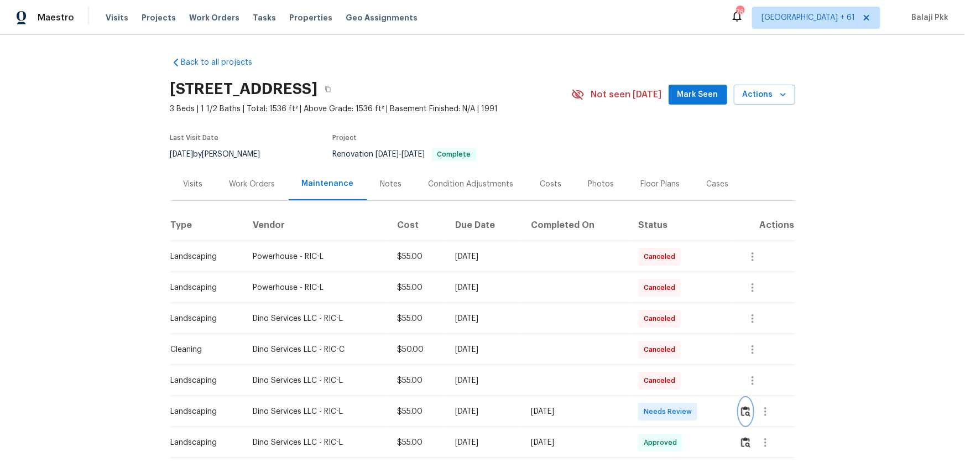
click at [686, 305] on button "button" at bounding box center [745, 411] width 13 height 27
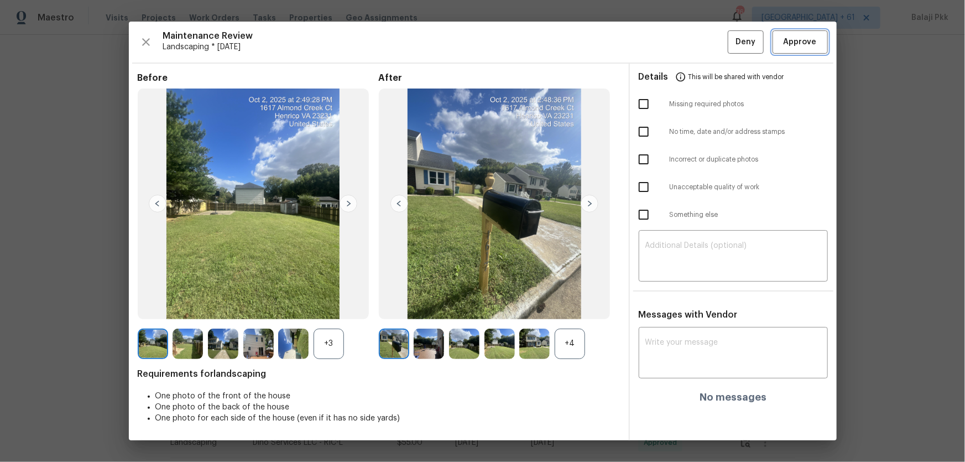
click at [686, 38] on span "Approve" at bounding box center [799, 42] width 33 height 14
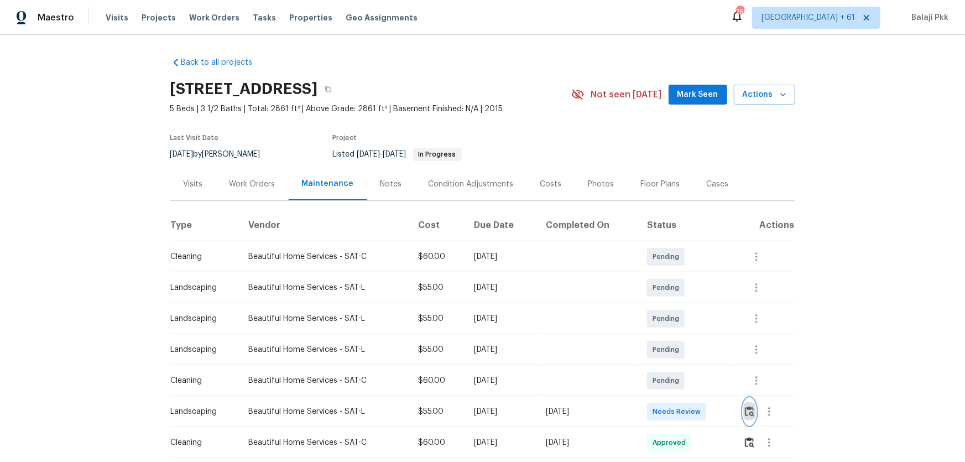
click at [686, 305] on button "button" at bounding box center [749, 411] width 13 height 27
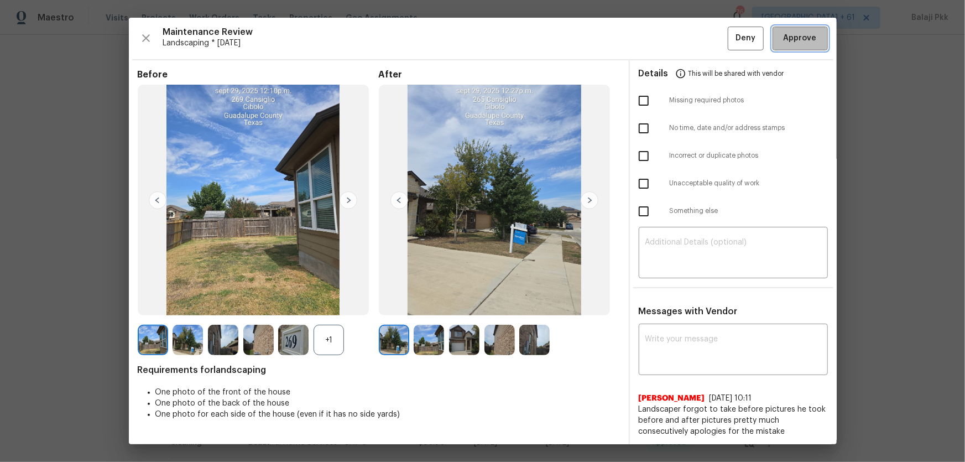
click at [686, 39] on span "Approve" at bounding box center [799, 39] width 33 height 14
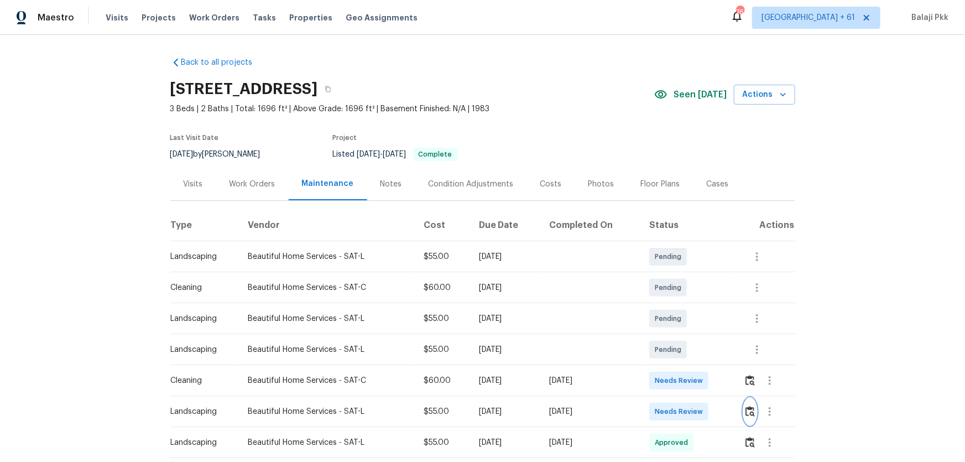
click at [686, 305] on img "button" at bounding box center [749, 411] width 9 height 11
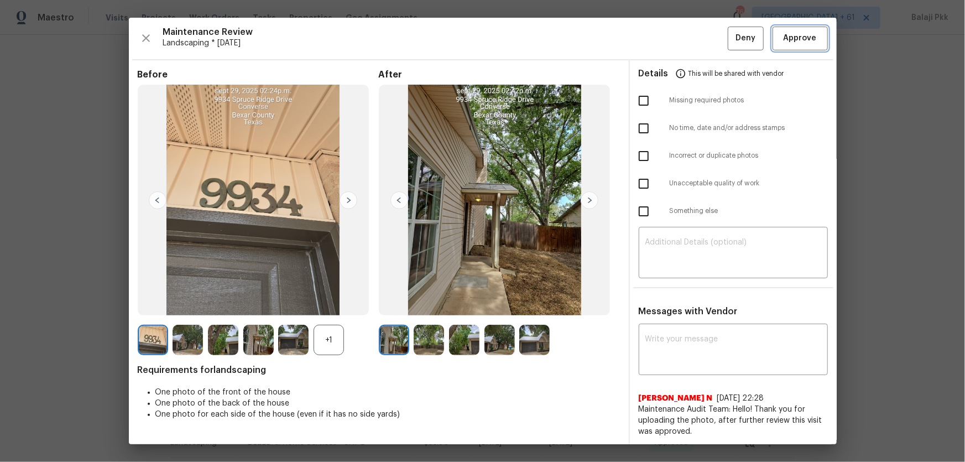
click at [686, 43] on span "Approve" at bounding box center [799, 39] width 33 height 14
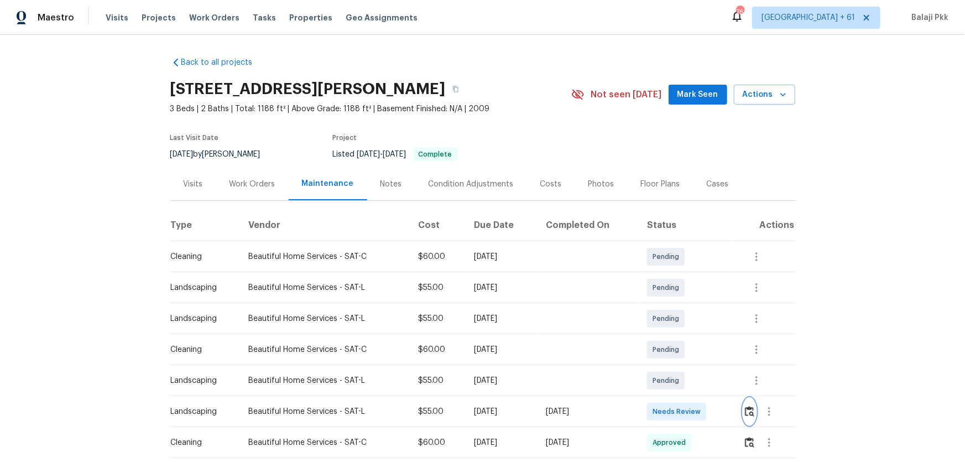
click at [686, 305] on img "button" at bounding box center [749, 411] width 9 height 11
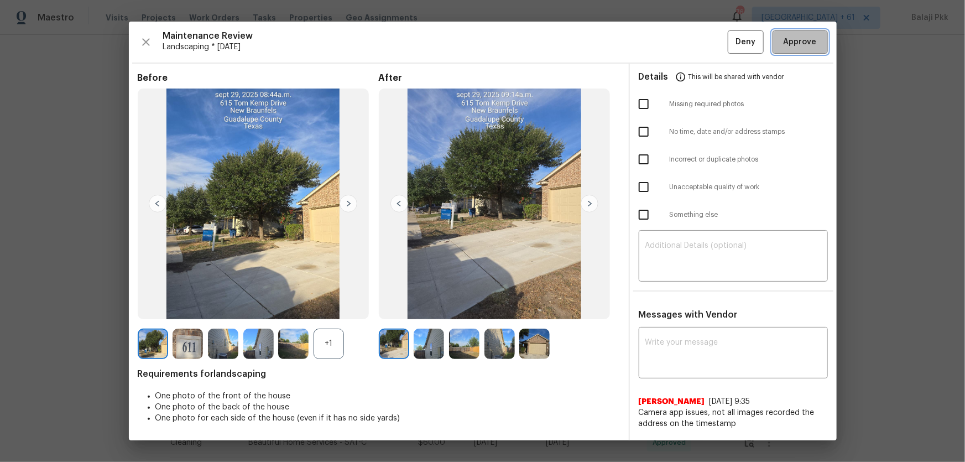
click at [686, 34] on button "Approve" at bounding box center [799, 42] width 55 height 24
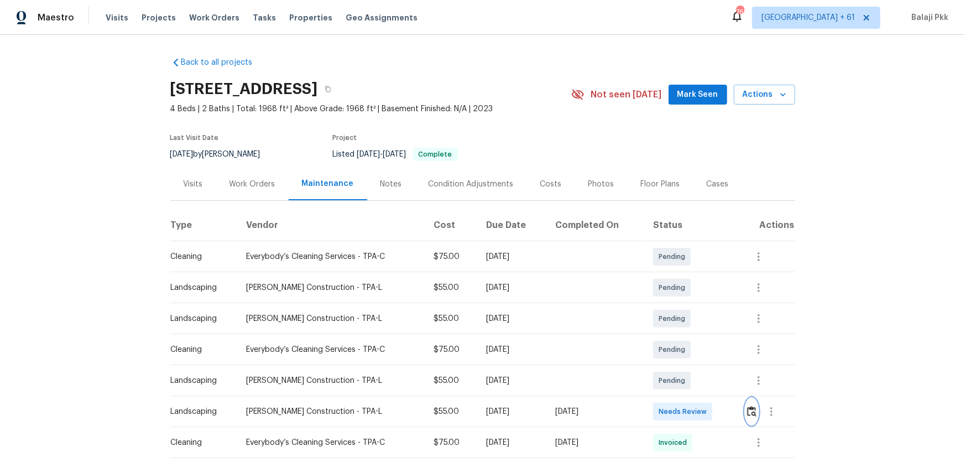
click at [686, 305] on img "button" at bounding box center [751, 411] width 9 height 11
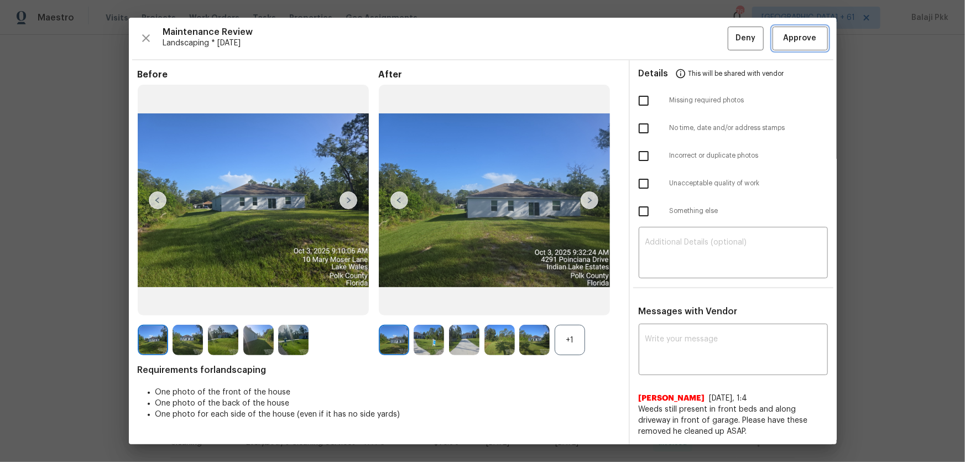
click at [686, 43] on span "Approve" at bounding box center [799, 39] width 33 height 14
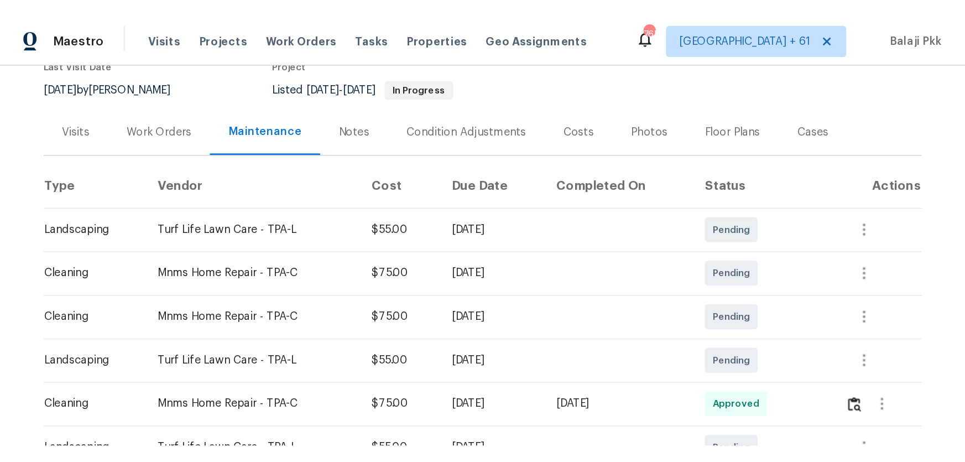
scroll to position [251, 0]
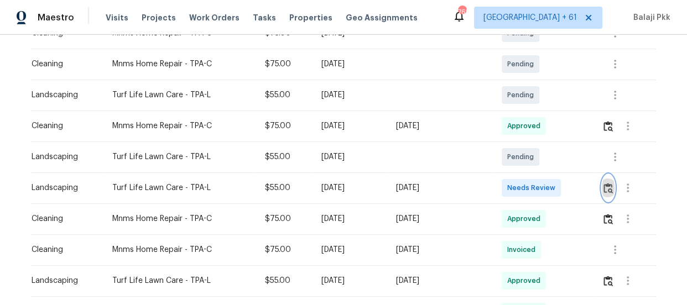
click at [610, 185] on img "button" at bounding box center [607, 188] width 9 height 11
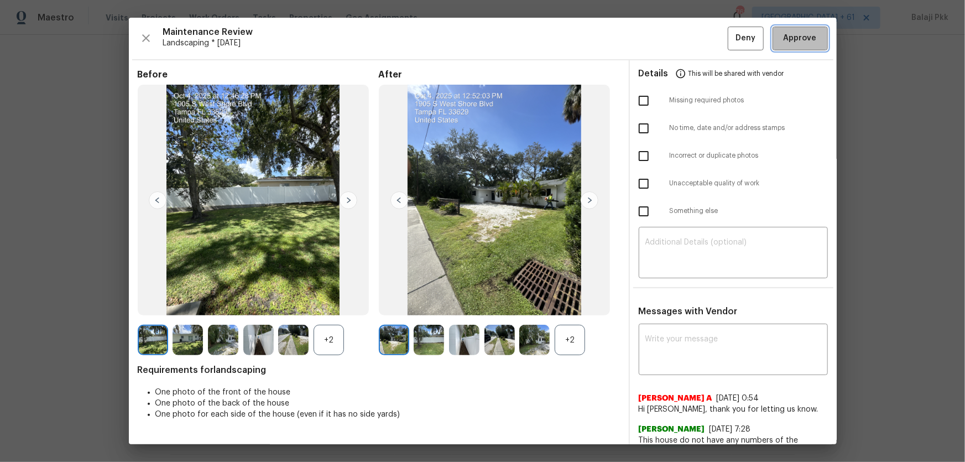
click at [686, 37] on span "Approve" at bounding box center [799, 39] width 33 height 14
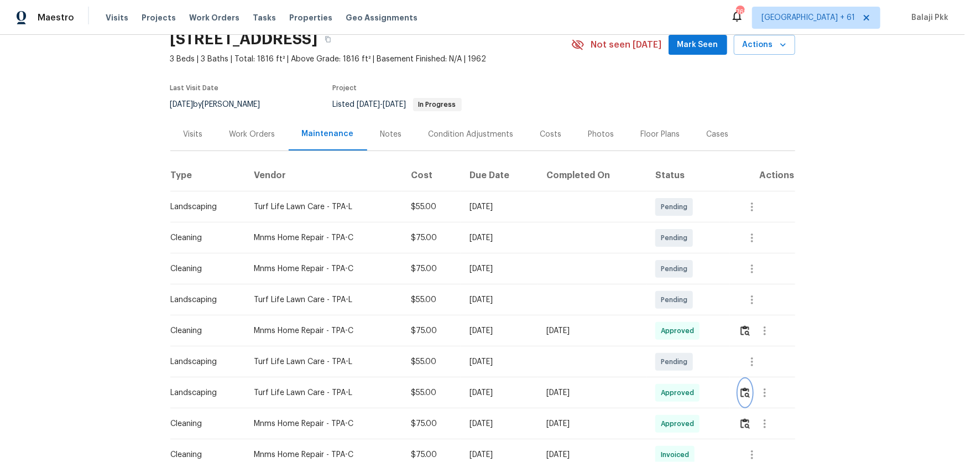
scroll to position [0, 0]
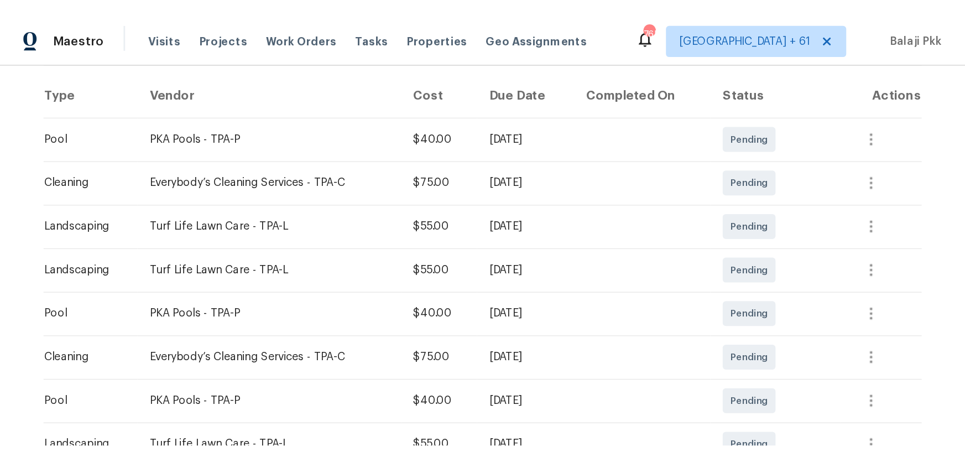
scroll to position [251, 0]
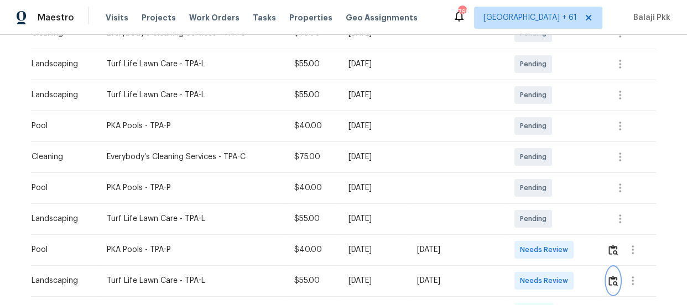
click at [610, 280] on img "button" at bounding box center [612, 281] width 9 height 11
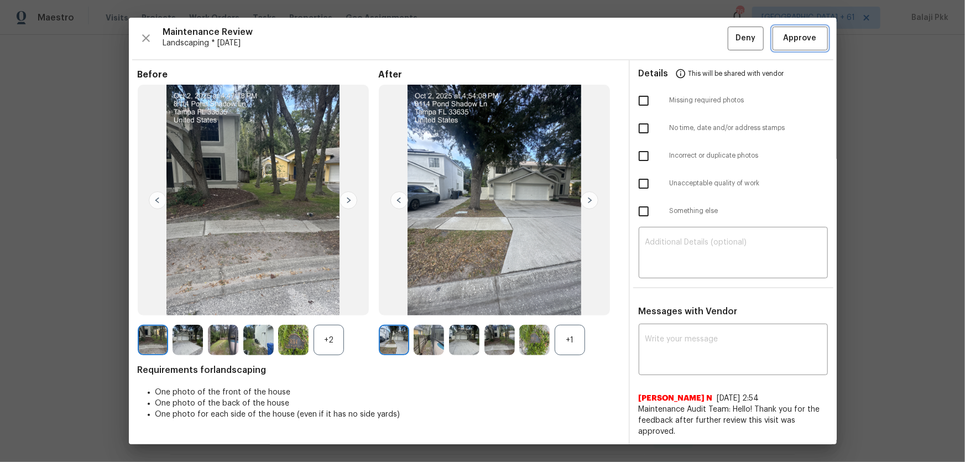
click at [686, 34] on span "Approve" at bounding box center [799, 39] width 33 height 14
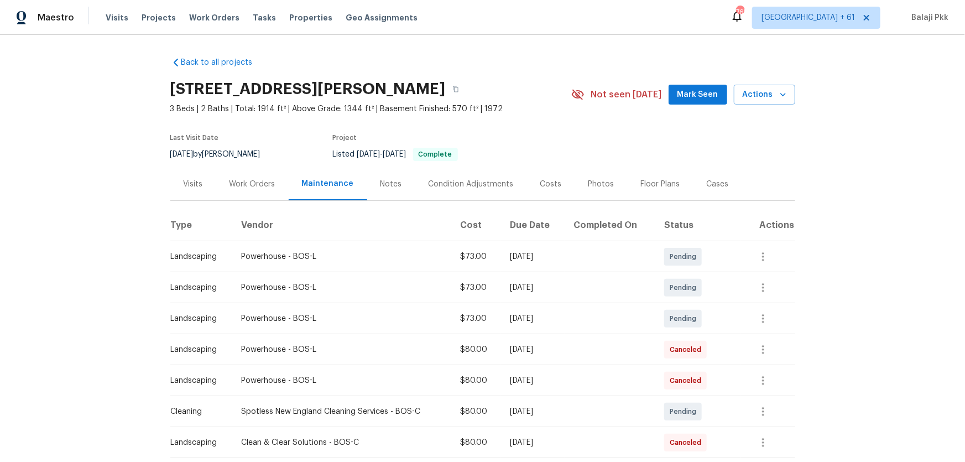
scroll to position [251, 0]
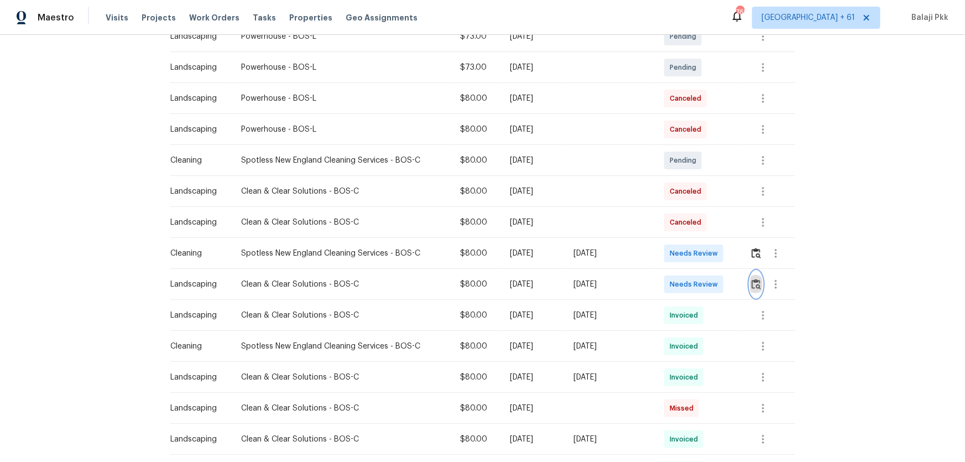
click at [686, 283] on img "button" at bounding box center [755, 284] width 9 height 11
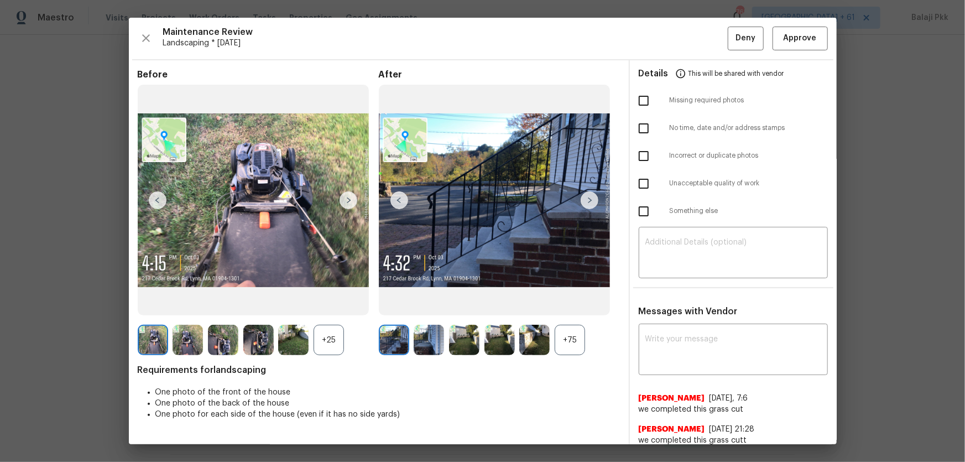
click at [574, 305] on div "+75" at bounding box center [570, 340] width 30 height 30
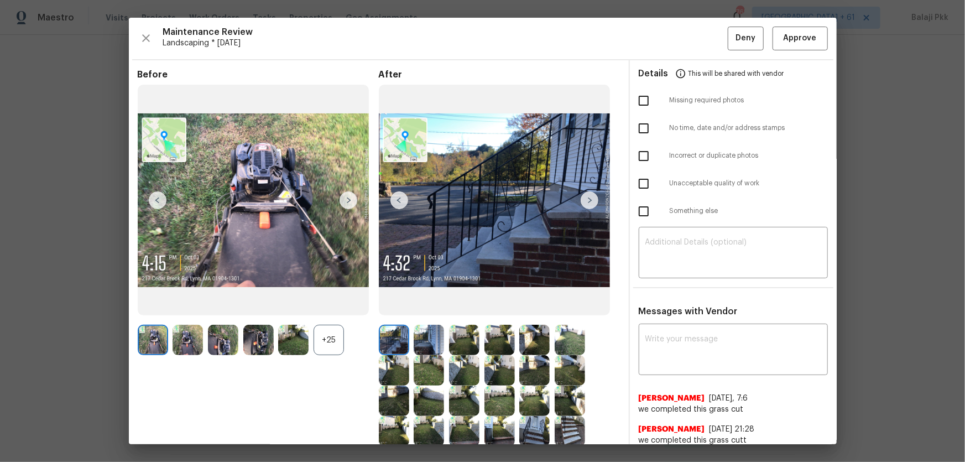
click at [328, 305] on div "+25" at bounding box center [328, 340] width 30 height 30
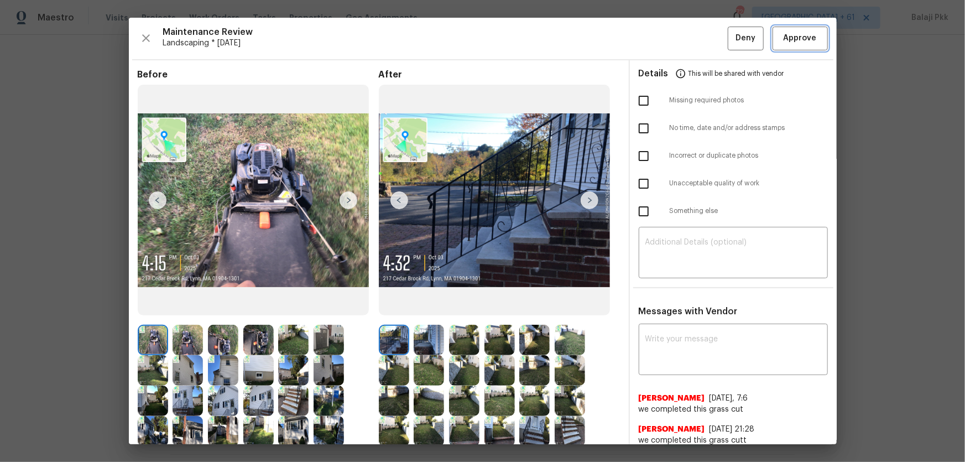
drag, startPoint x: 793, startPoint y: 39, endPoint x: 697, endPoint y: 9, distance: 100.2
click at [686, 40] on span "Approve" at bounding box center [799, 39] width 33 height 14
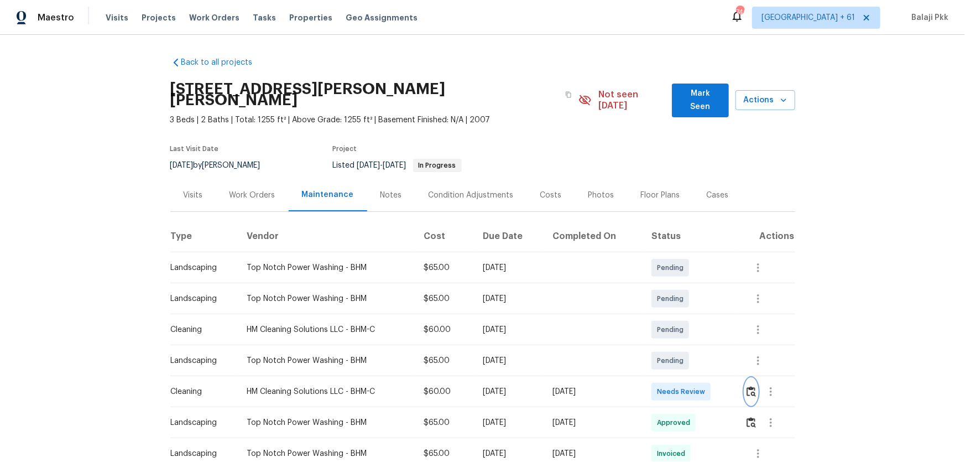
click at [686, 305] on img "button" at bounding box center [750, 391] width 9 height 11
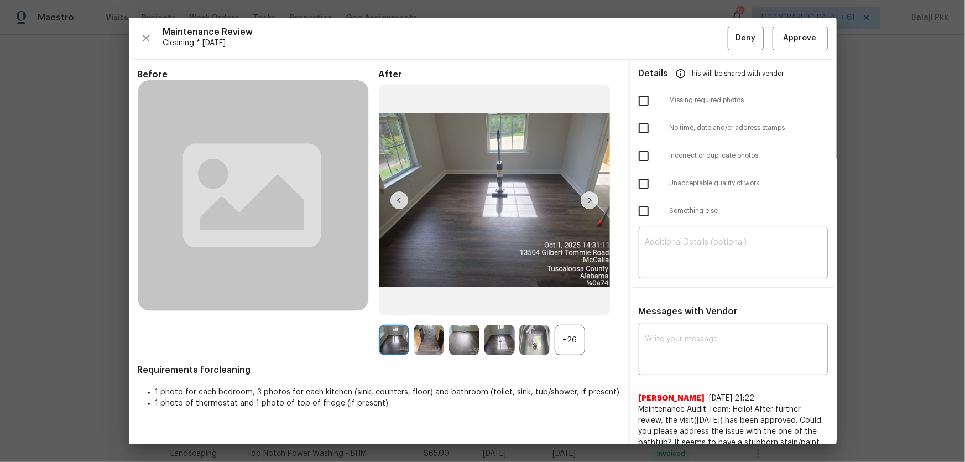
click at [571, 305] on div "+26" at bounding box center [570, 340] width 30 height 30
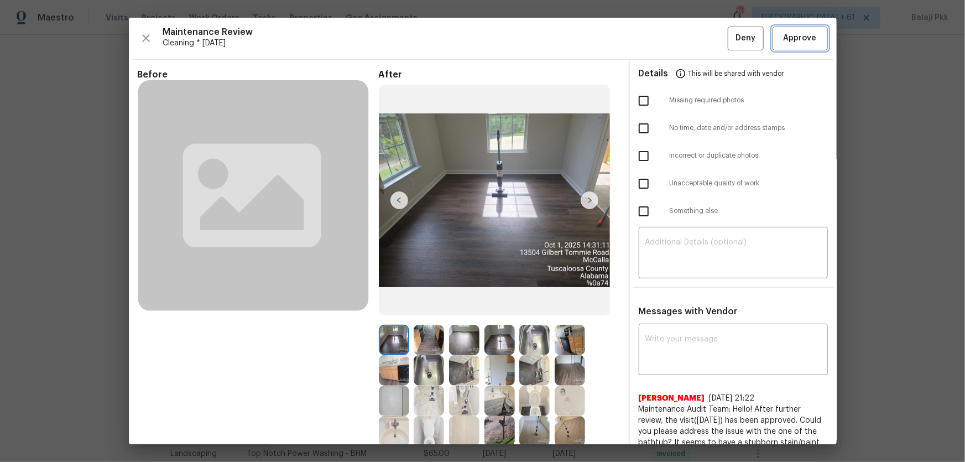
click at [686, 42] on span "Approve" at bounding box center [799, 39] width 33 height 14
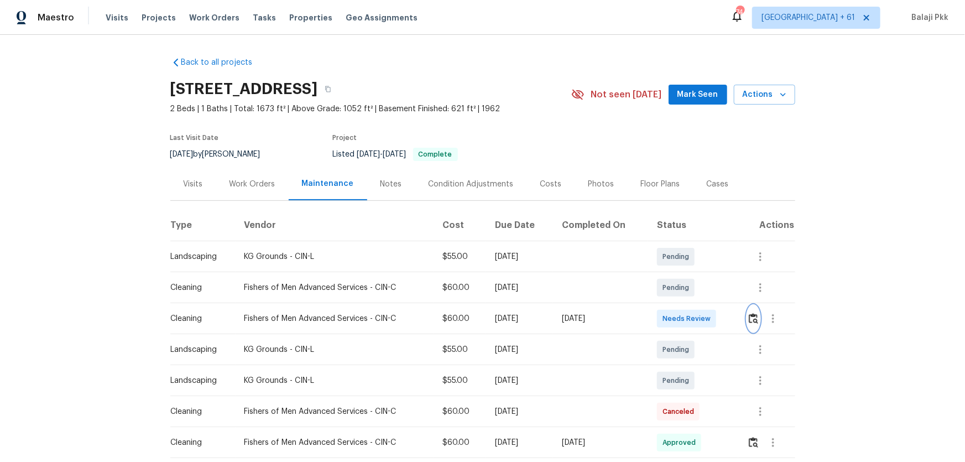
click at [686, 305] on img "button" at bounding box center [753, 318] width 9 height 11
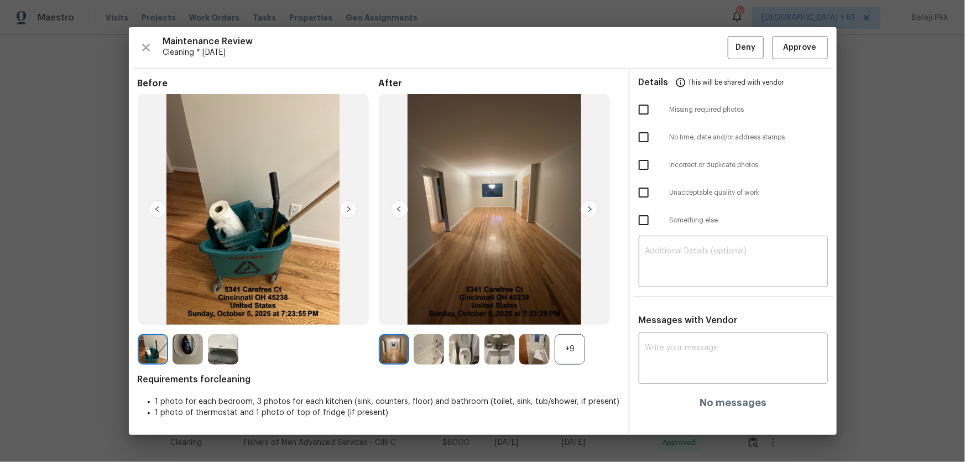
drag, startPoint x: 568, startPoint y: 357, endPoint x: 122, endPoint y: 50, distance: 541.8
click at [566, 305] on div "+9" at bounding box center [570, 349] width 30 height 30
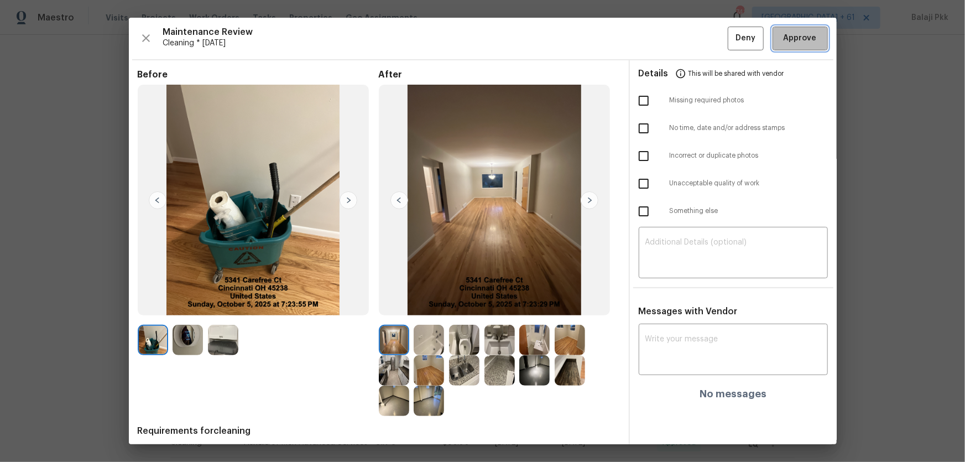
click at [686, 37] on span "Approve" at bounding box center [799, 39] width 33 height 14
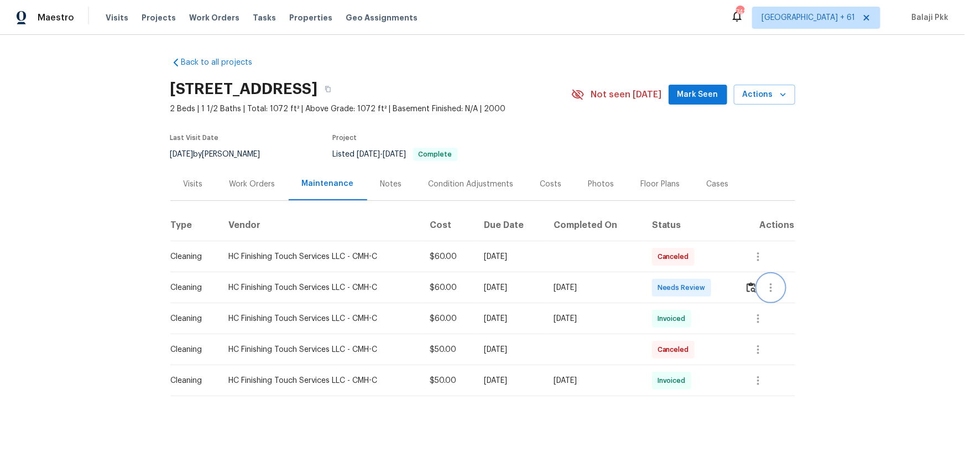
click at [686, 292] on button "button" at bounding box center [770, 287] width 27 height 27
click at [686, 292] on div at bounding box center [482, 231] width 965 height 462
click at [686, 287] on img "button" at bounding box center [750, 287] width 9 height 11
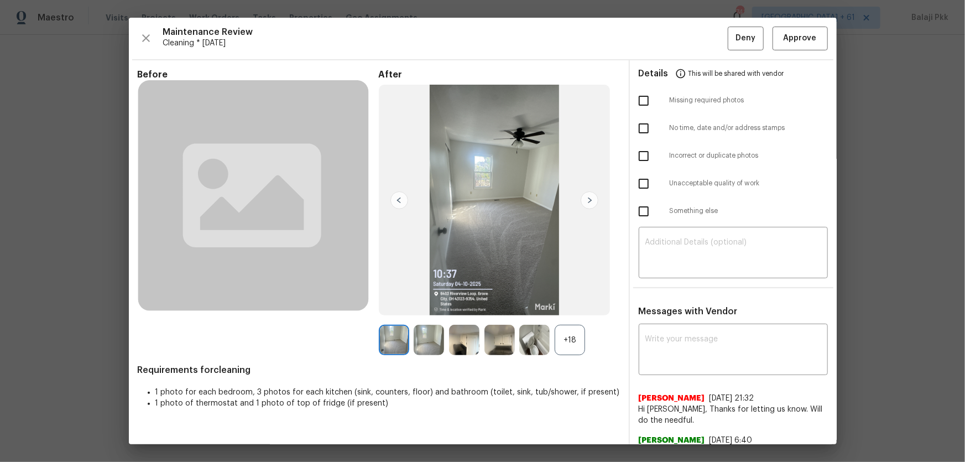
drag, startPoint x: 581, startPoint y: 337, endPoint x: 575, endPoint y: 307, distance: 30.9
click at [580, 305] on div "+18" at bounding box center [570, 340] width 30 height 30
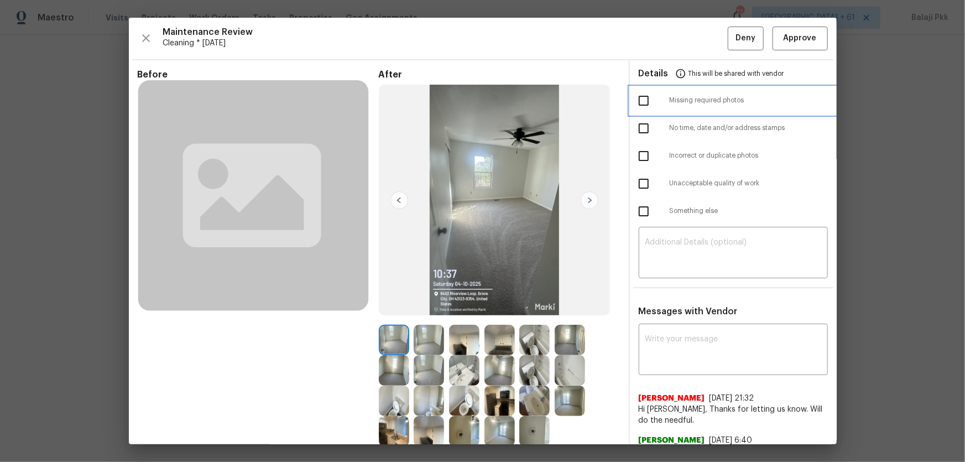
click at [663, 103] on div at bounding box center [654, 100] width 31 height 23
click at [641, 92] on input "checkbox" at bounding box center [643, 100] width 23 height 23
checkbox input "true"
click at [686, 254] on textarea at bounding box center [733, 253] width 176 height 31
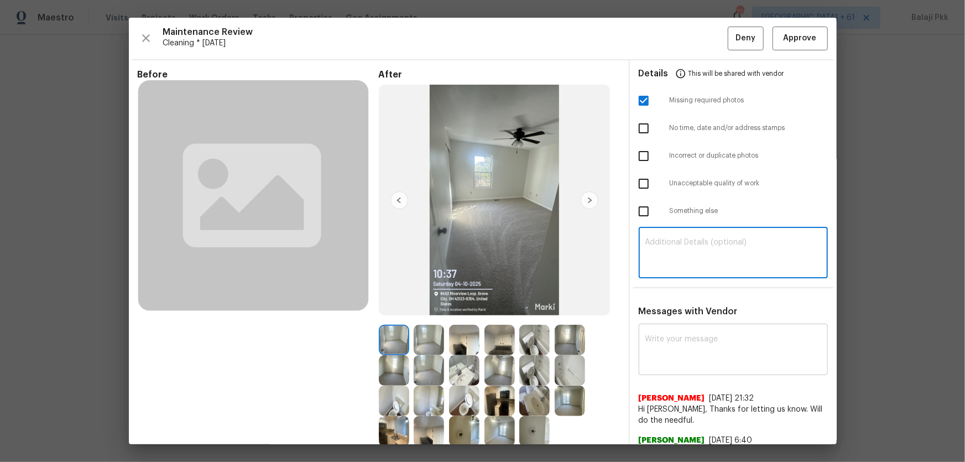
paste textarea "Maintenance Audit Team: Hello! Unfortunately, this Cleaning visit completed on …"
type textarea "Maintenance Audit Team: Hello! Unfortunately, this Cleaning visit completed on …"
click at [686, 305] on textarea at bounding box center [733, 350] width 176 height 31
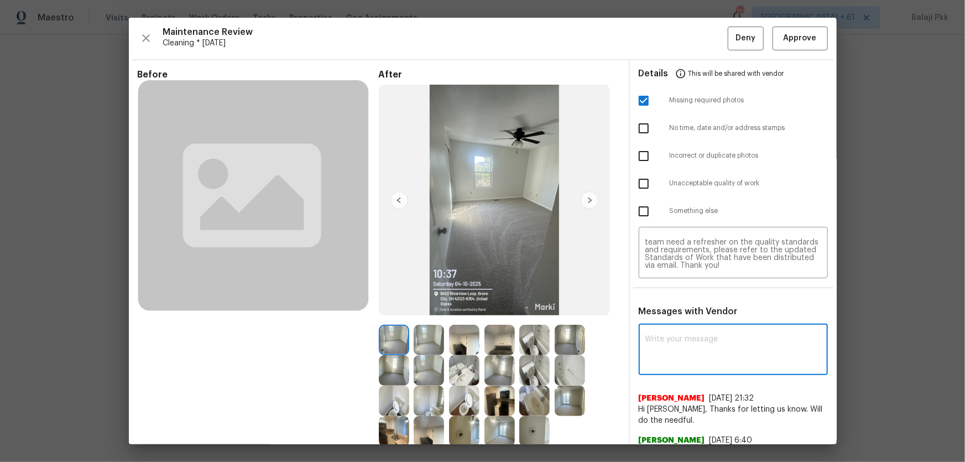
paste textarea "Maintenance Audit Team: Hello! Unfortunately, this Cleaning visit completed on …"
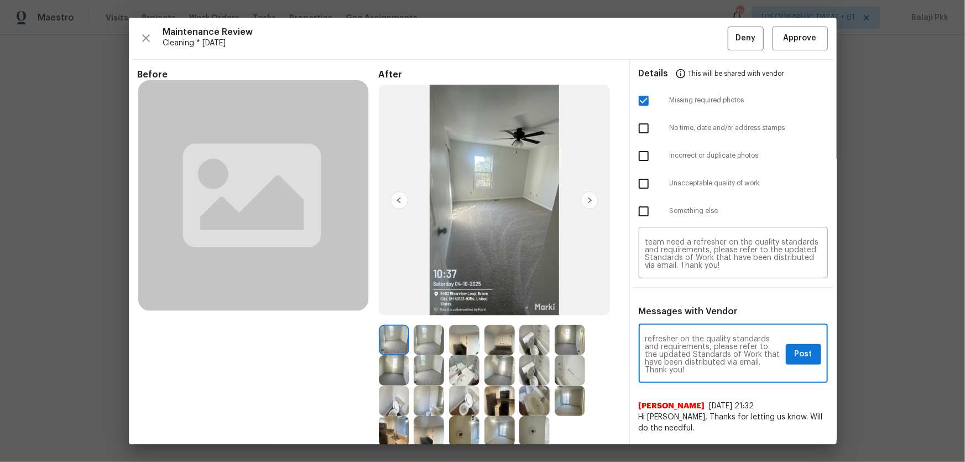
type textarea "Maintenance Audit Team: Hello! Unfortunately, this Cleaning visit completed on …"
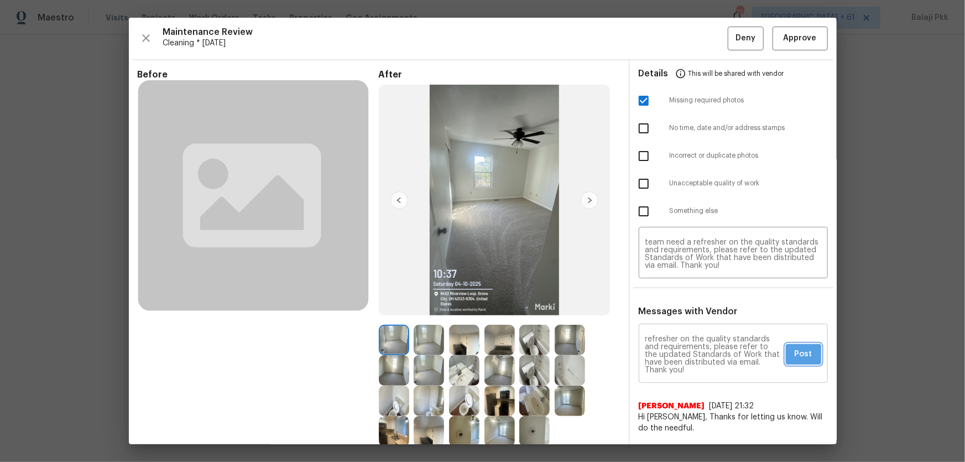
click at [686, 305] on button "Post" at bounding box center [803, 354] width 35 height 20
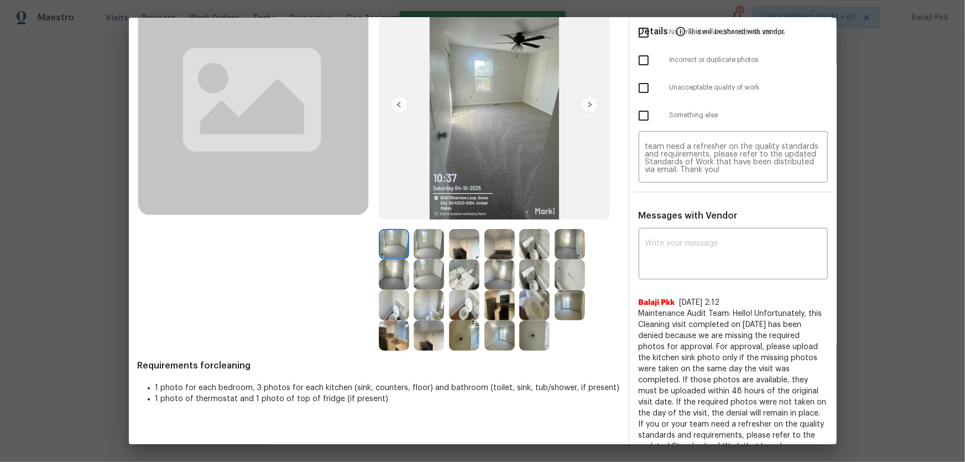
scroll to position [100, 0]
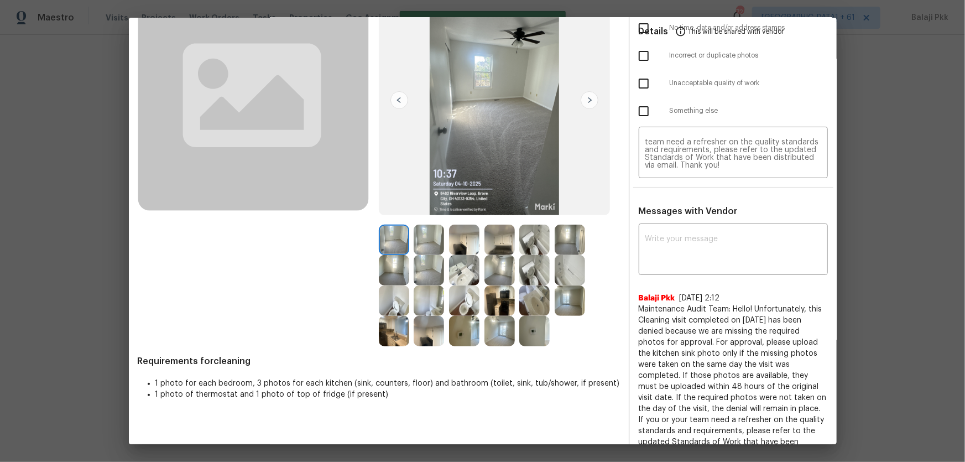
click at [383, 305] on img at bounding box center [394, 331] width 30 height 30
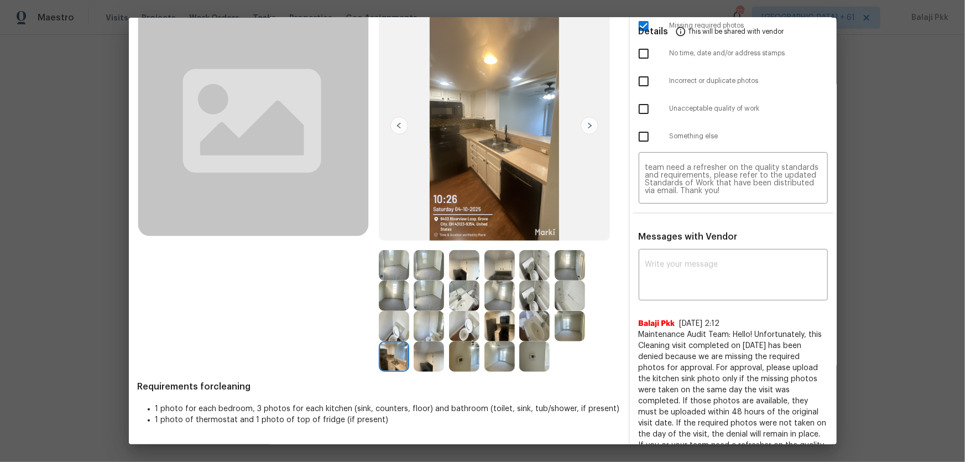
scroll to position [0, 0]
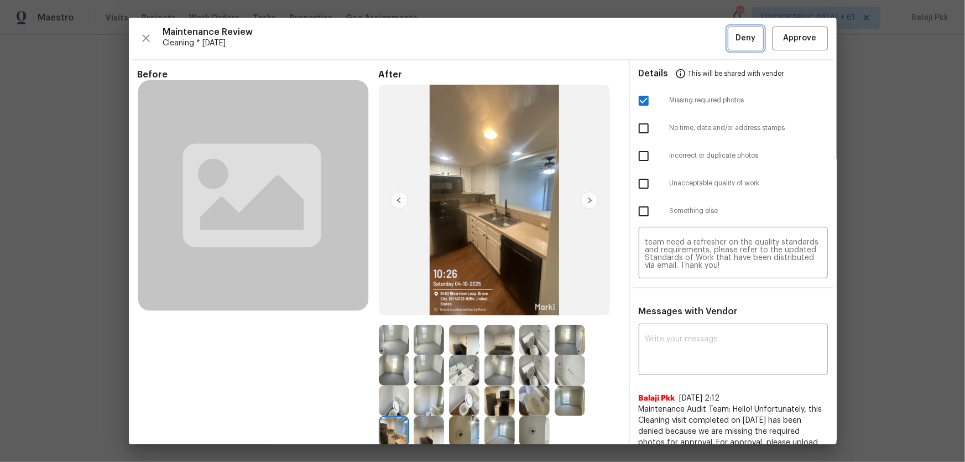
click at [686, 34] on span "Deny" at bounding box center [745, 39] width 20 height 14
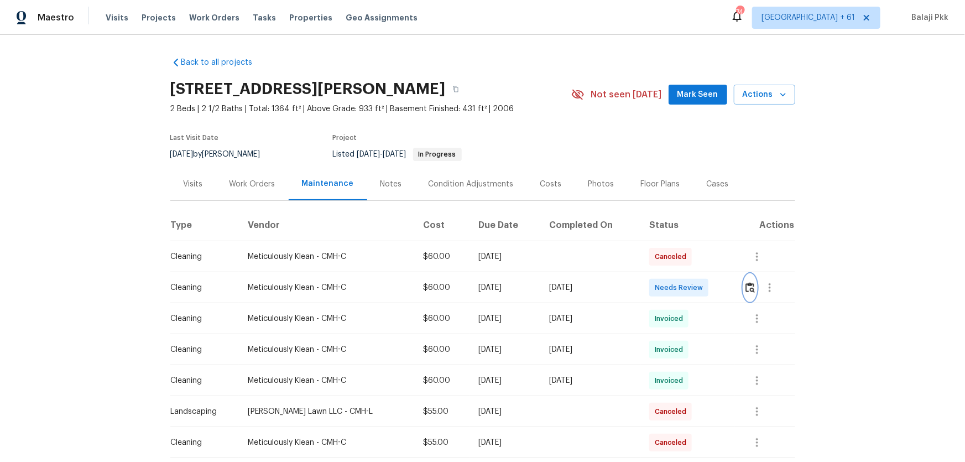
click at [686, 289] on img "button" at bounding box center [749, 287] width 9 height 11
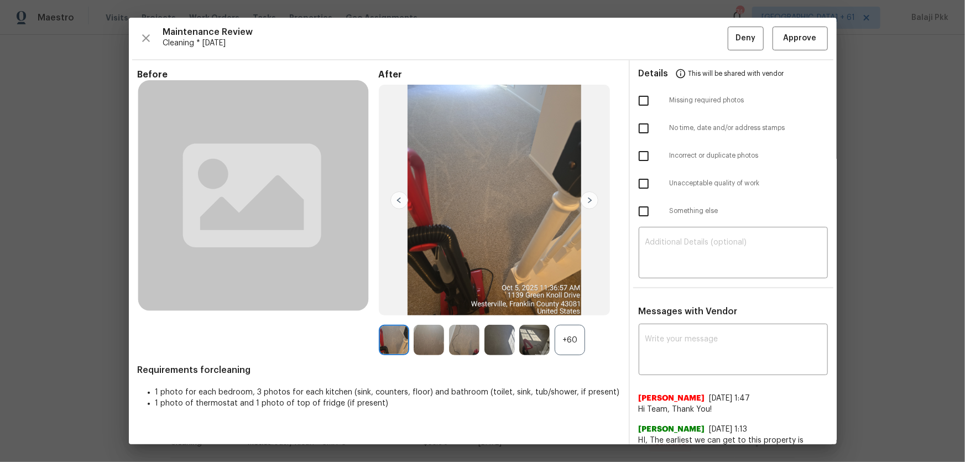
click at [581, 305] on div "+60" at bounding box center [570, 340] width 30 height 30
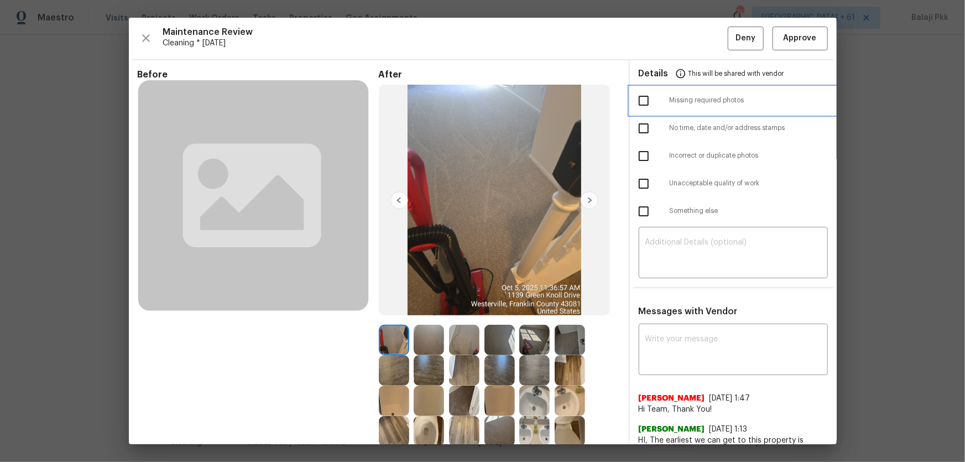
click at [686, 102] on span "Missing required photos" at bounding box center [749, 100] width 158 height 9
checkbox input "true"
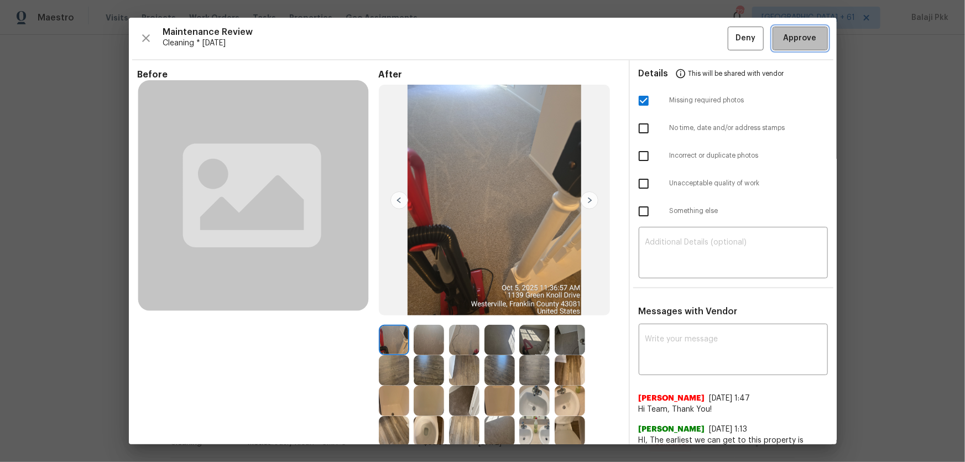
click at [686, 40] on span "Approve" at bounding box center [799, 39] width 33 height 14
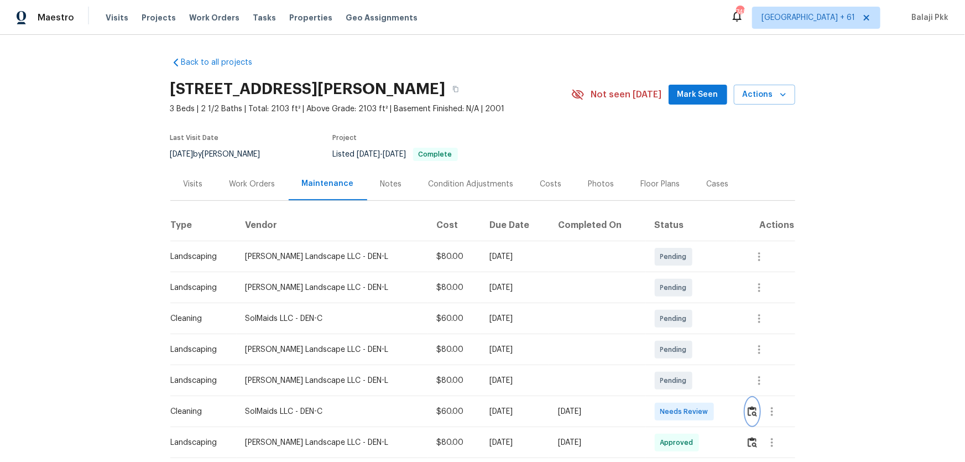
click at [686, 305] on button "button" at bounding box center [752, 411] width 13 height 27
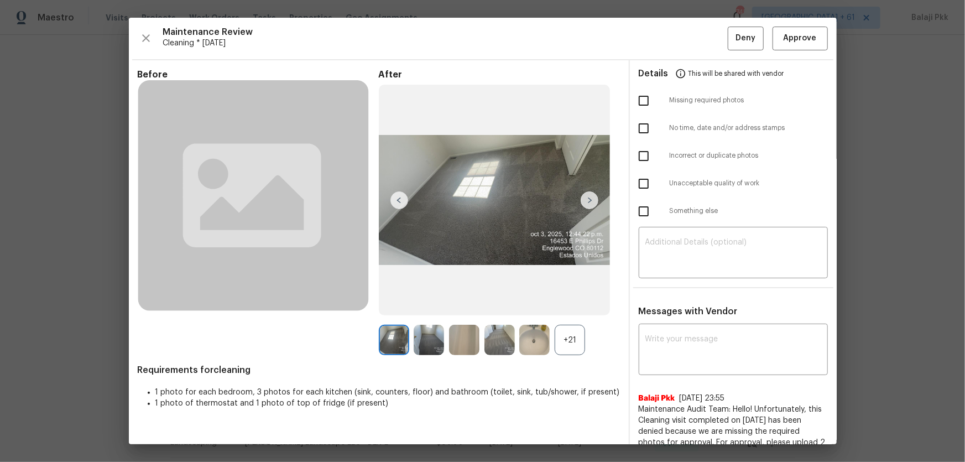
click at [557, 305] on div "+21" at bounding box center [570, 340] width 30 height 30
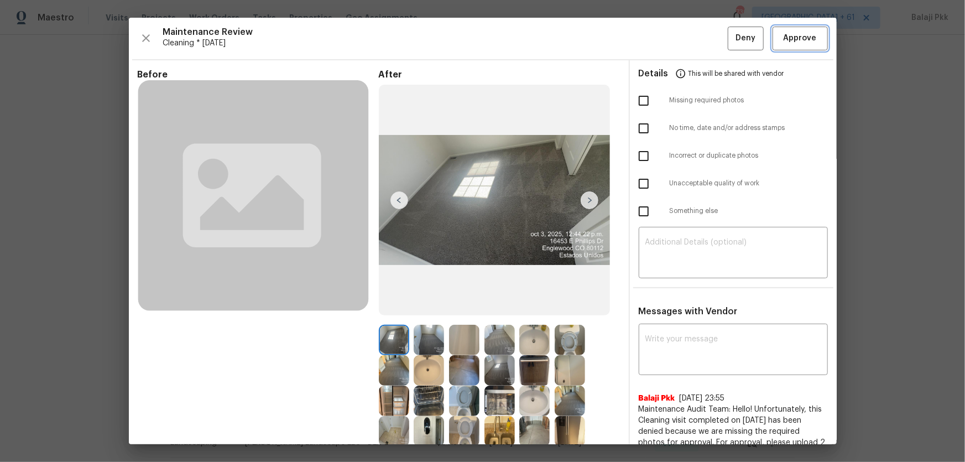
click at [686, 38] on span "Approve" at bounding box center [799, 39] width 33 height 14
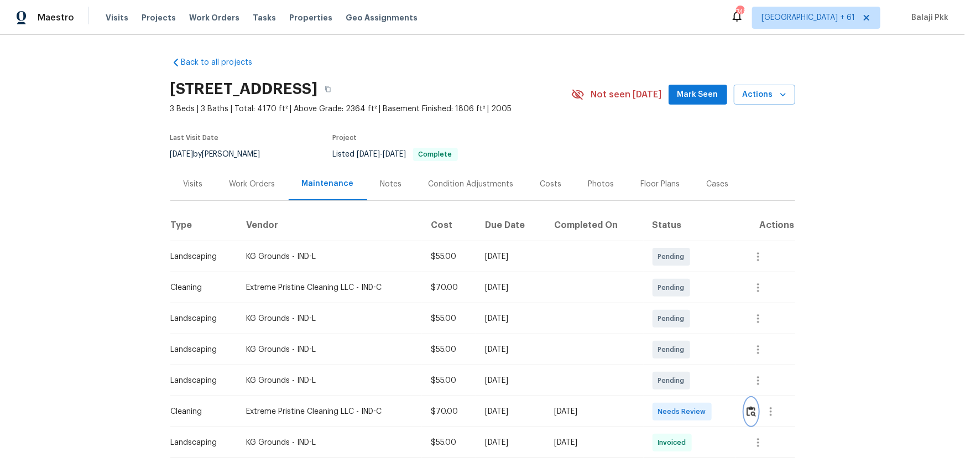
click at [686, 305] on img "button" at bounding box center [750, 411] width 9 height 11
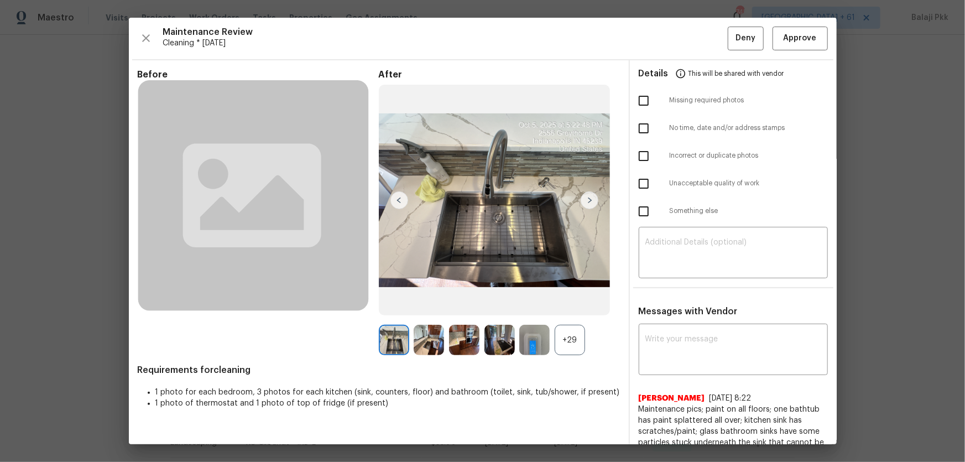
click at [566, 305] on div "+29" at bounding box center [570, 340] width 30 height 30
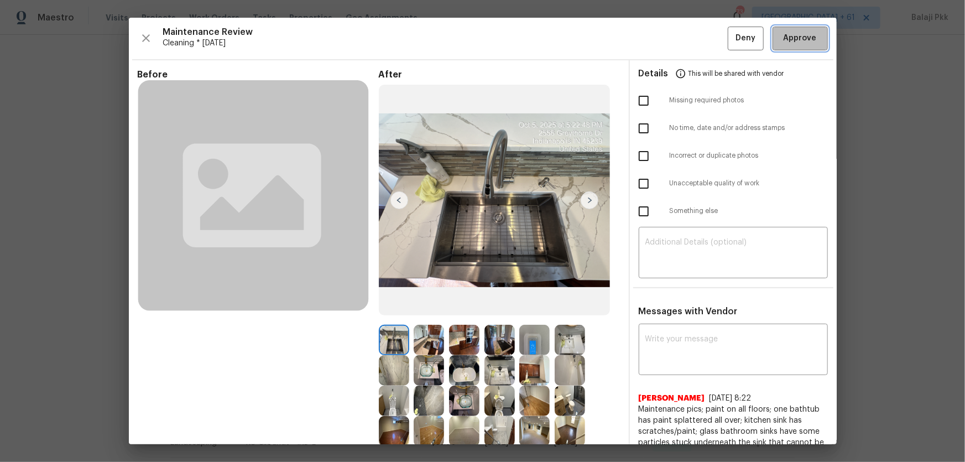
click at [686, 27] on button "Approve" at bounding box center [799, 39] width 55 height 24
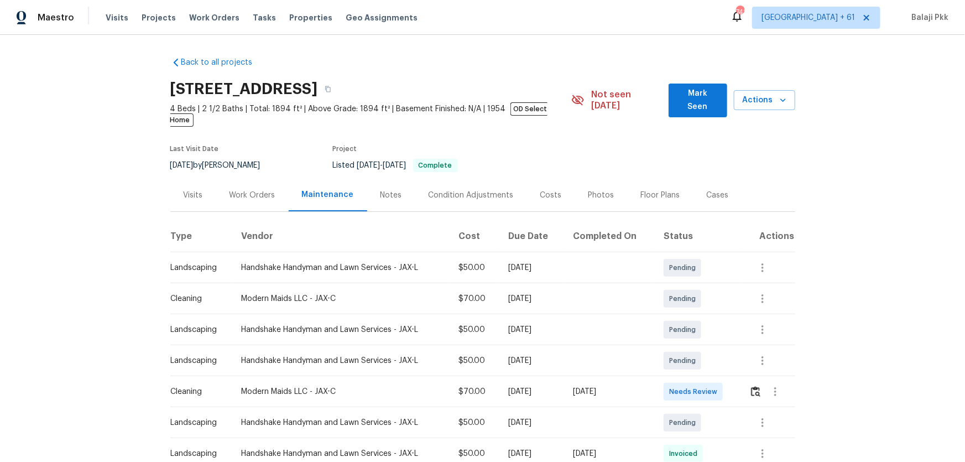
click at [686, 305] on div at bounding box center [771, 391] width 45 height 27
click at [686, 305] on img "button" at bounding box center [755, 391] width 9 height 11
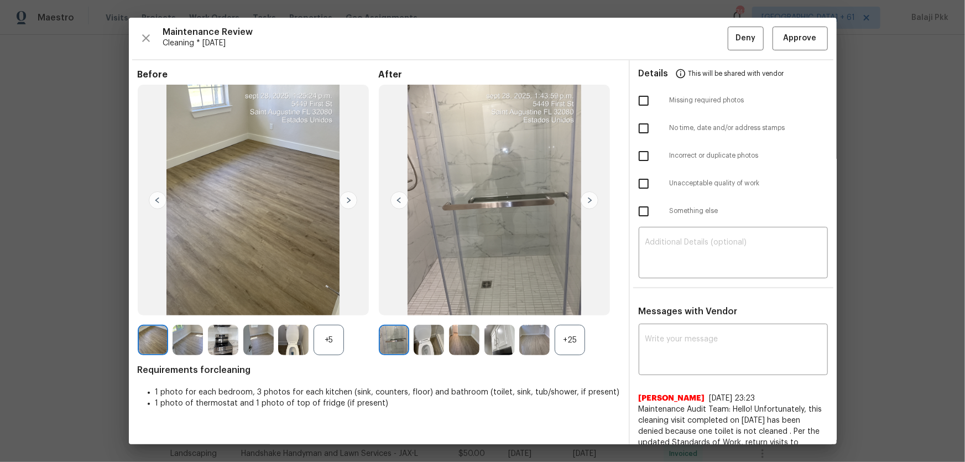
click at [569, 305] on div "+25" at bounding box center [570, 340] width 30 height 30
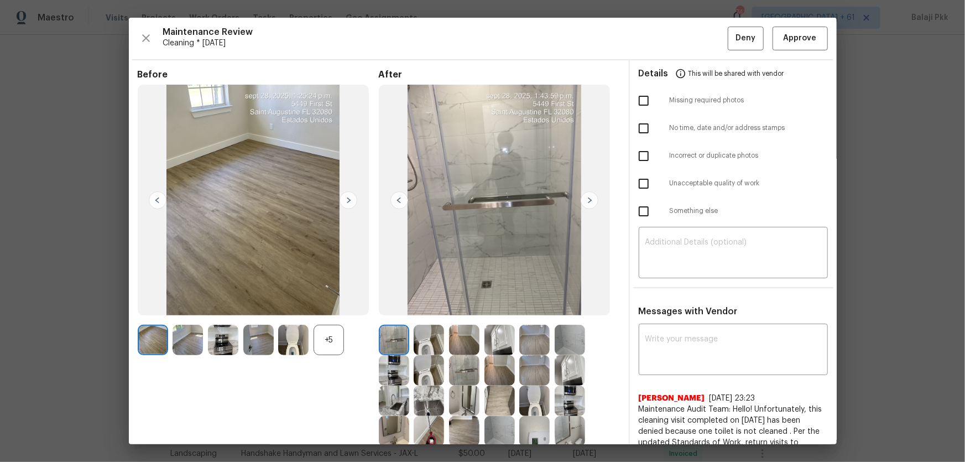
click at [328, 305] on div "+5" at bounding box center [328, 340] width 30 height 30
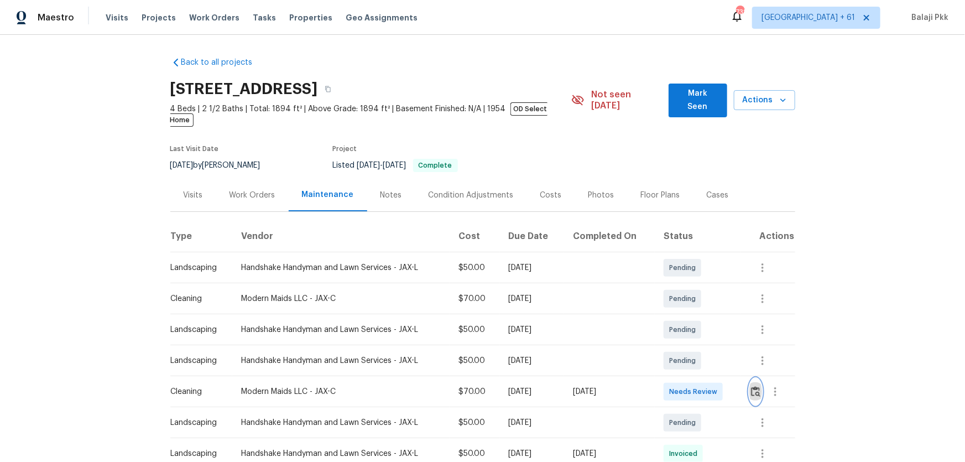
click at [686, 305] on button "button" at bounding box center [755, 391] width 13 height 27
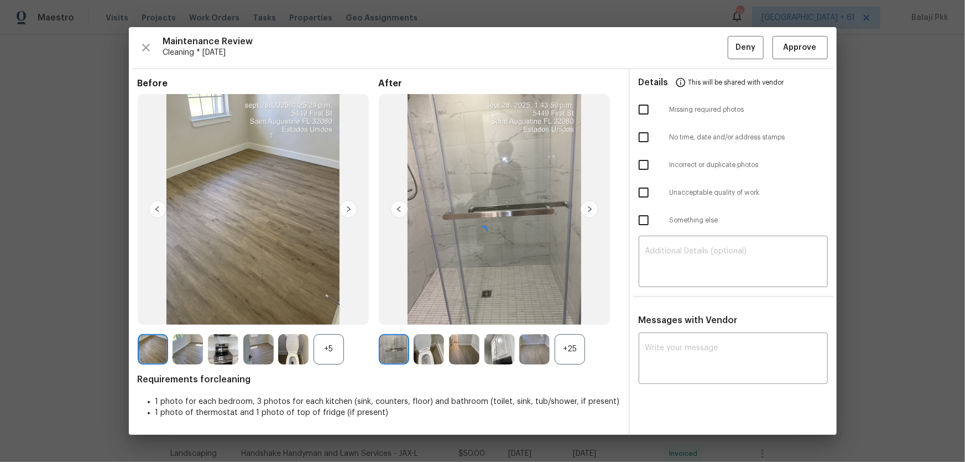
click at [581, 305] on div "Before +5 After +25 Requirements for cleaning 1 photo for each bedroom, 3 photo…" at bounding box center [379, 256] width 482 height 357
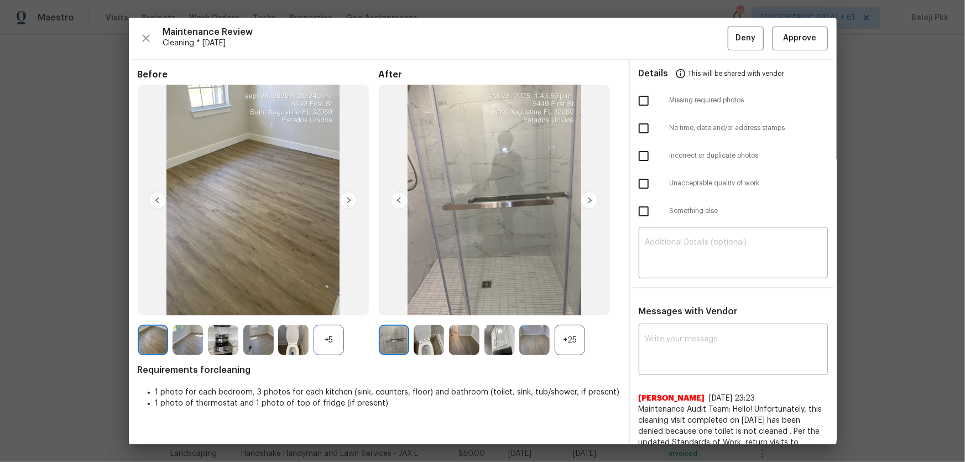
click at [569, 305] on div "+25" at bounding box center [570, 340] width 30 height 30
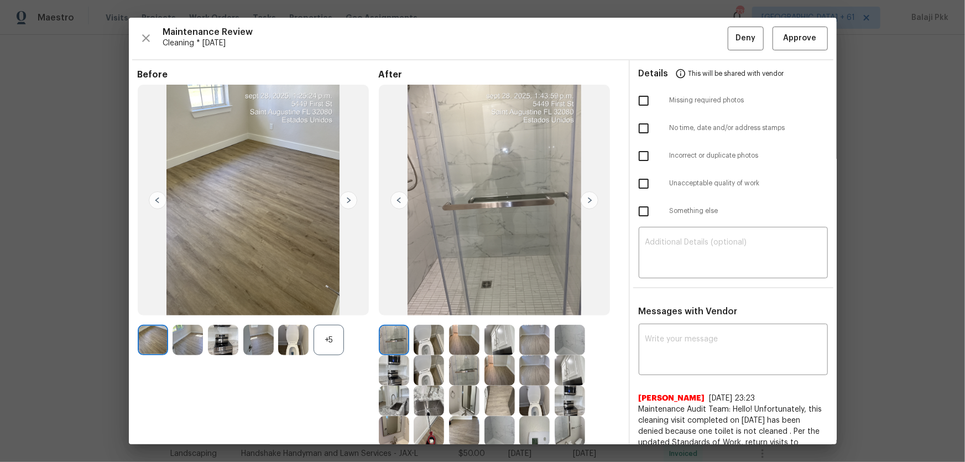
click at [338, 305] on div "+5" at bounding box center [328, 340] width 30 height 30
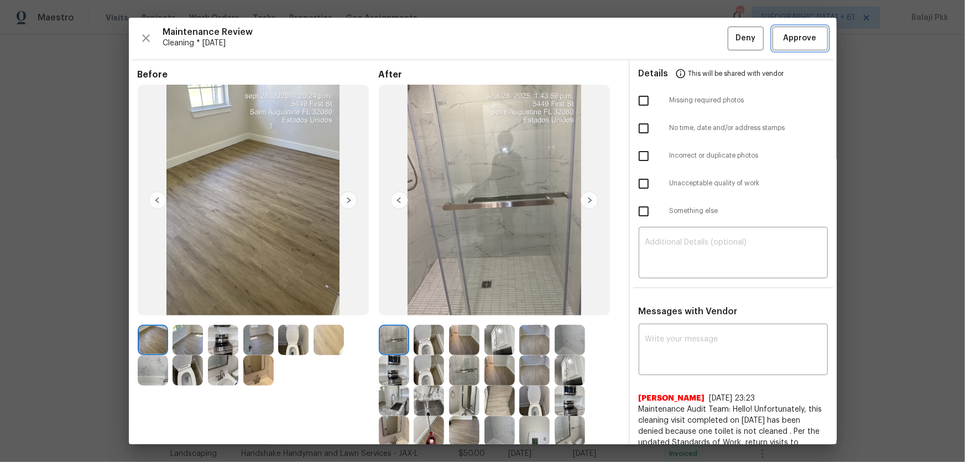
click at [686, 36] on span "Approve" at bounding box center [799, 39] width 33 height 14
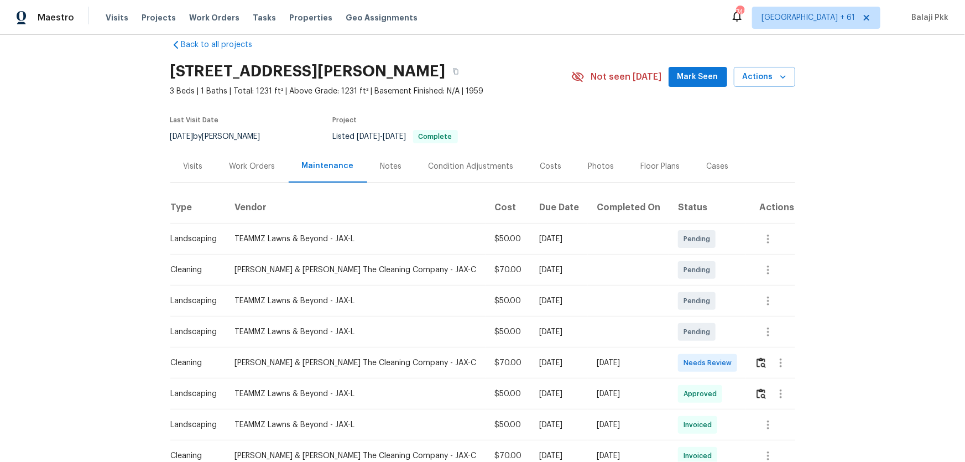
scroll to position [50, 0]
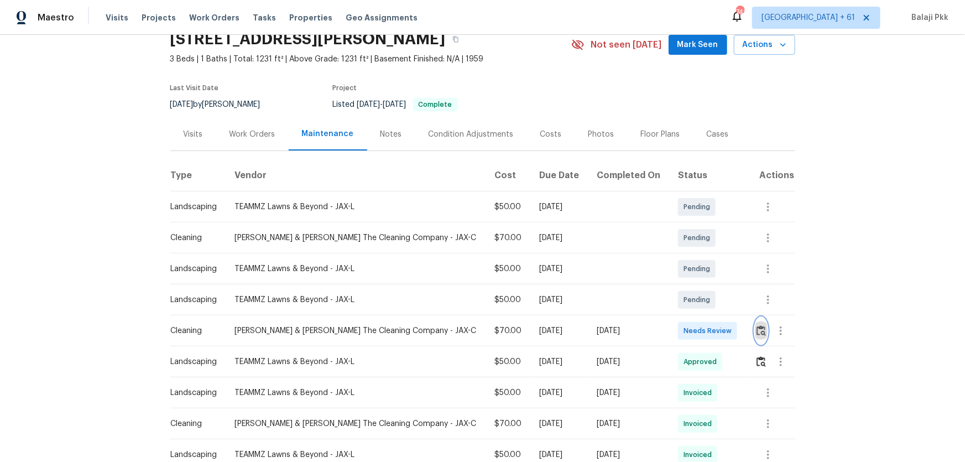
click at [686, 305] on button "button" at bounding box center [761, 330] width 13 height 27
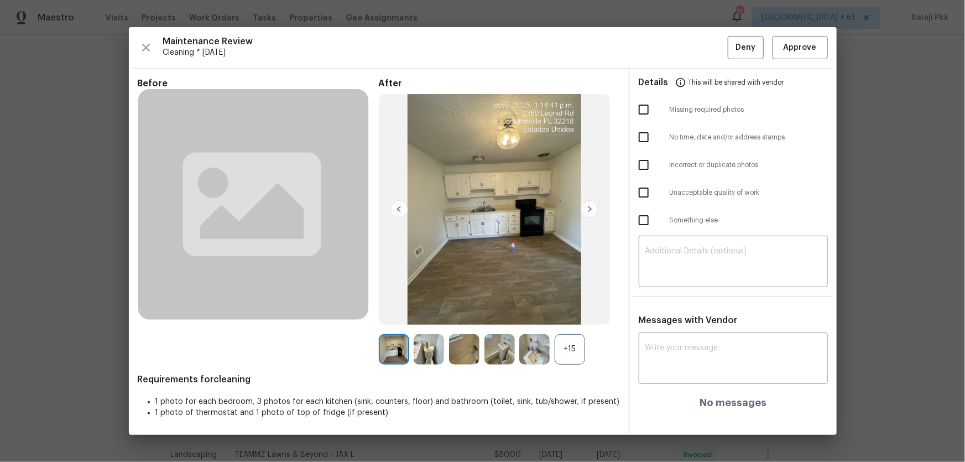
click at [579, 305] on div "+15" at bounding box center [570, 349] width 30 height 30
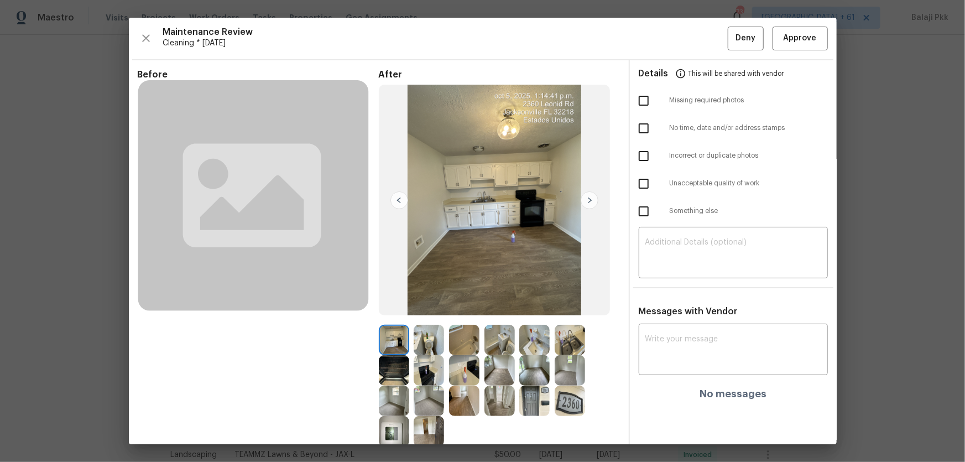
click at [686, 27] on div "Maintenance Review Cleaning * [DATE] Deny Approve" at bounding box center [483, 39] width 690 height 24
click at [686, 39] on span "Approve" at bounding box center [799, 39] width 33 height 14
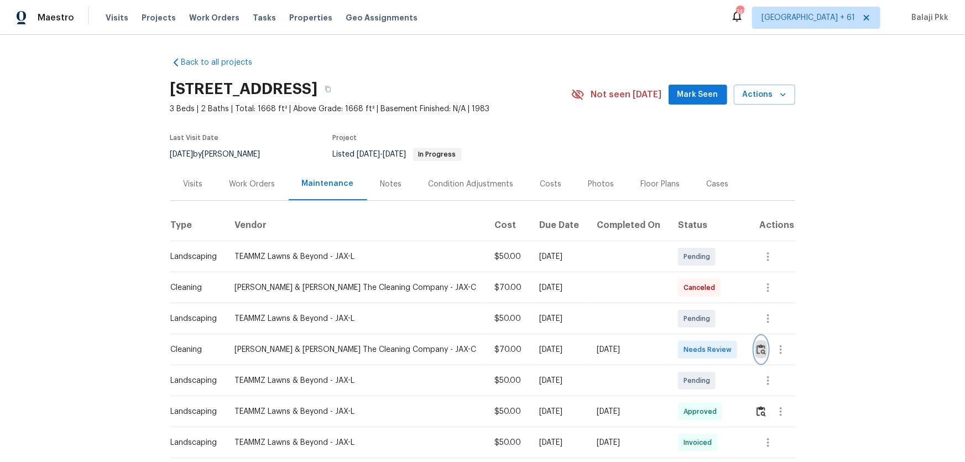
click at [686, 305] on img "button" at bounding box center [760, 349] width 9 height 11
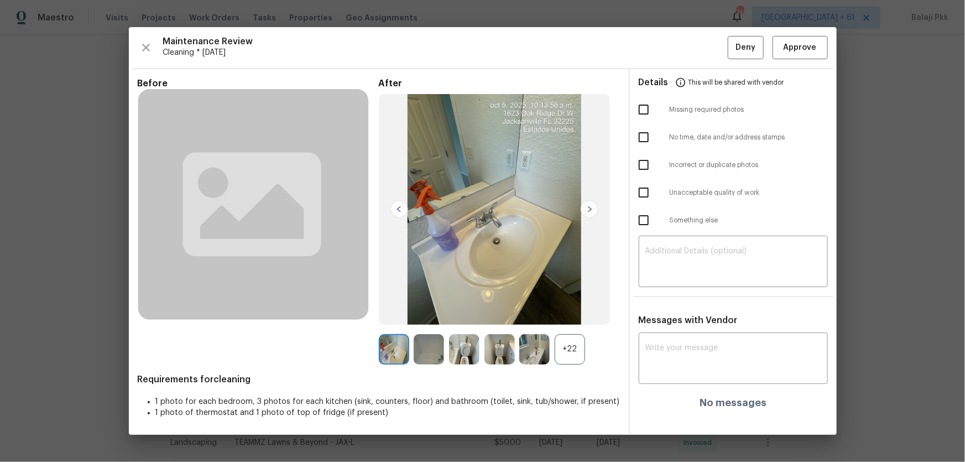
click at [567, 305] on div "+22" at bounding box center [570, 349] width 30 height 30
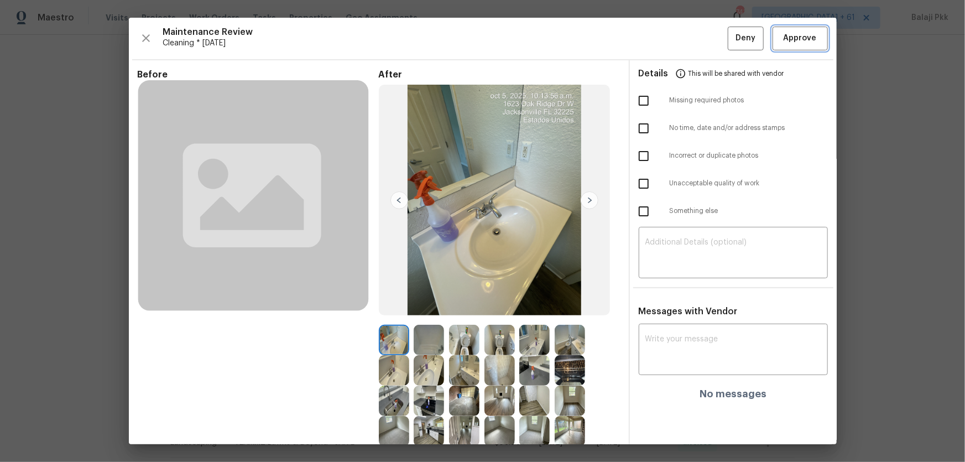
click at [686, 45] on button "Approve" at bounding box center [799, 39] width 55 height 24
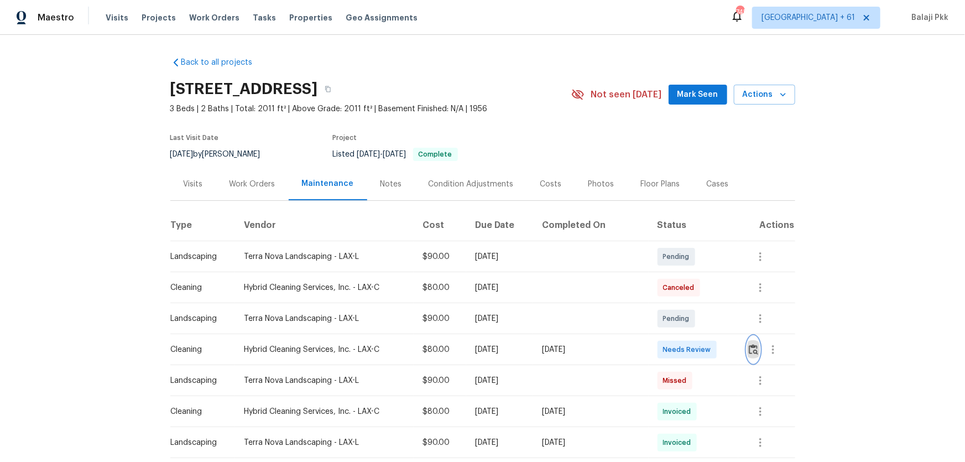
click at [686, 305] on img "button" at bounding box center [753, 349] width 9 height 11
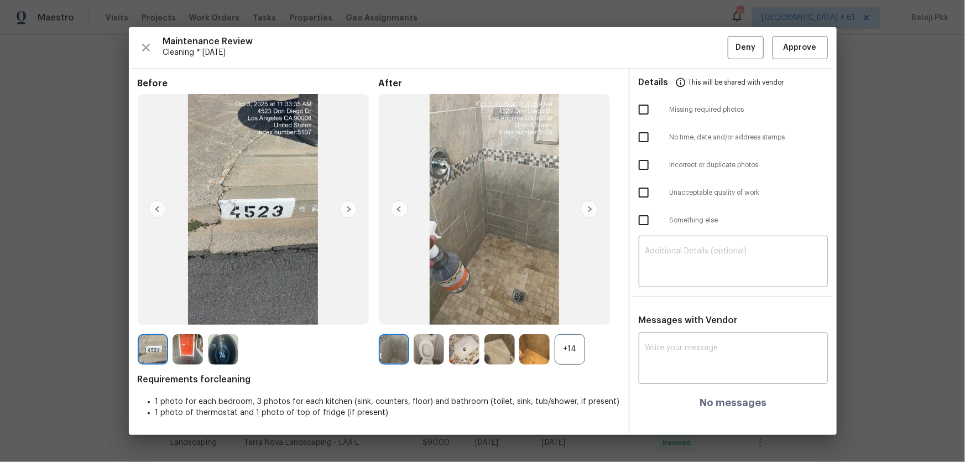
click at [571, 305] on div "+14" at bounding box center [570, 349] width 30 height 30
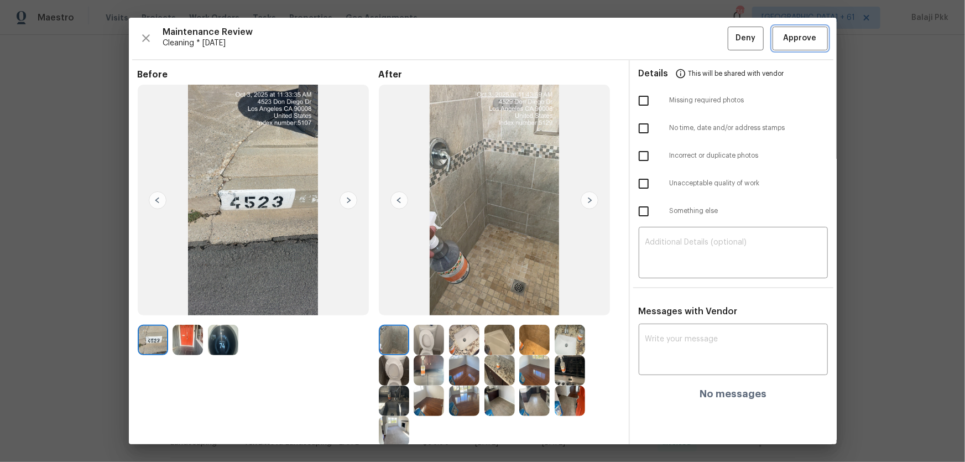
click at [686, 40] on span "Approve" at bounding box center [799, 39] width 33 height 14
